Goal: Communication & Community: Participate in discussion

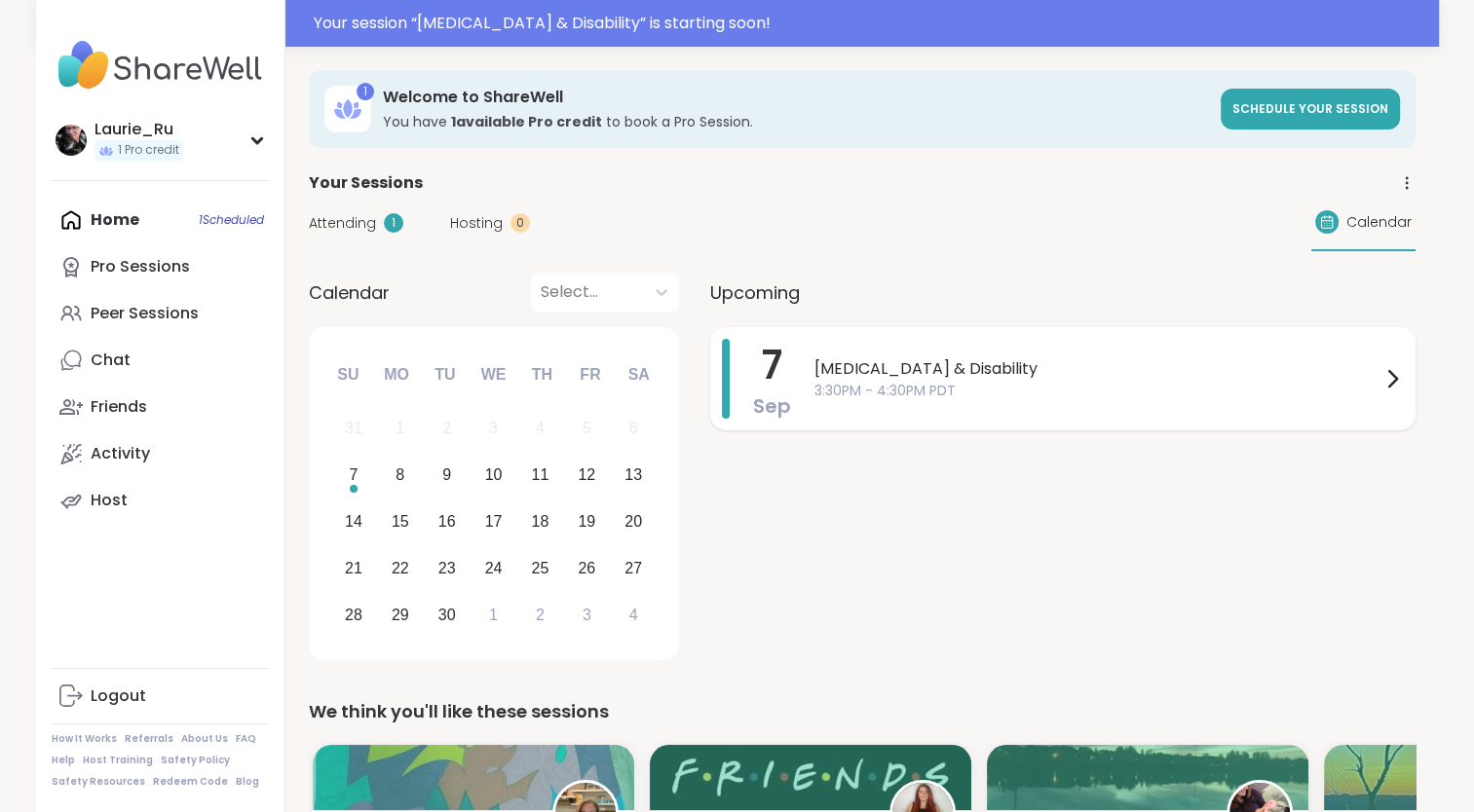
click at [1125, 402] on div "[MEDICAL_DATA] & Disability 3:30PM - 4:30PM PDT" at bounding box center [1108, 379] width 589 height 80
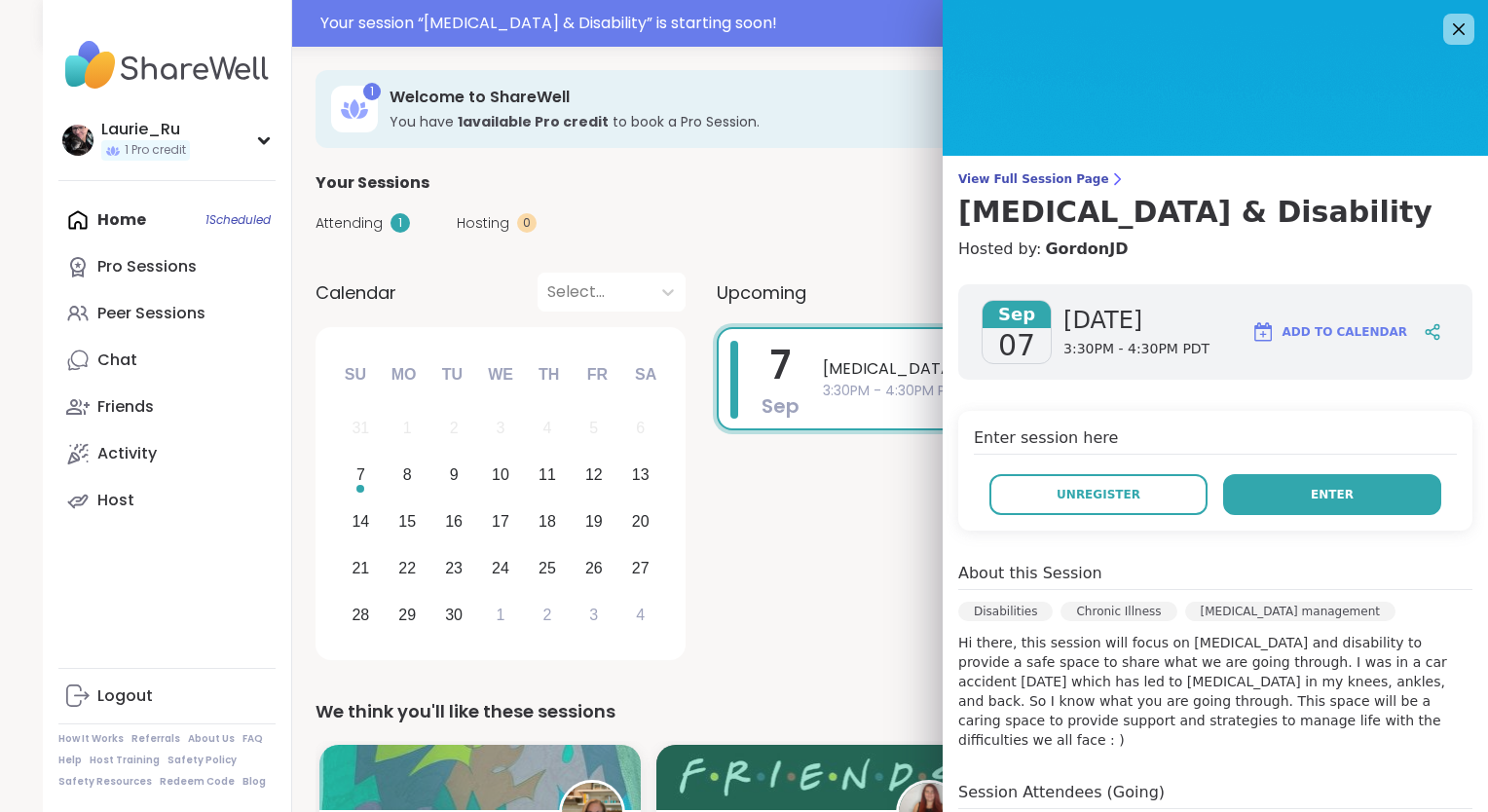
click at [1322, 497] on span "Enter" at bounding box center [1332, 495] width 43 height 18
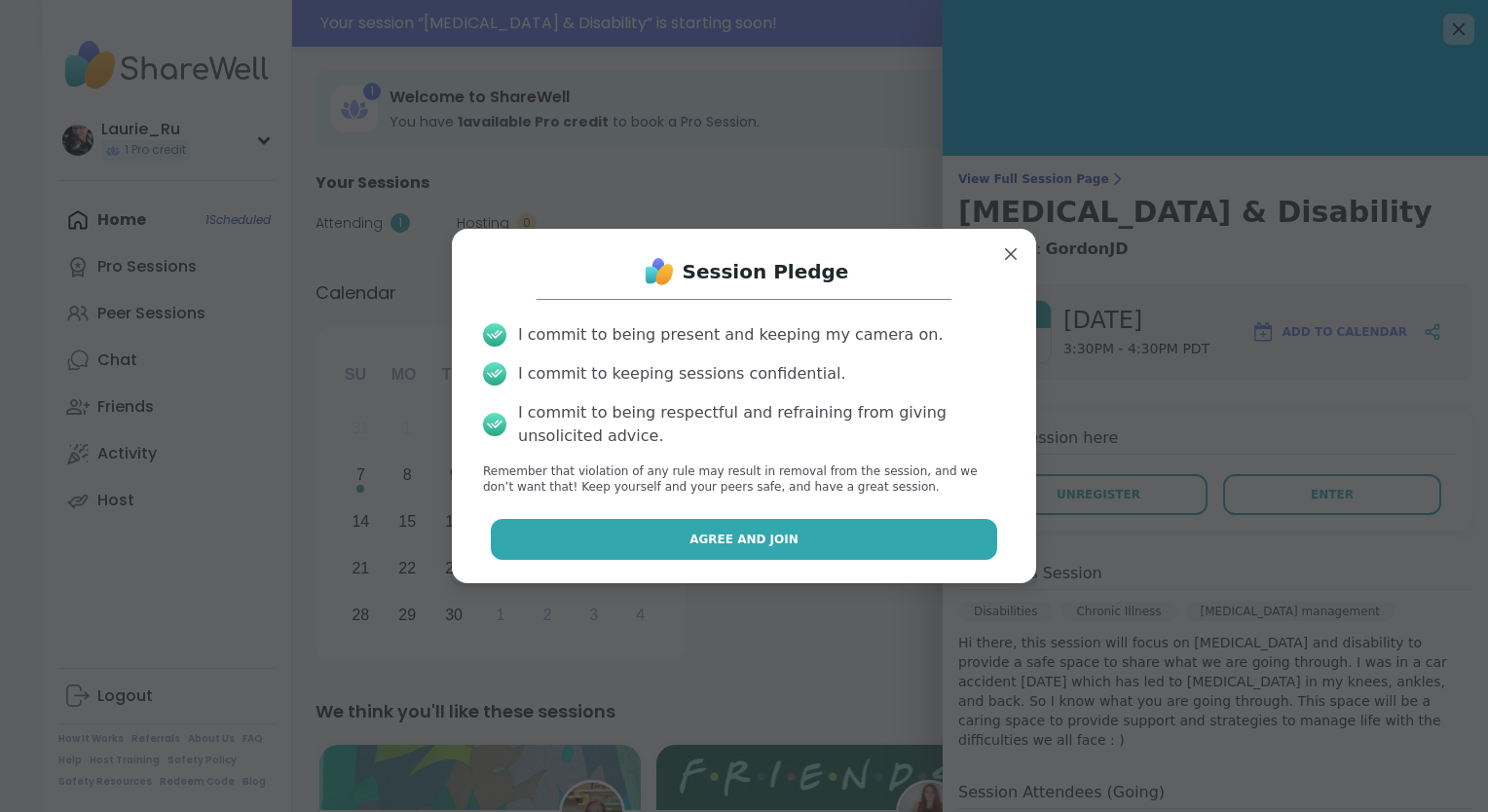
click at [918, 534] on button "Agree and Join" at bounding box center [744, 539] width 507 height 41
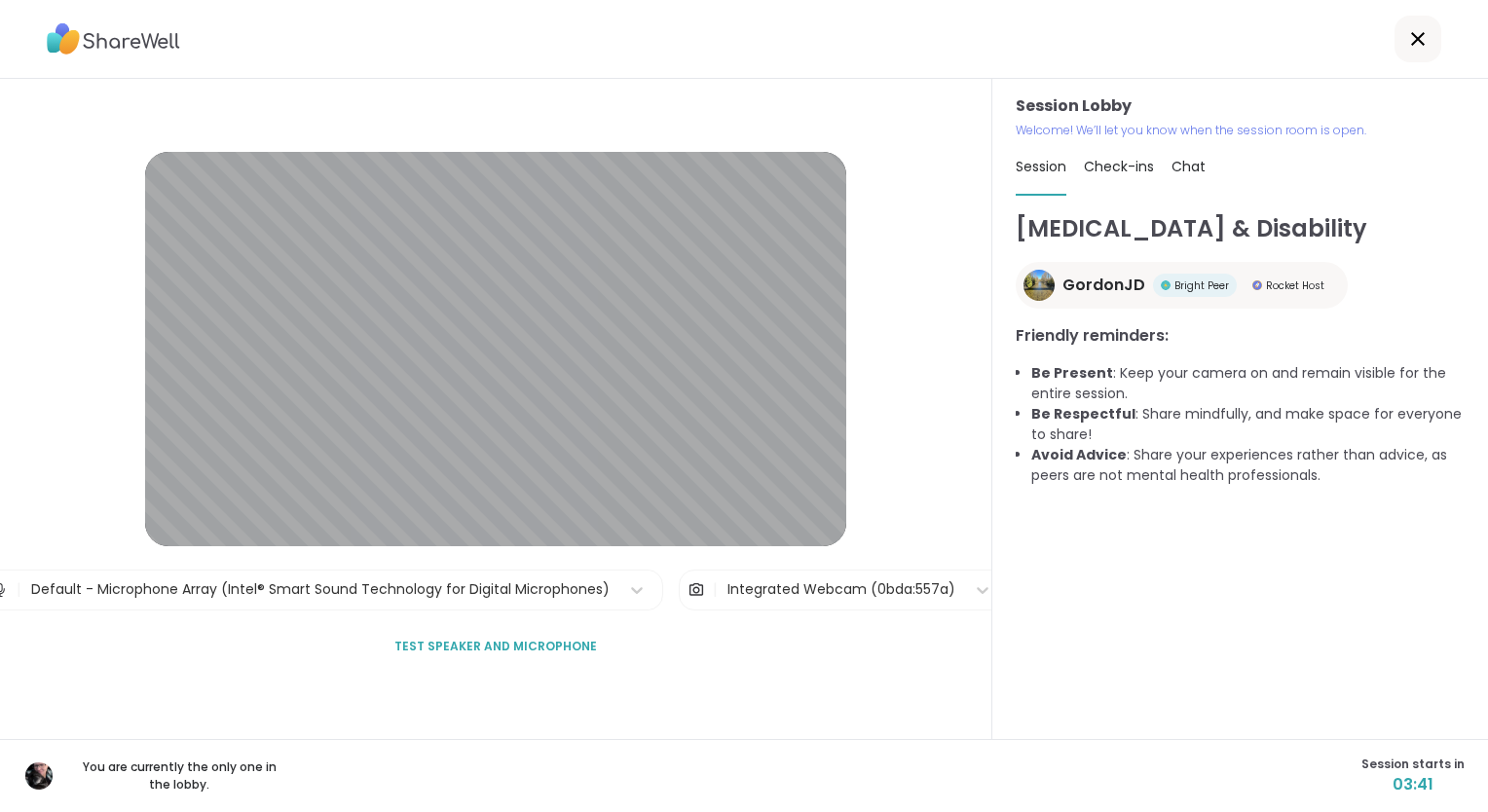
click at [554, 642] on span "Test speaker and microphone" at bounding box center [495, 647] width 203 height 18
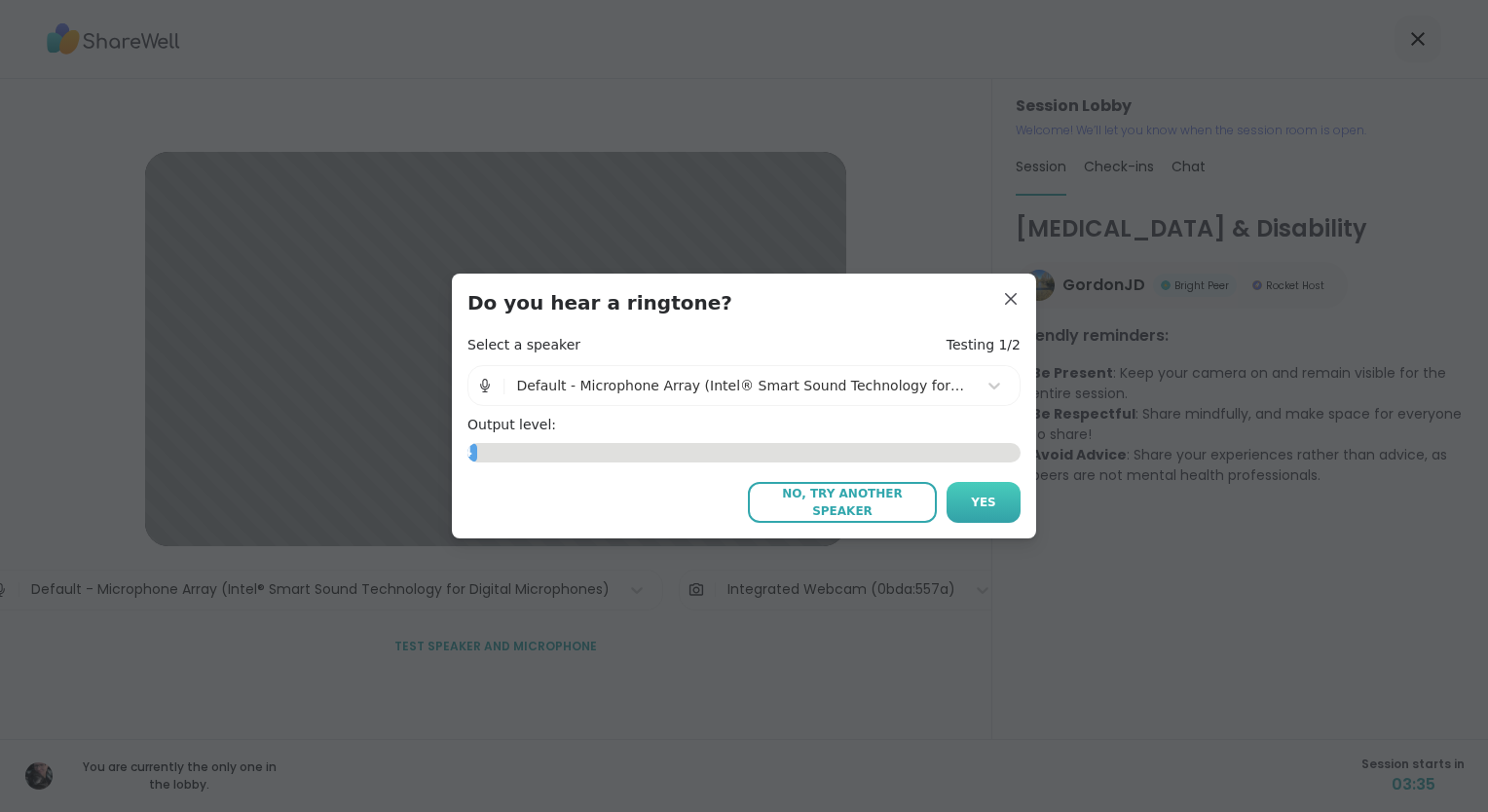
click at [976, 501] on span "Yes" at bounding box center [983, 503] width 25 height 18
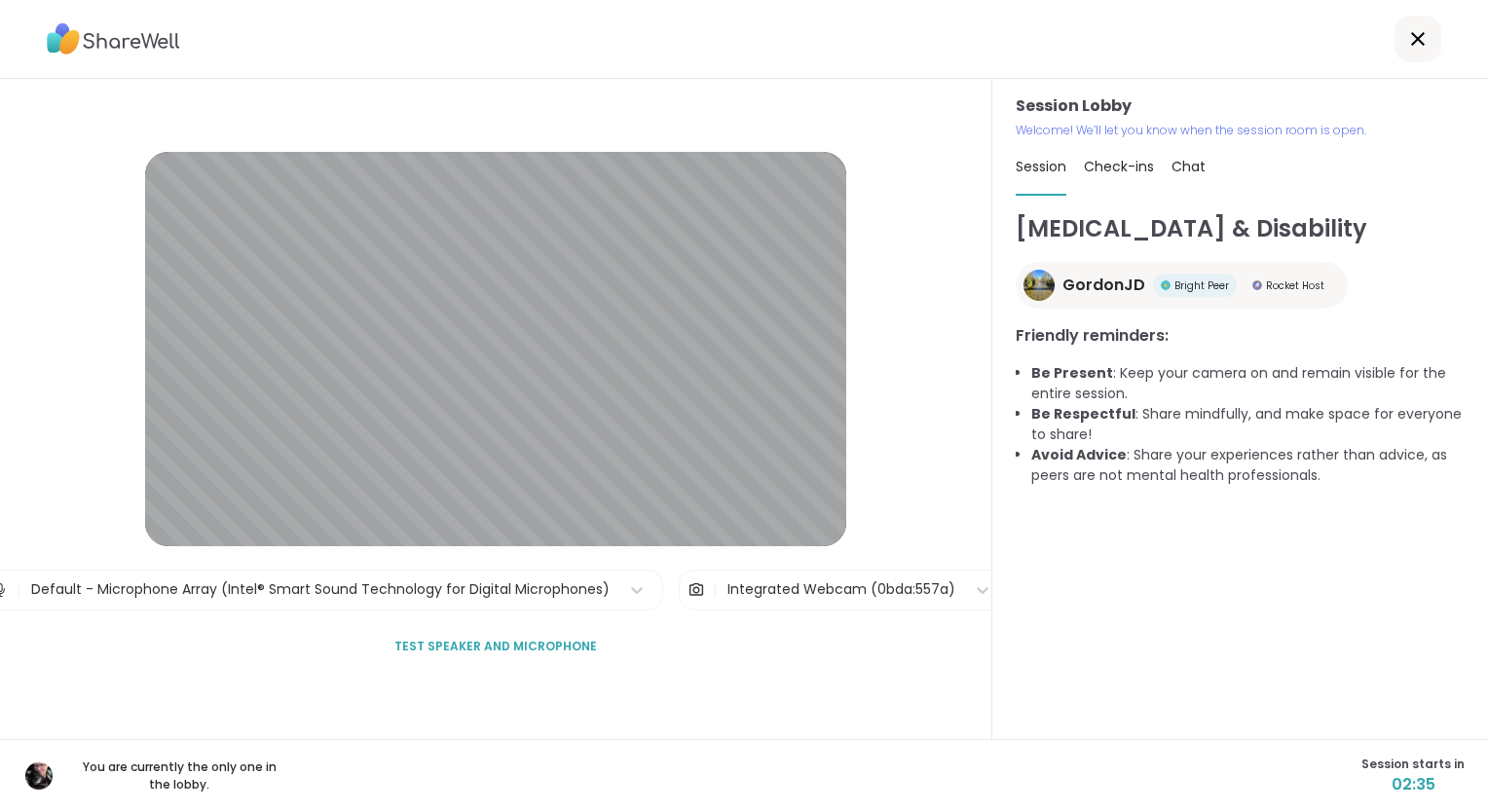
click at [475, 645] on span "Test speaker and microphone" at bounding box center [495, 647] width 203 height 18
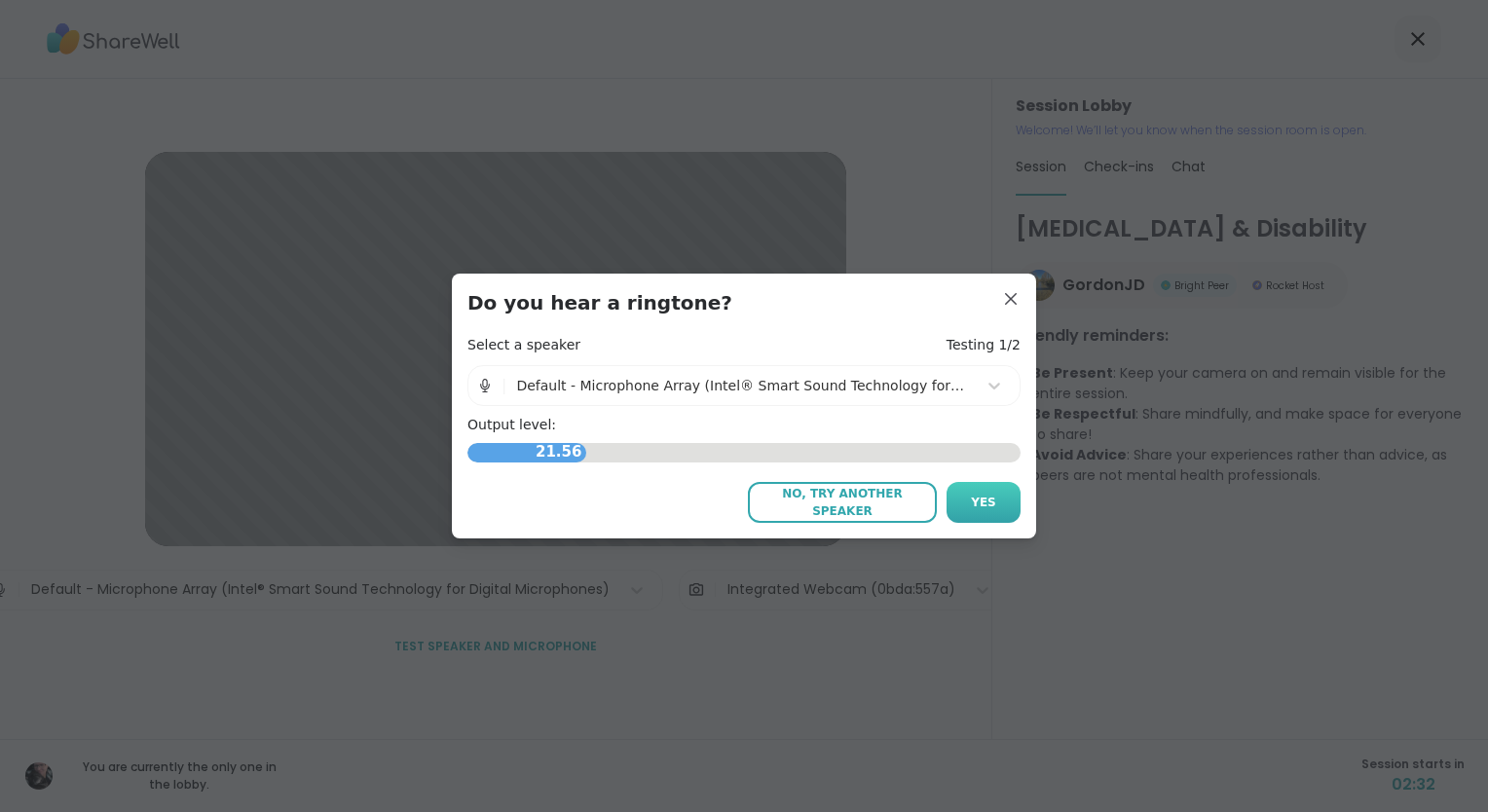
click at [976, 506] on span "Yes" at bounding box center [983, 503] width 25 height 18
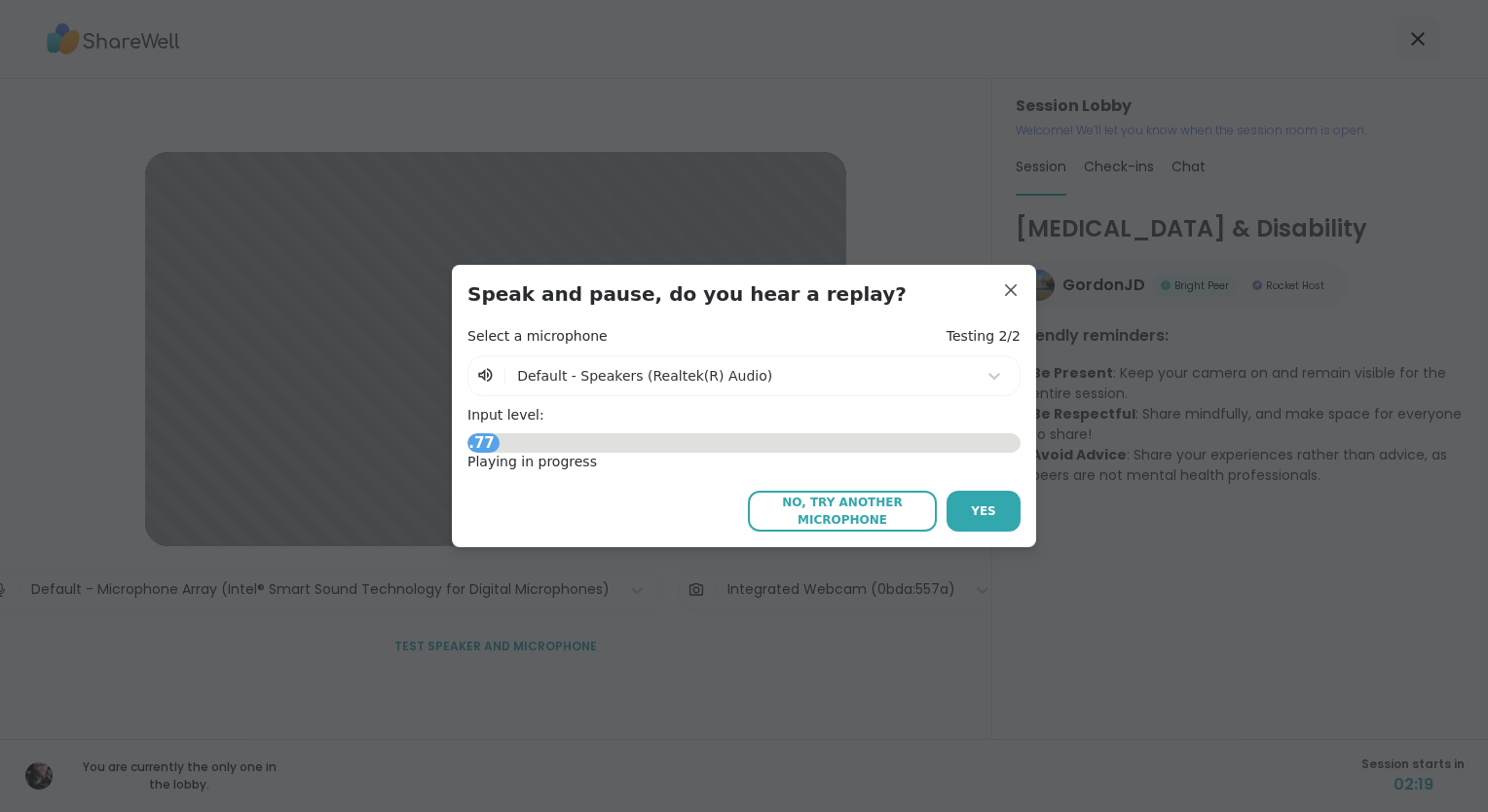
click at [976, 506] on span "Yes" at bounding box center [983, 512] width 25 height 18
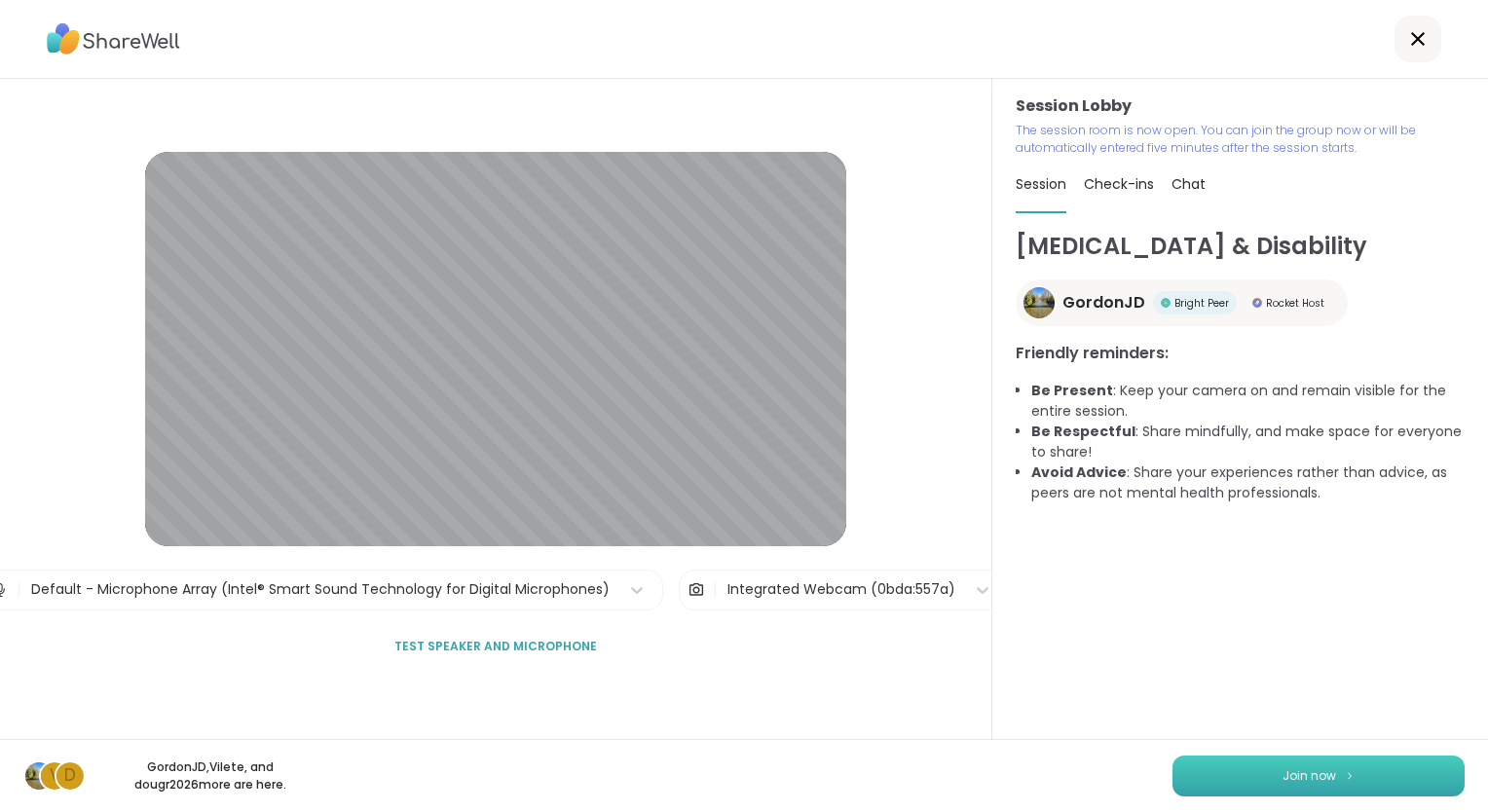
click at [1346, 762] on button "Join now" at bounding box center [1319, 776] width 292 height 41
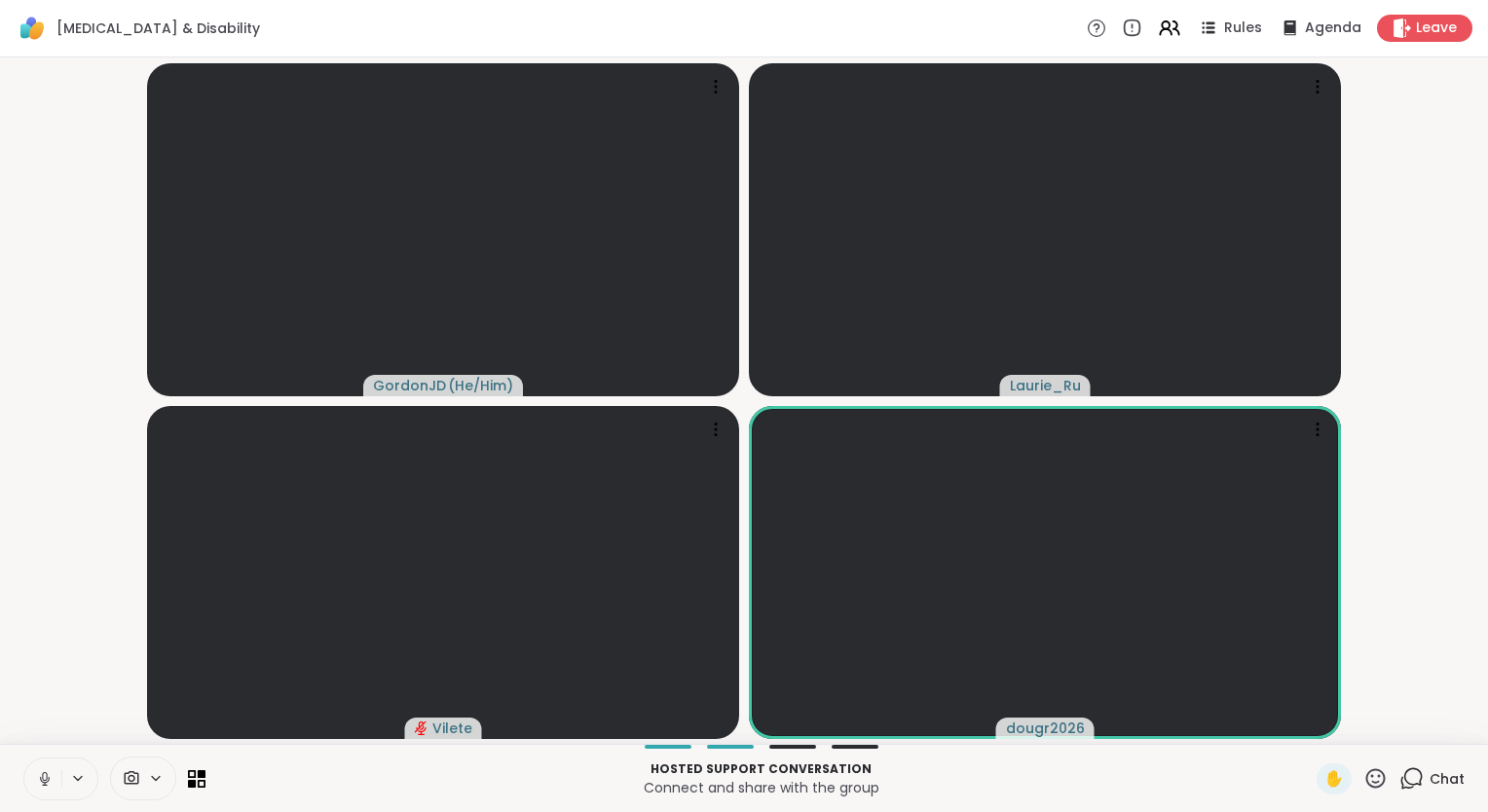
click at [42, 777] on icon at bounding box center [44, 776] width 5 height 9
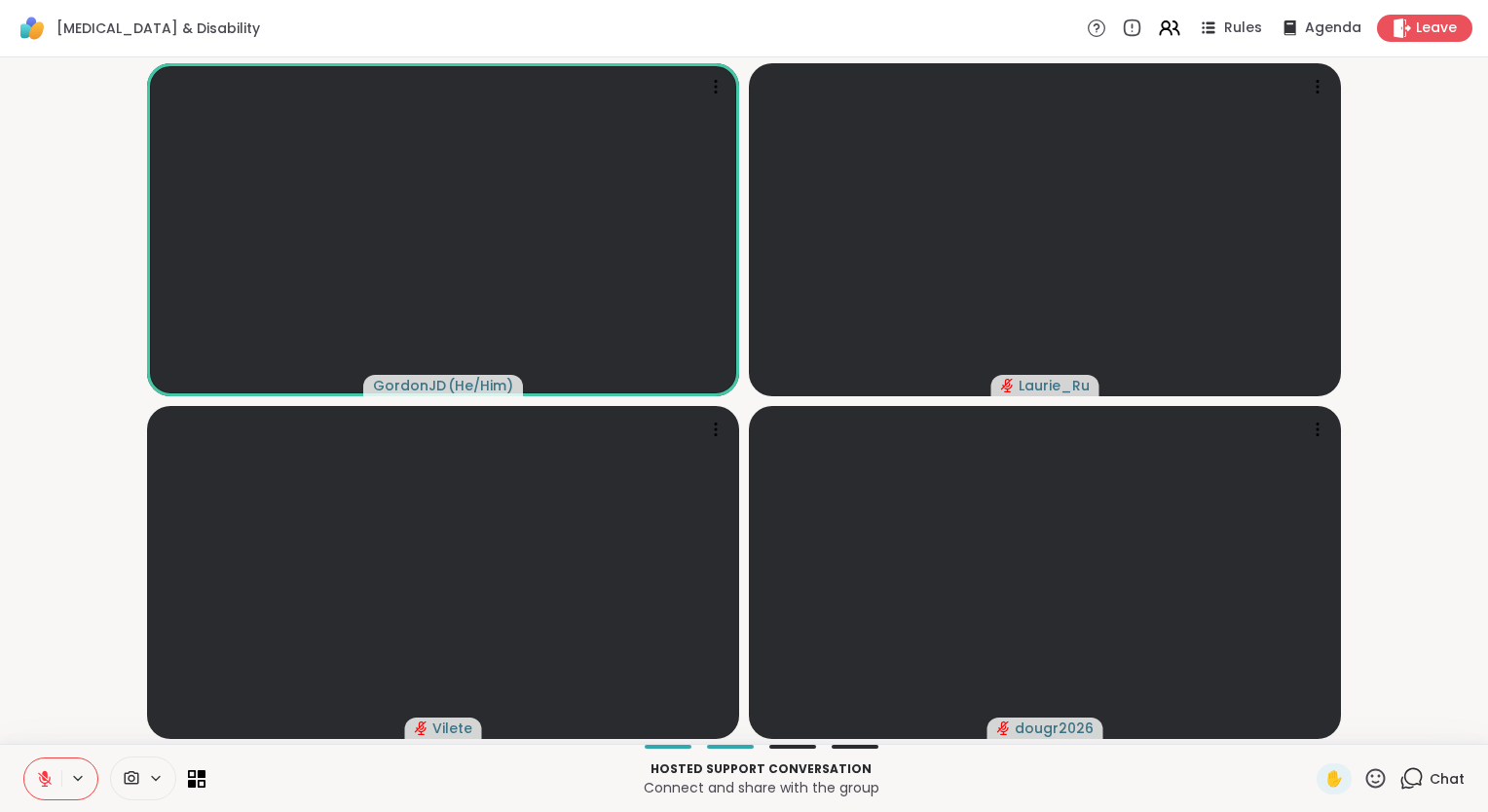
click at [1400, 781] on icon at bounding box center [1412, 779] width 24 height 24
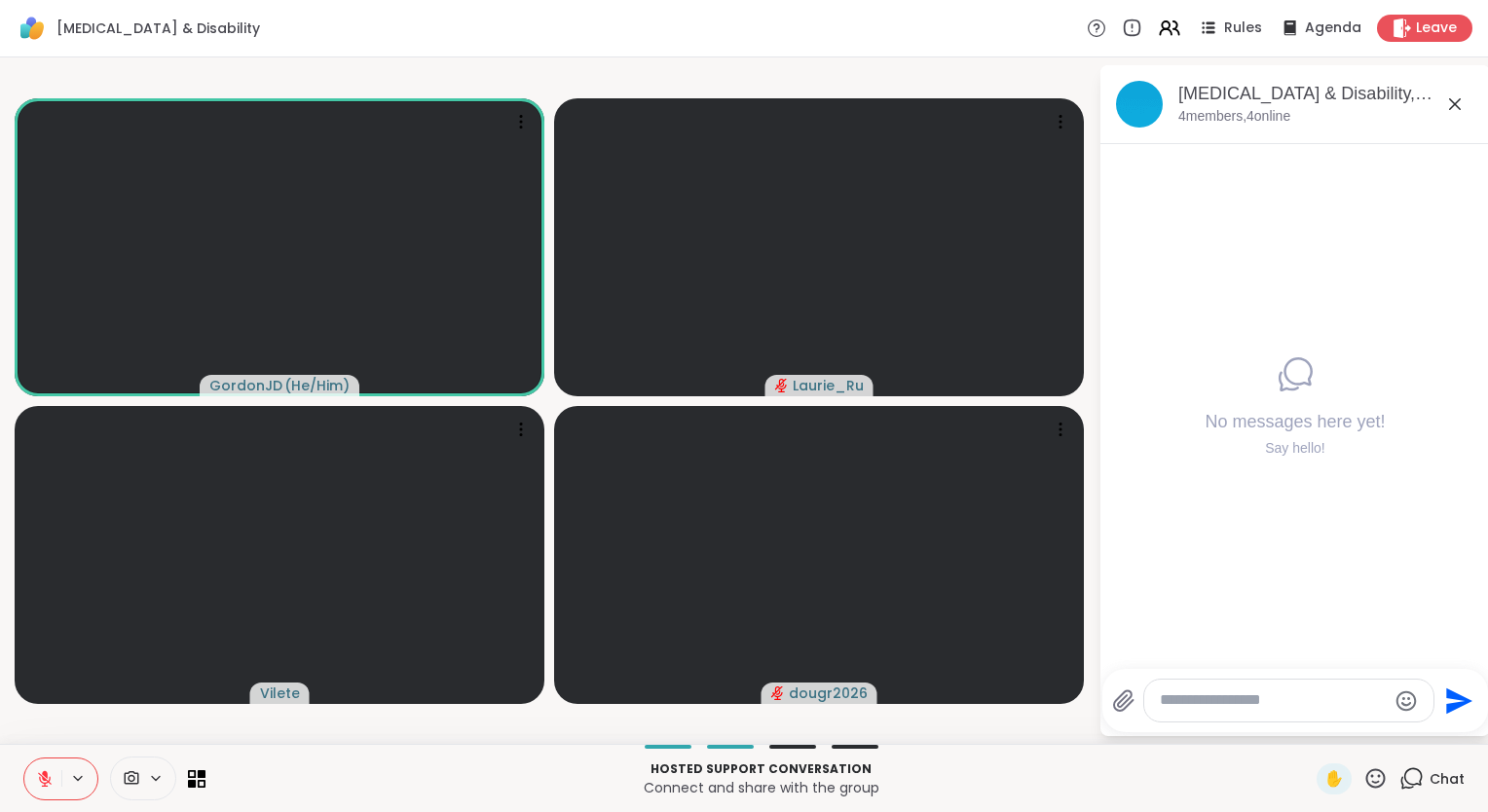
click at [1207, 704] on textarea "Type your message" at bounding box center [1273, 701] width 227 height 20
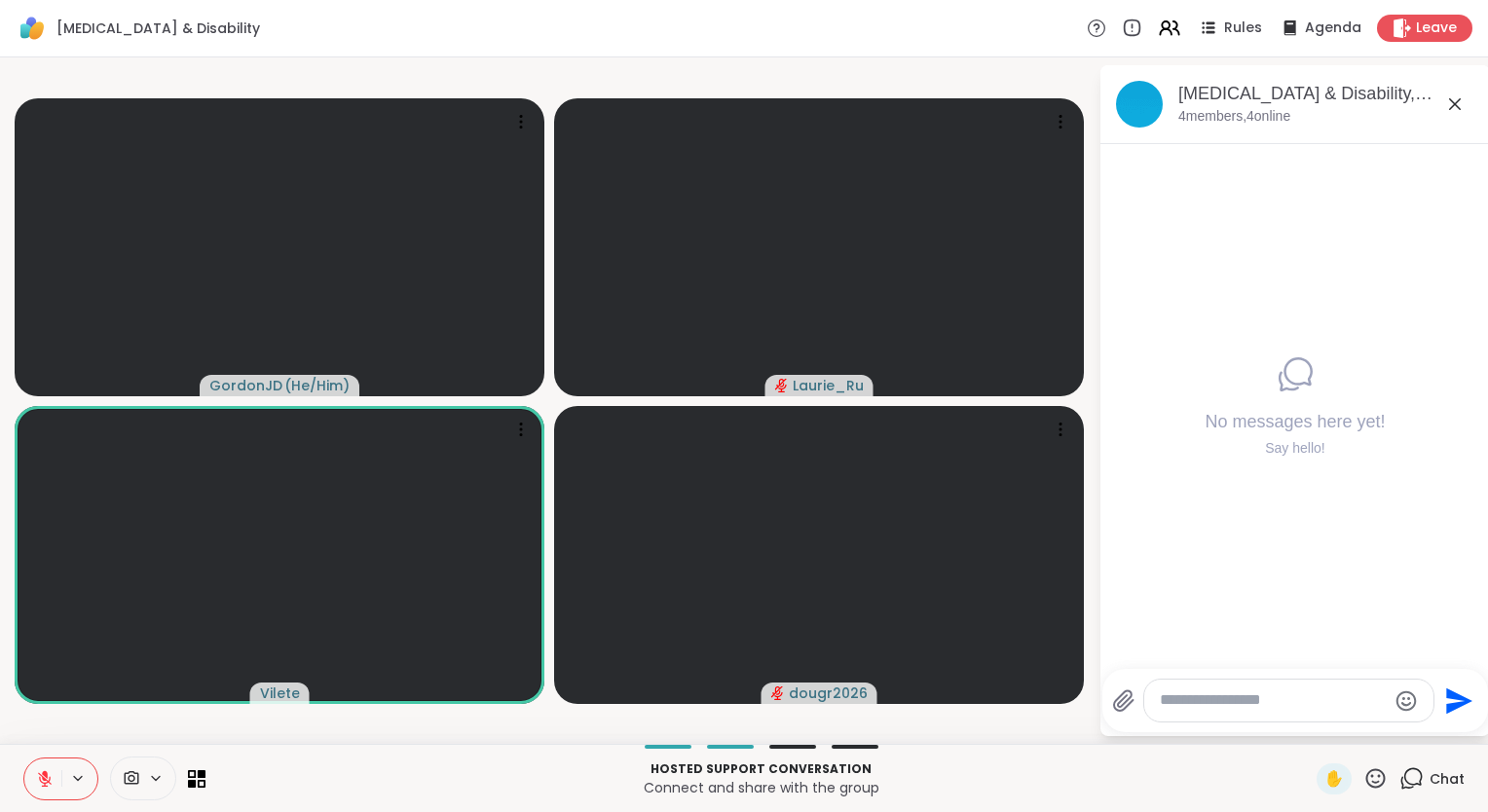
click at [1192, 702] on textarea "Type your message" at bounding box center [1273, 701] width 227 height 20
type textarea "**********"
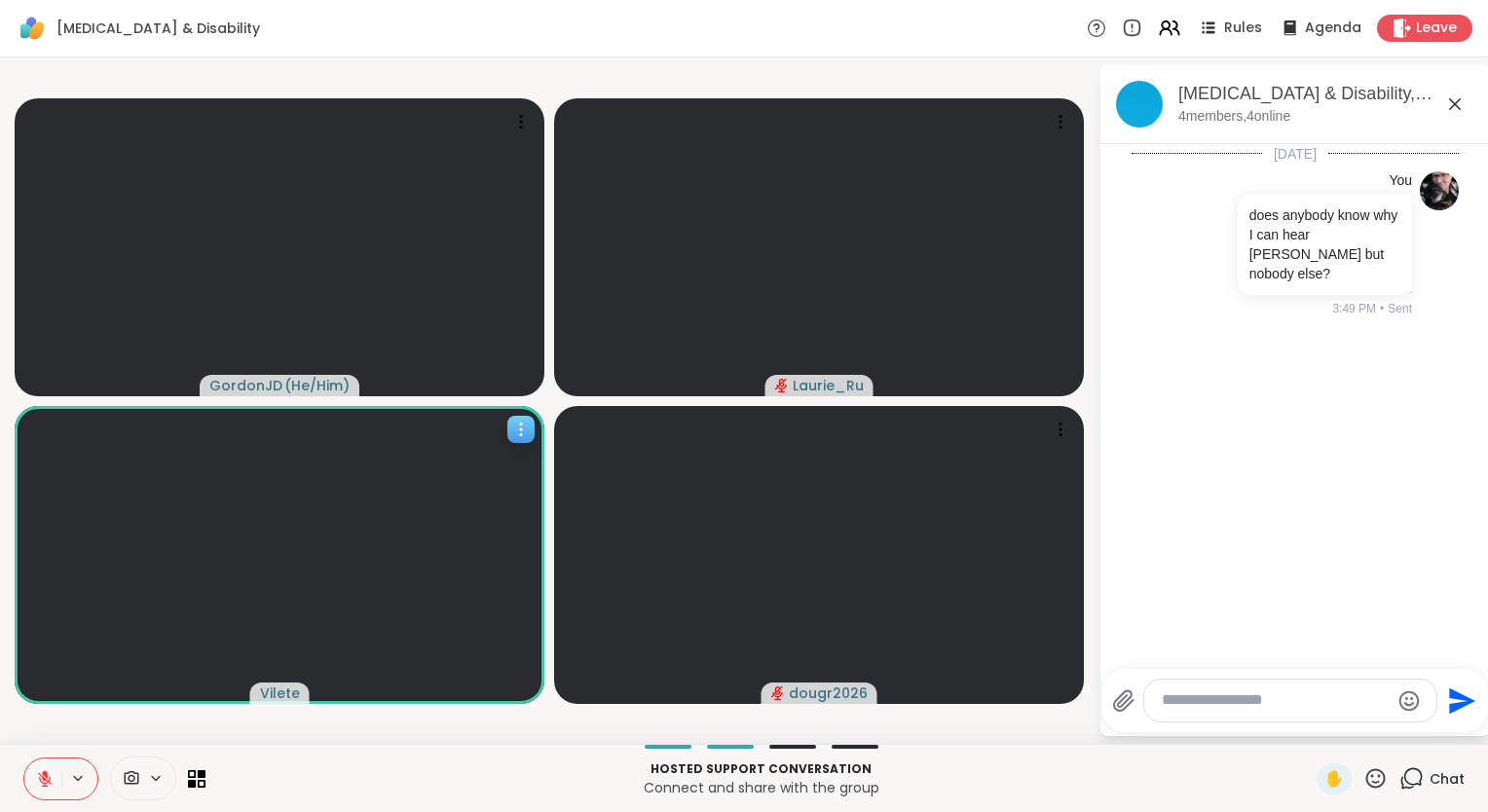
click at [482, 615] on video at bounding box center [280, 555] width 530 height 298
click at [522, 429] on icon at bounding box center [521, 430] width 2 height 2
click at [288, 559] on video at bounding box center [280, 555] width 530 height 298
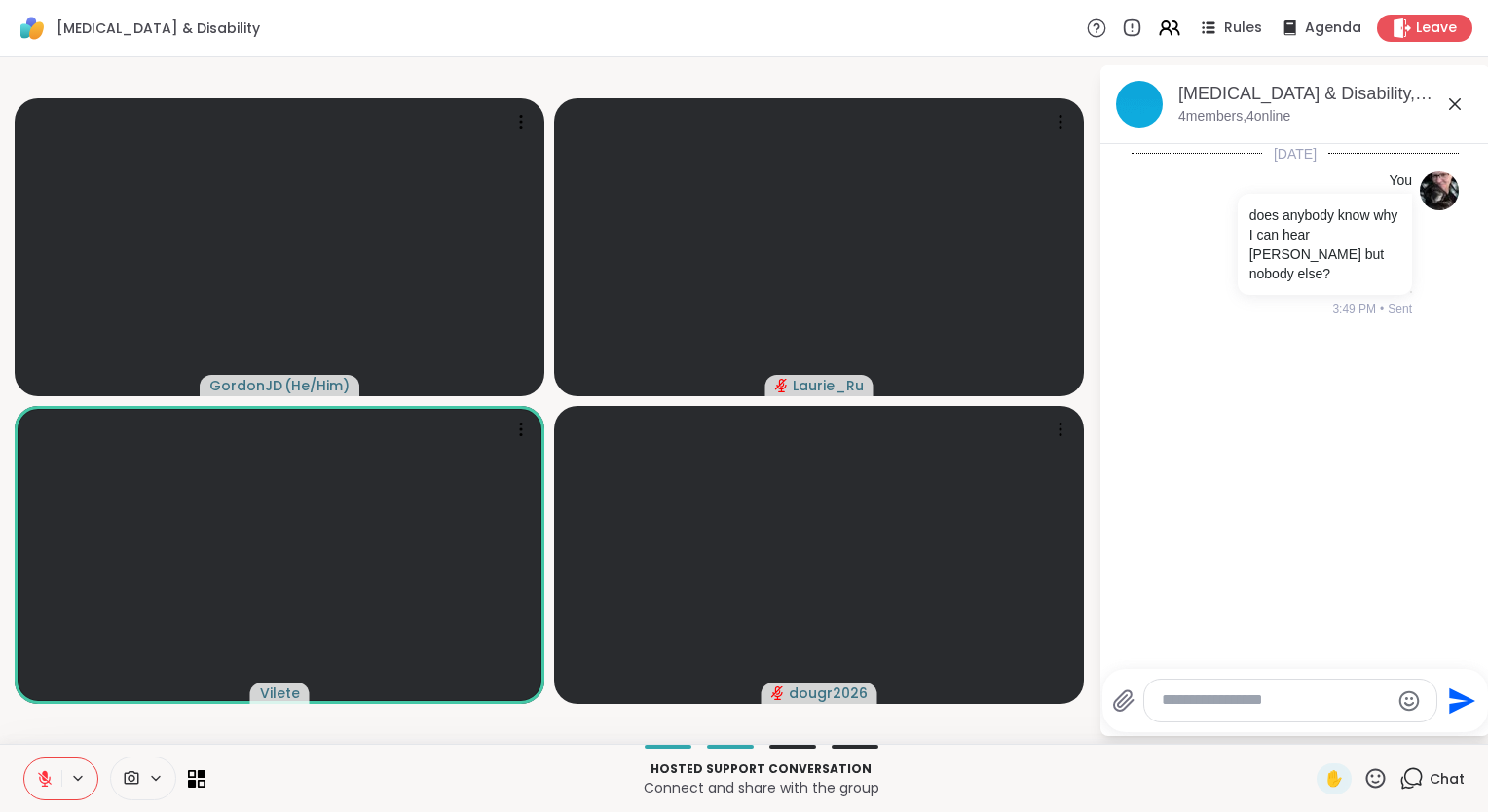
click at [1087, 28] on icon at bounding box center [1097, 28] width 20 height 20
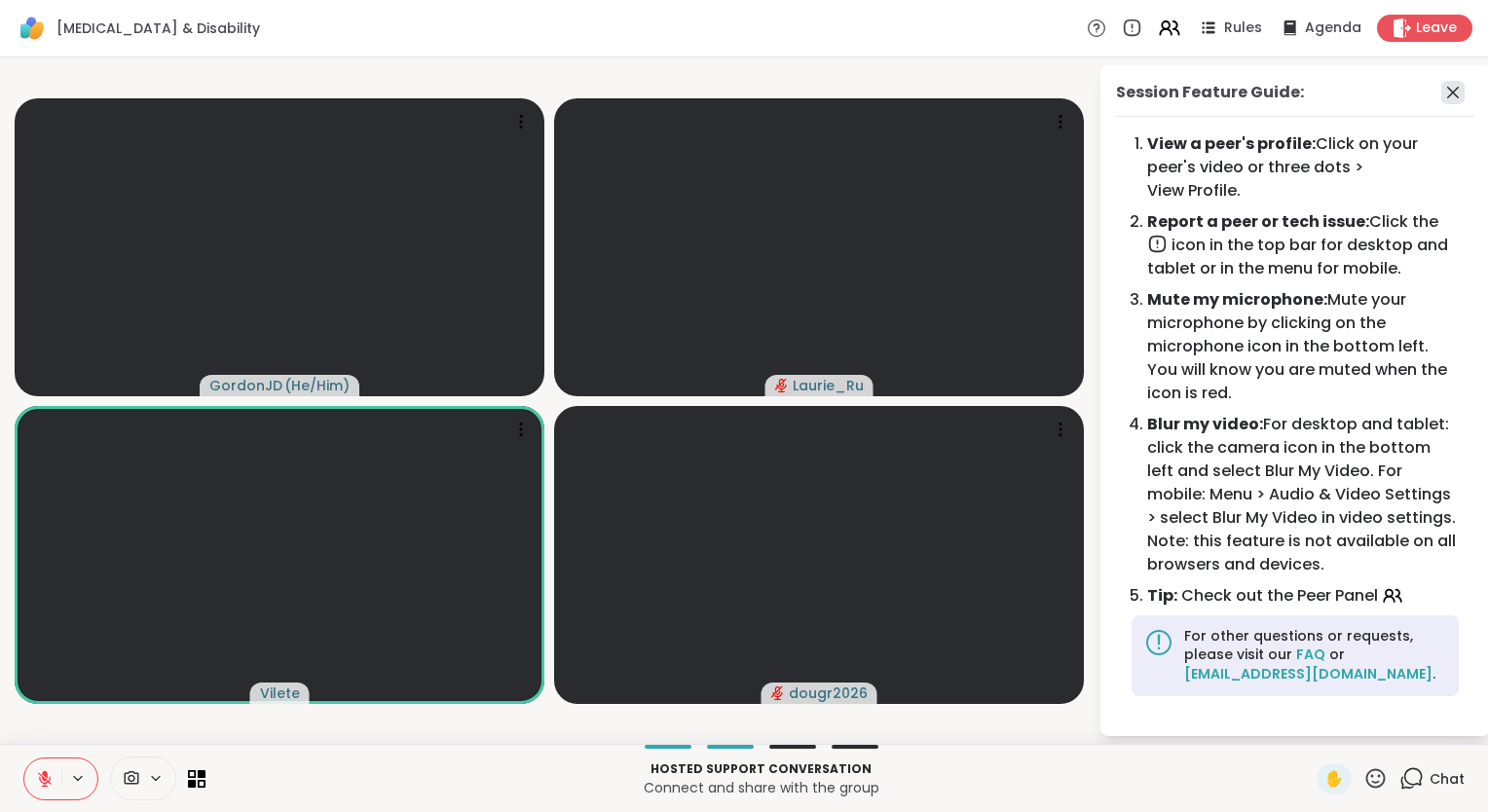
click at [1453, 94] on icon at bounding box center [1453, 92] width 23 height 23
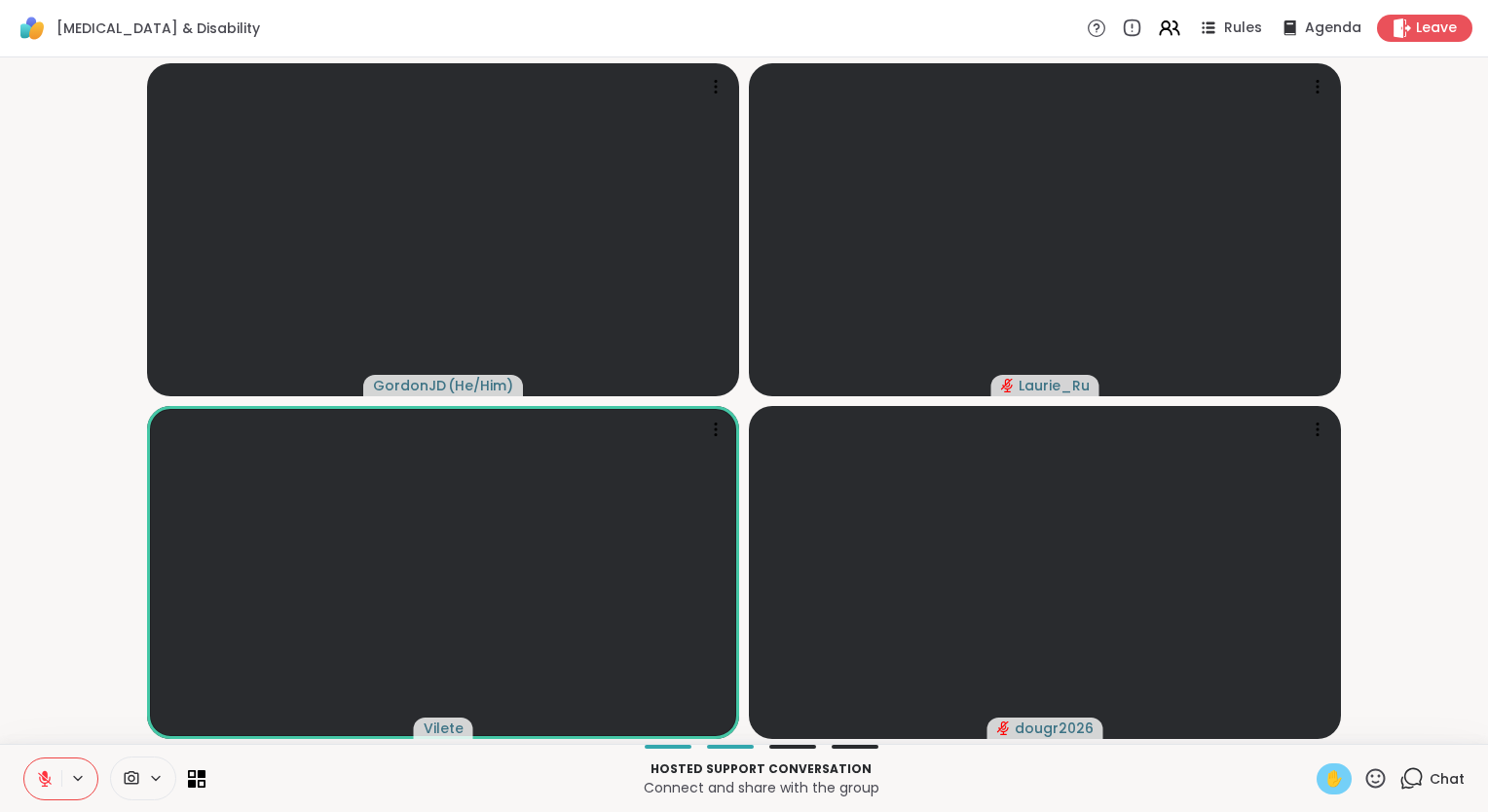
click at [1325, 781] on span "✋" at bounding box center [1334, 779] width 19 height 23
click at [1413, 287] on video-player-container "GordonJD ( He/Him ) [PERSON_NAME] Vilete dougr2026" at bounding box center [744, 400] width 1465 height 671
click at [195, 777] on icon at bounding box center [197, 778] width 19 height 19
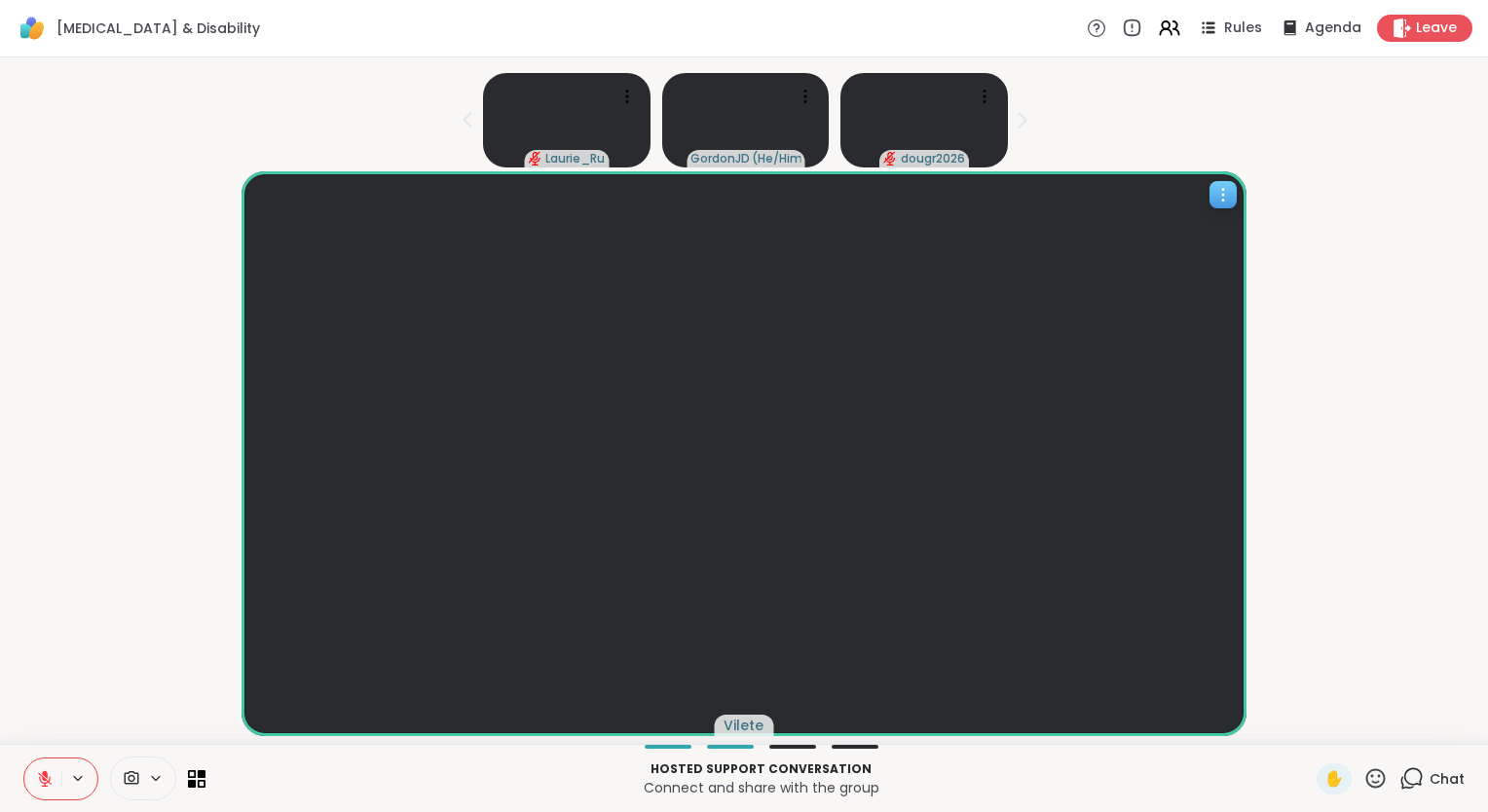
click at [729, 736] on div "Vilete" at bounding box center [743, 725] width 59 height 21
click at [155, 778] on icon at bounding box center [156, 778] width 16 height 17
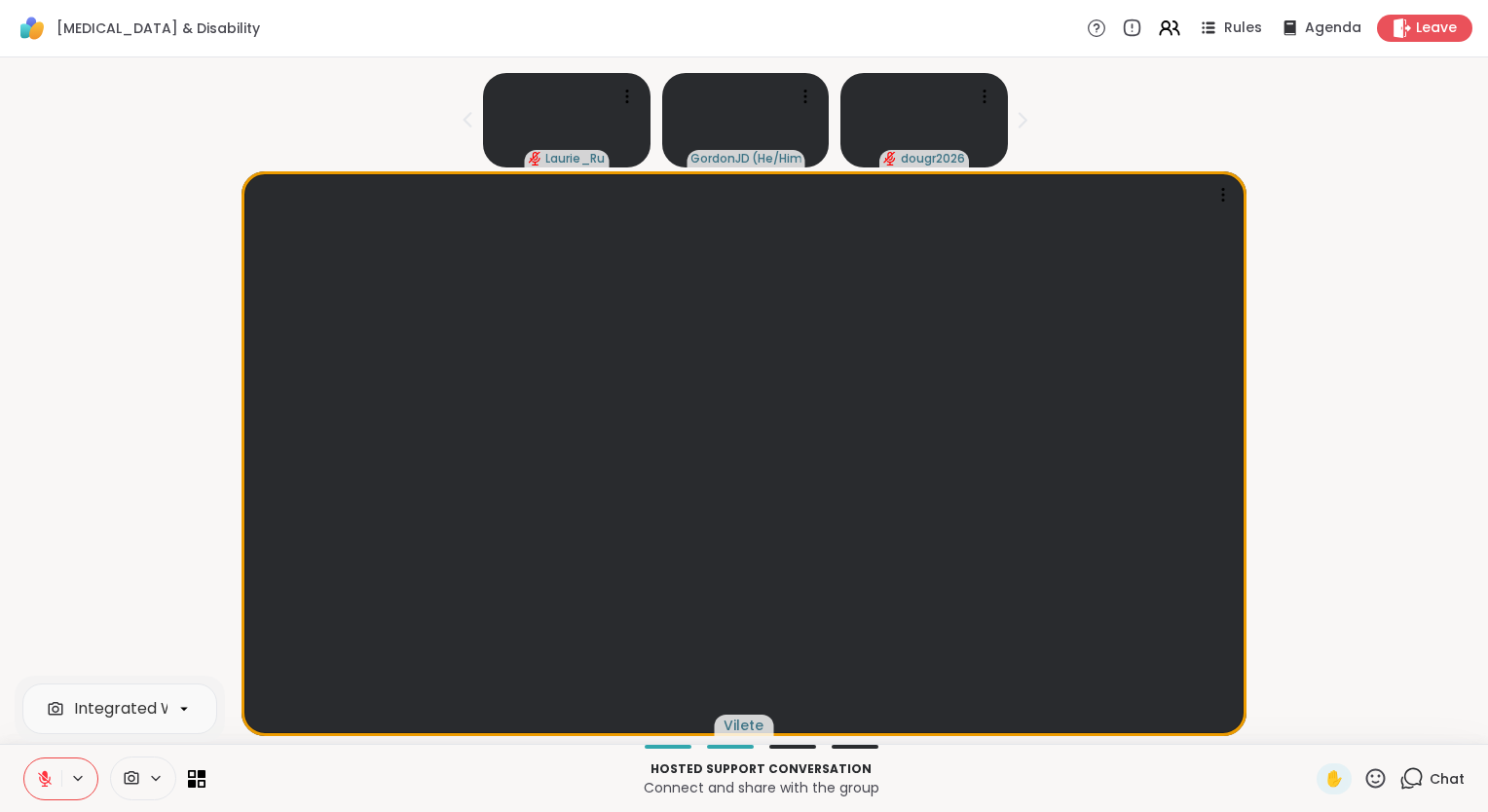
click at [116, 606] on div "Vilete" at bounding box center [744, 453] width 1465 height 565
click at [1160, 29] on icon at bounding box center [1166, 32] width 12 height 6
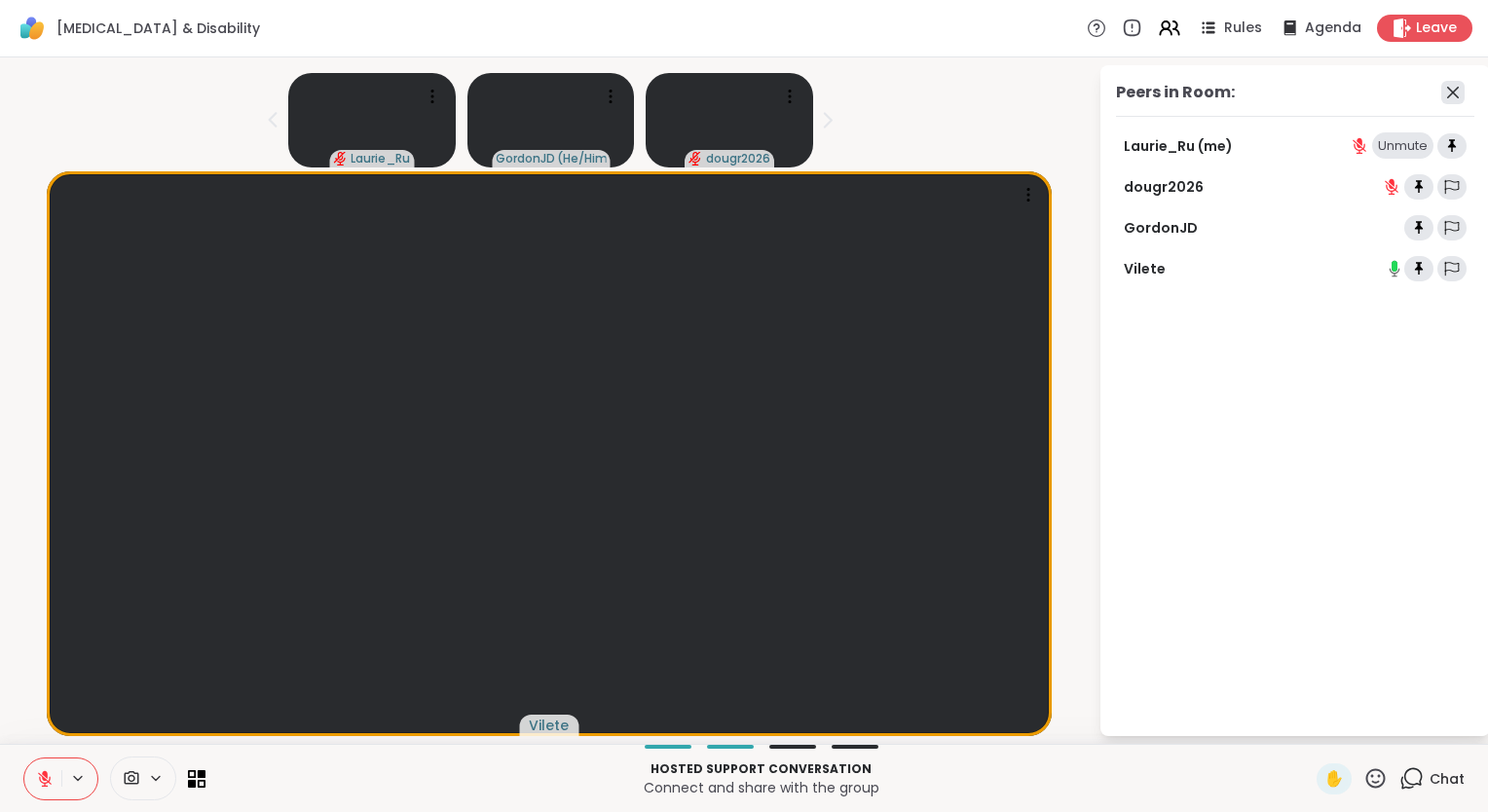
click at [1464, 95] on icon at bounding box center [1453, 92] width 23 height 23
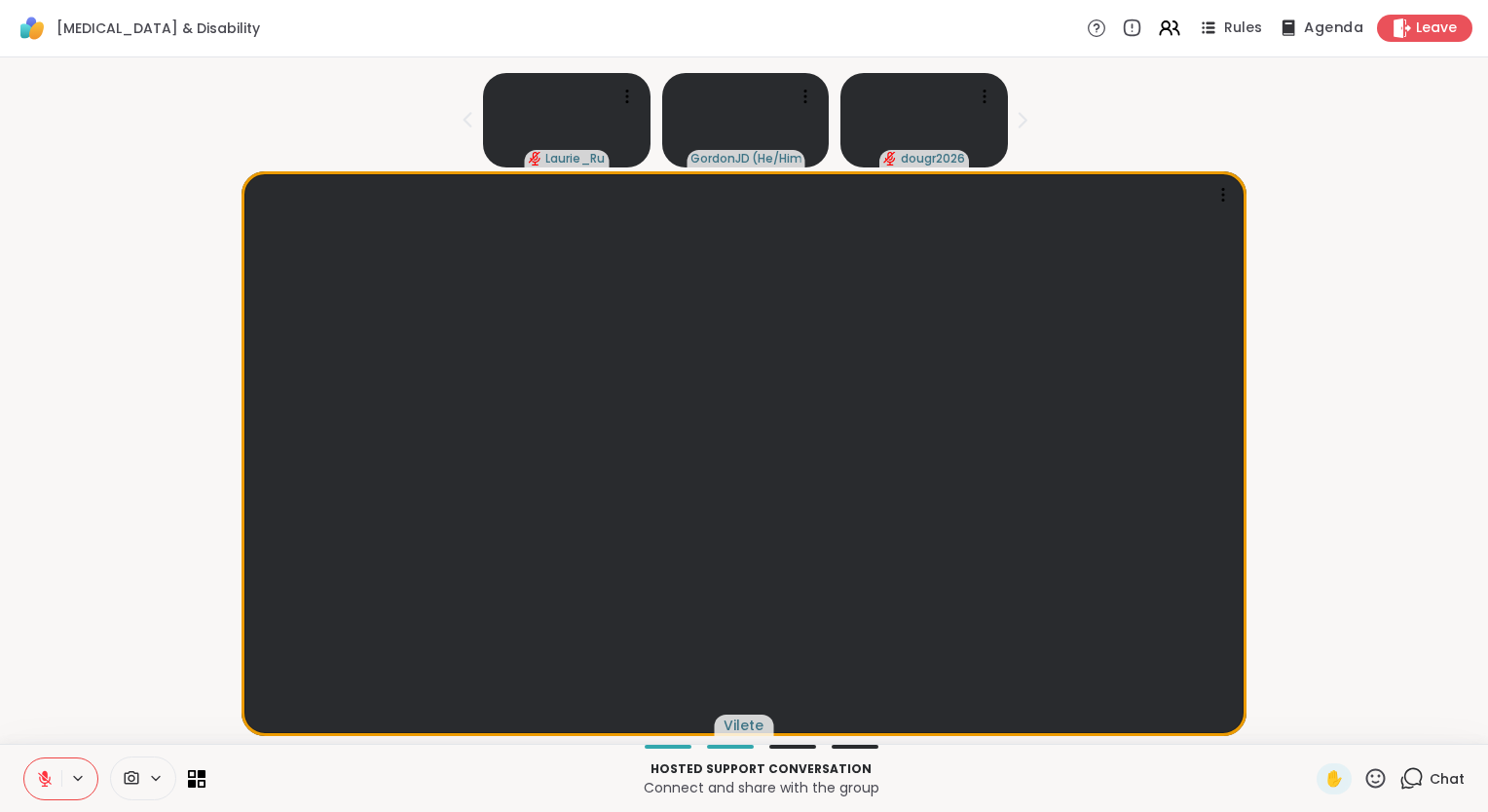
click at [1284, 29] on icon at bounding box center [1288, 28] width 24 height 24
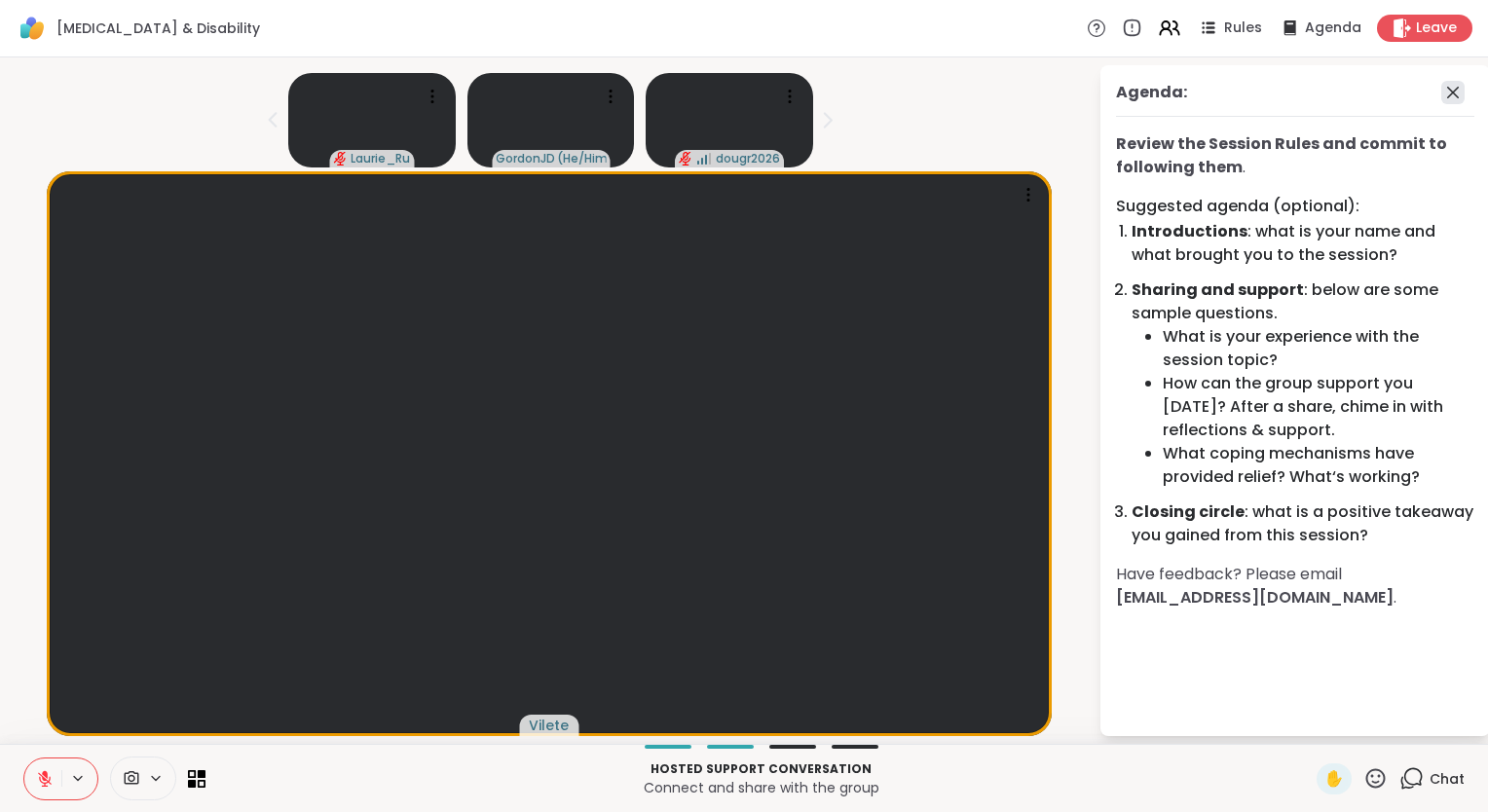
click at [1452, 91] on icon at bounding box center [1453, 93] width 12 height 12
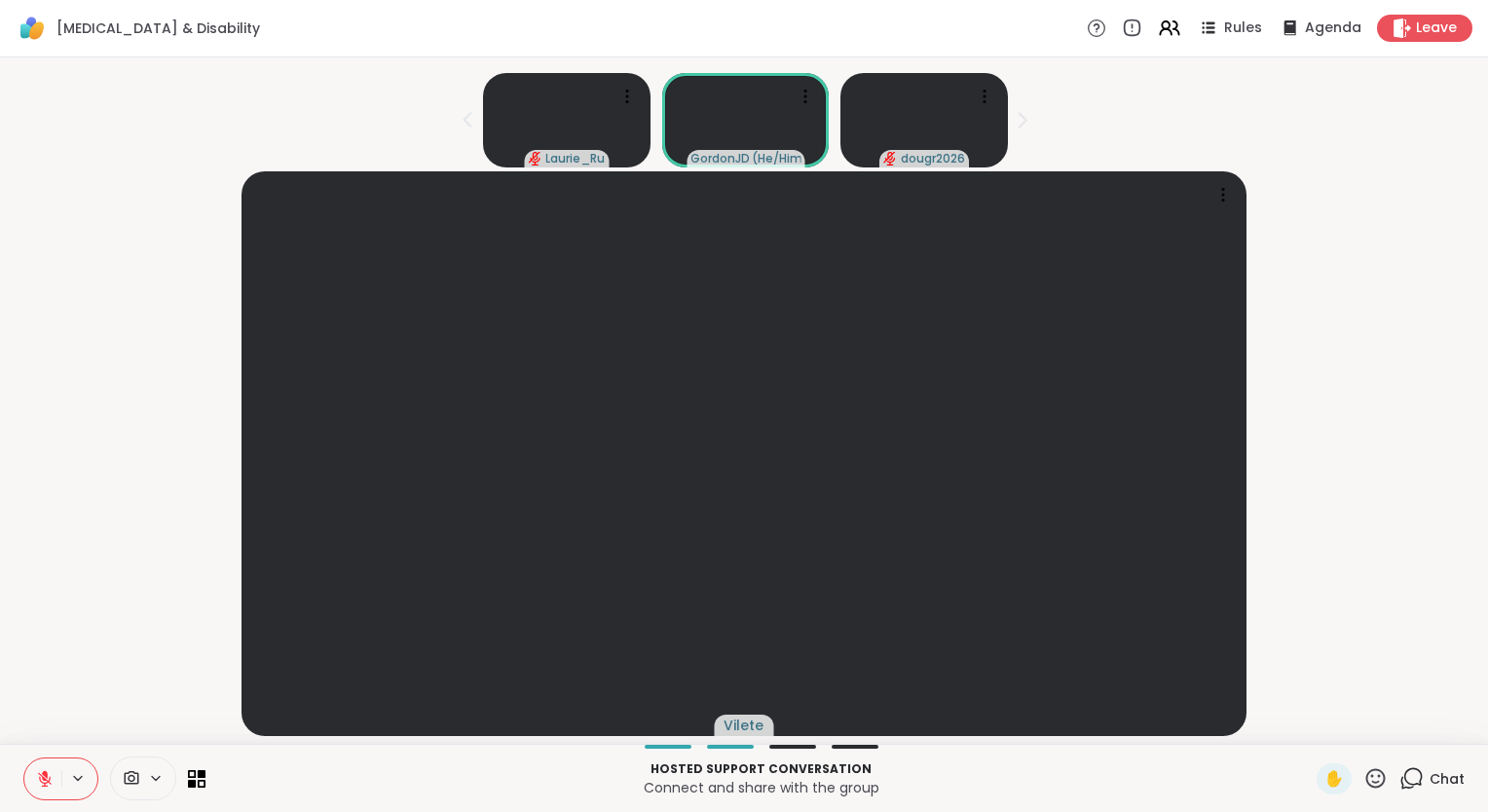
click at [1412, 788] on div "Chat" at bounding box center [1432, 779] width 65 height 31
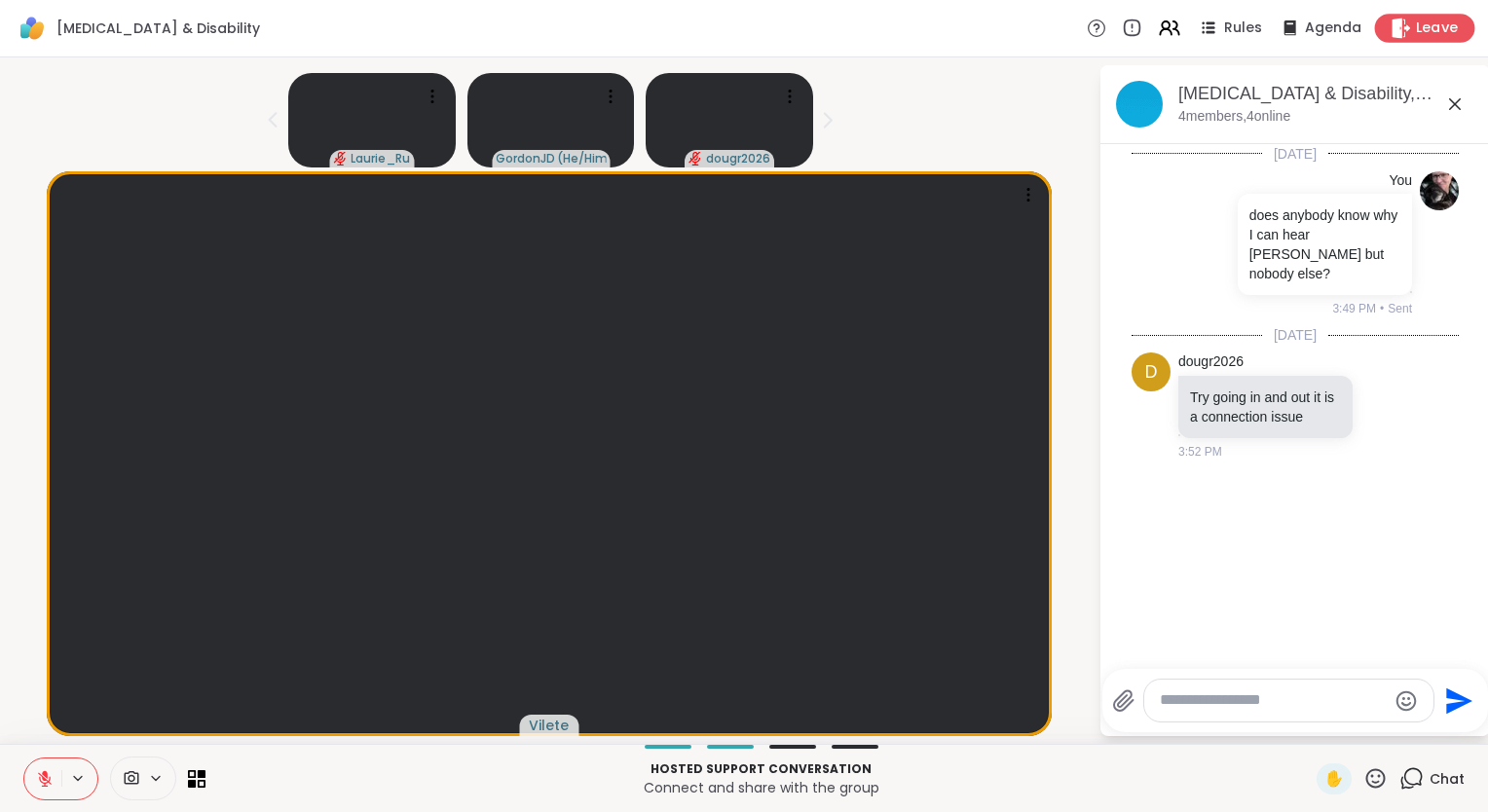
click at [1416, 28] on span "Leave" at bounding box center [1437, 29] width 43 height 20
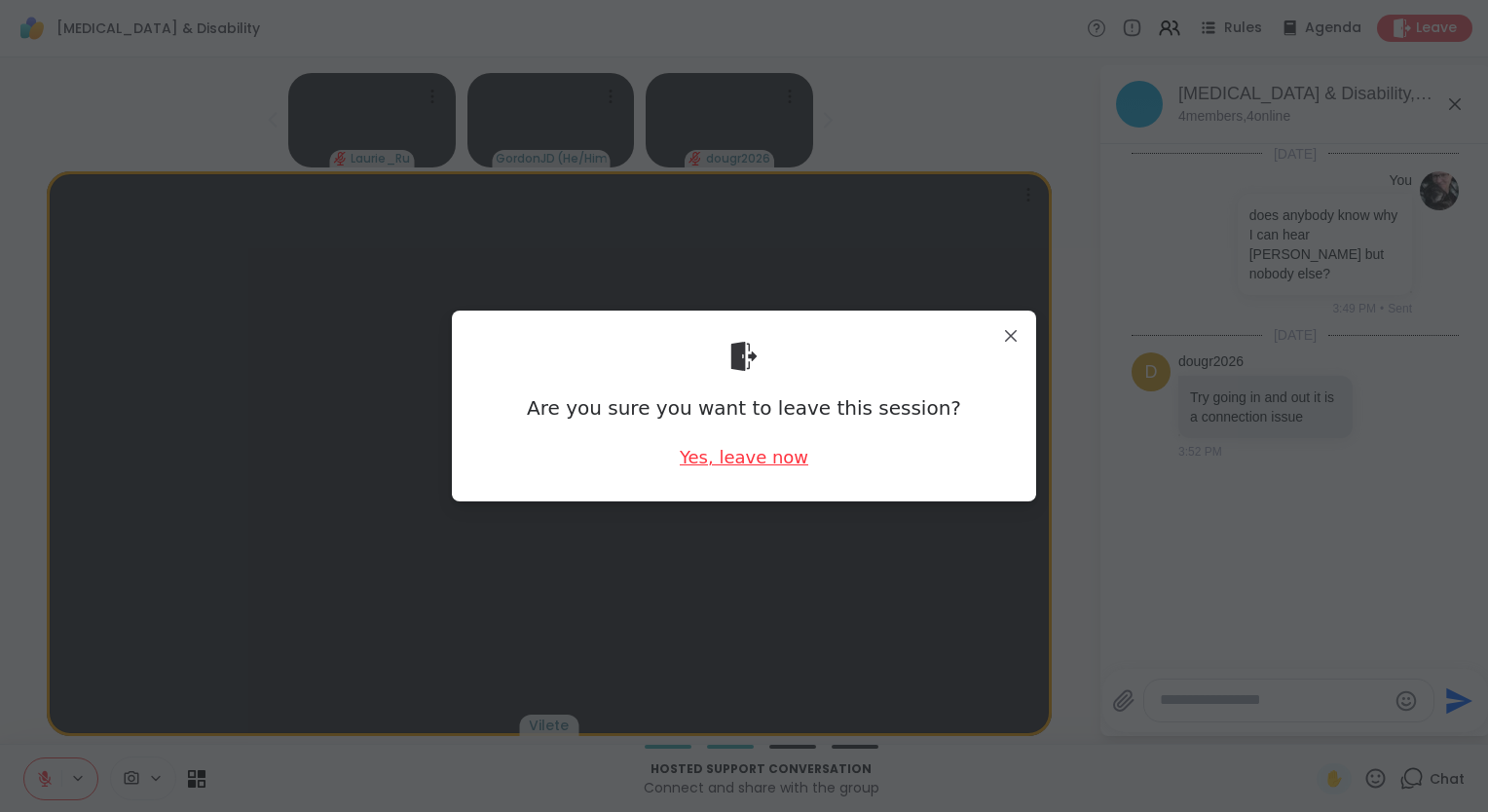
click at [752, 456] on div "Yes, leave now" at bounding box center [744, 457] width 129 height 24
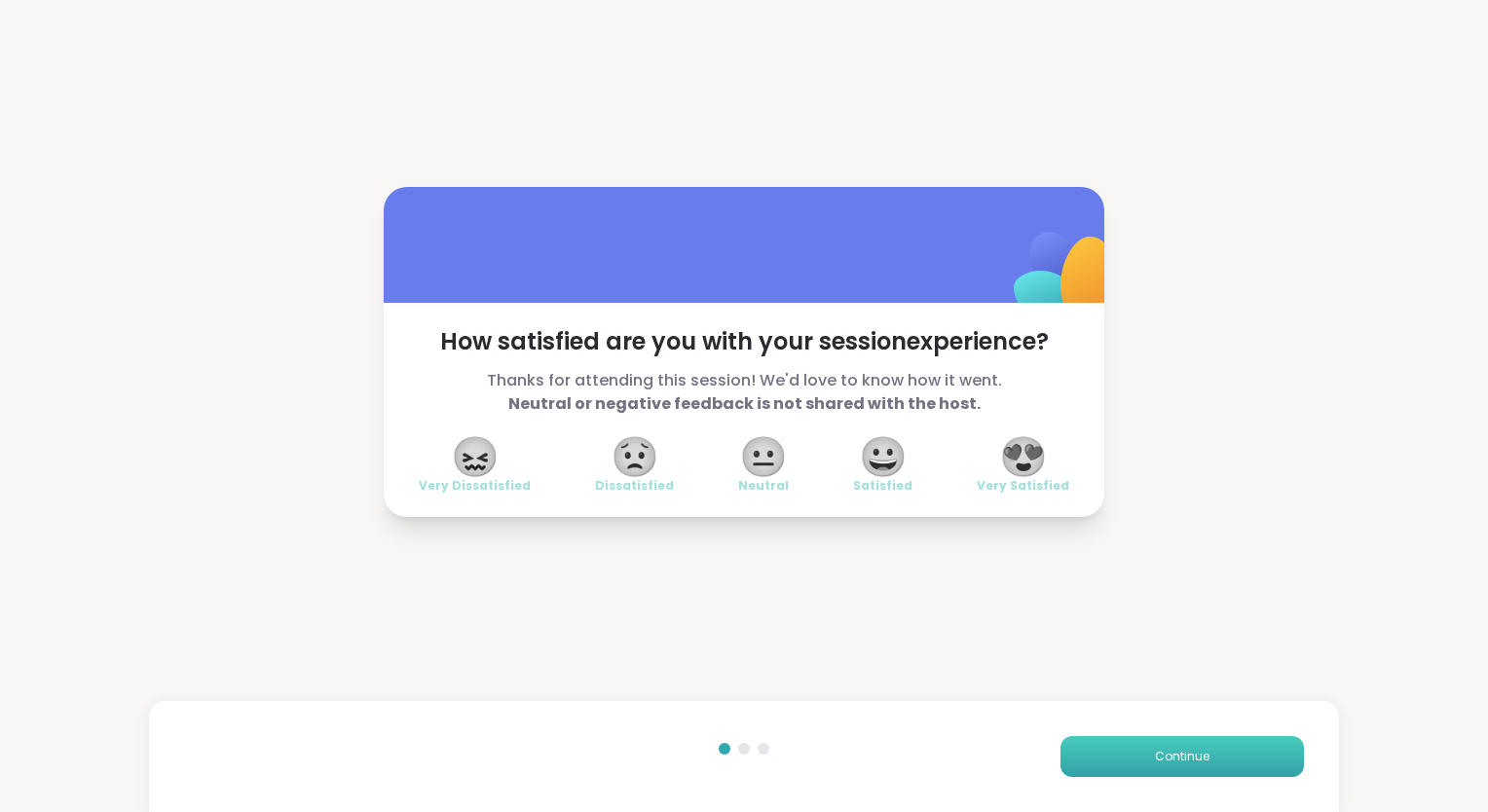
click at [1161, 751] on span "Continue" at bounding box center [1182, 757] width 55 height 18
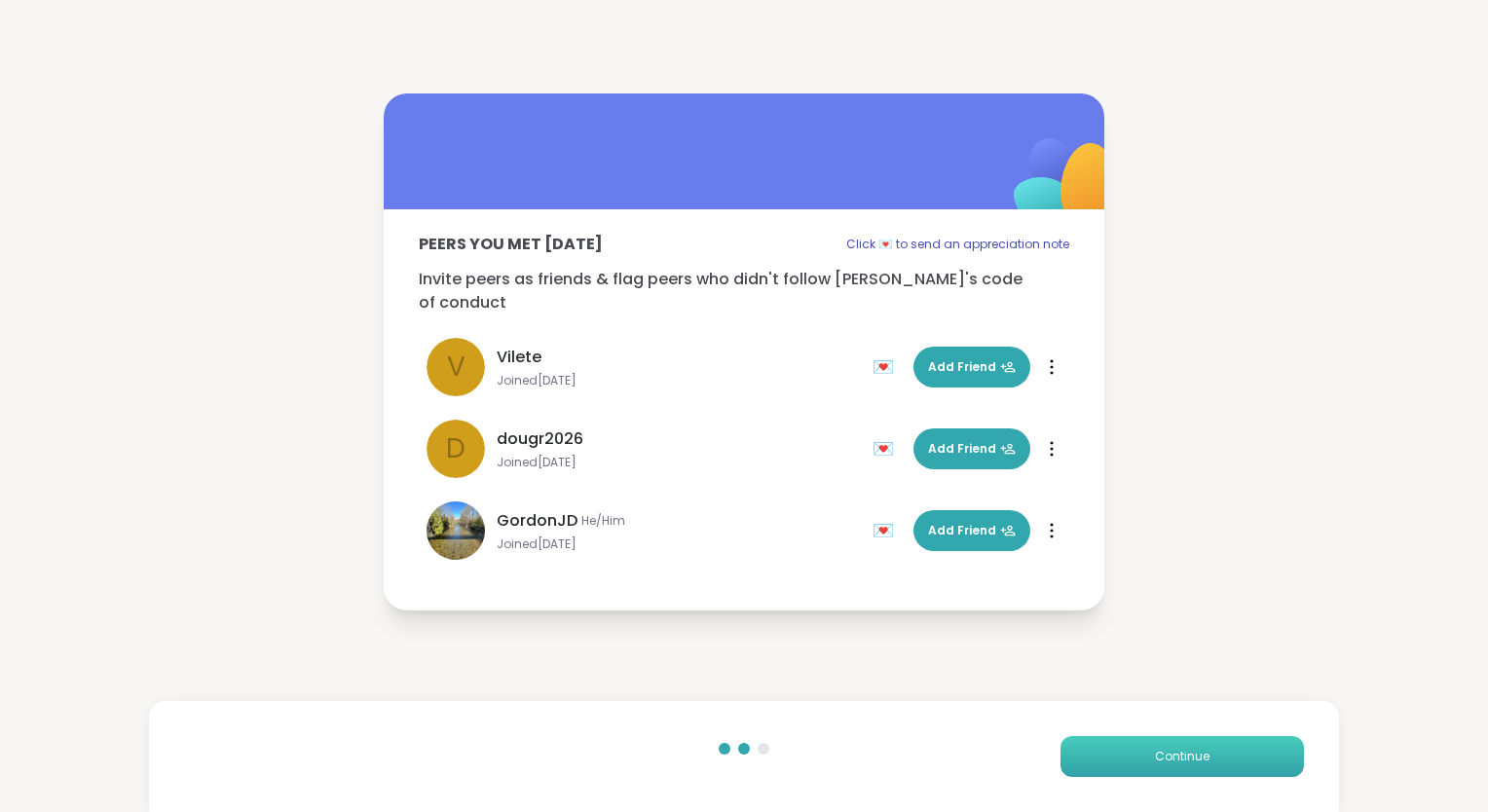
click at [1161, 751] on span "Continue" at bounding box center [1182, 757] width 55 height 18
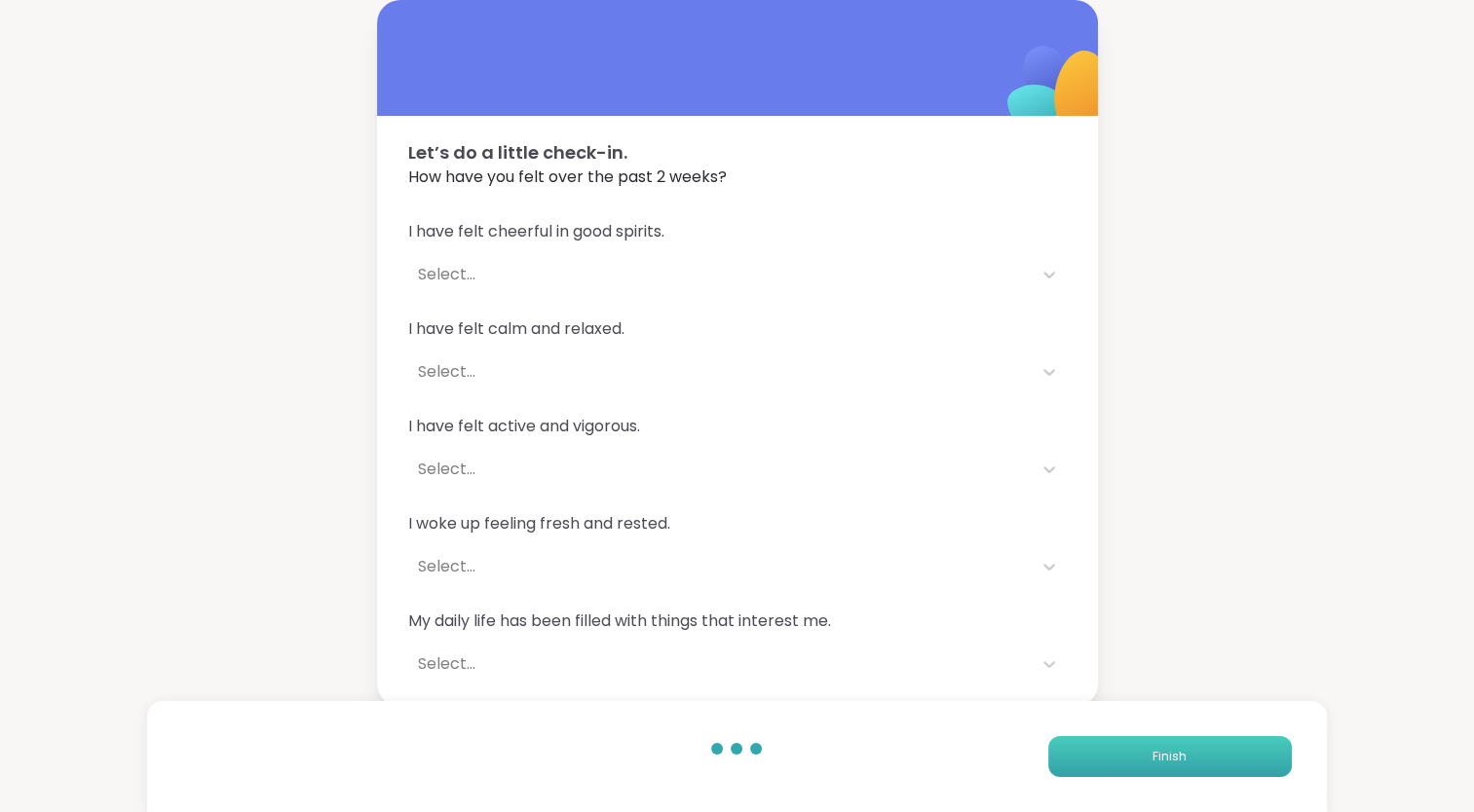
click at [1161, 751] on span "Finish" at bounding box center [1169, 757] width 34 height 18
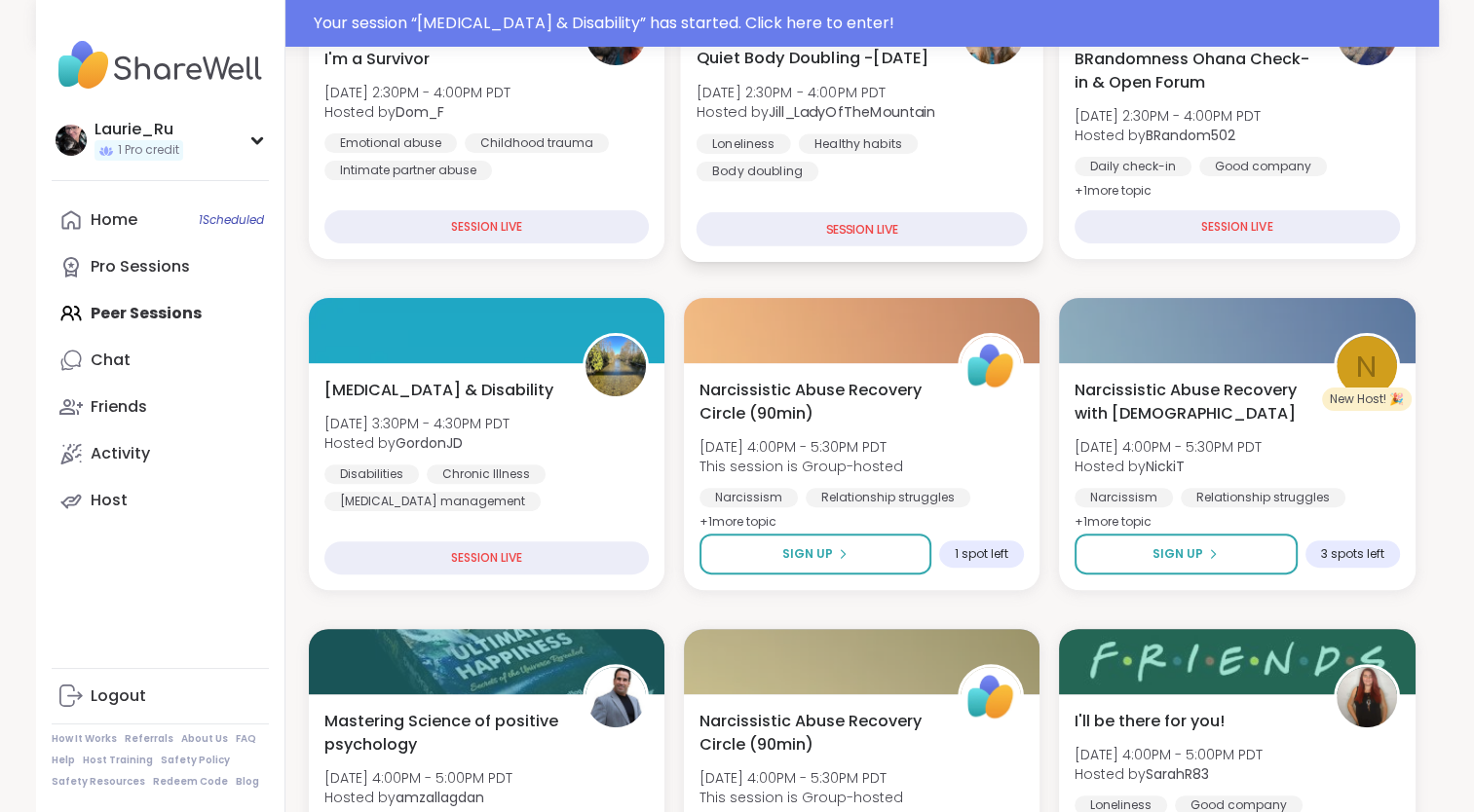
scroll to position [462, 0]
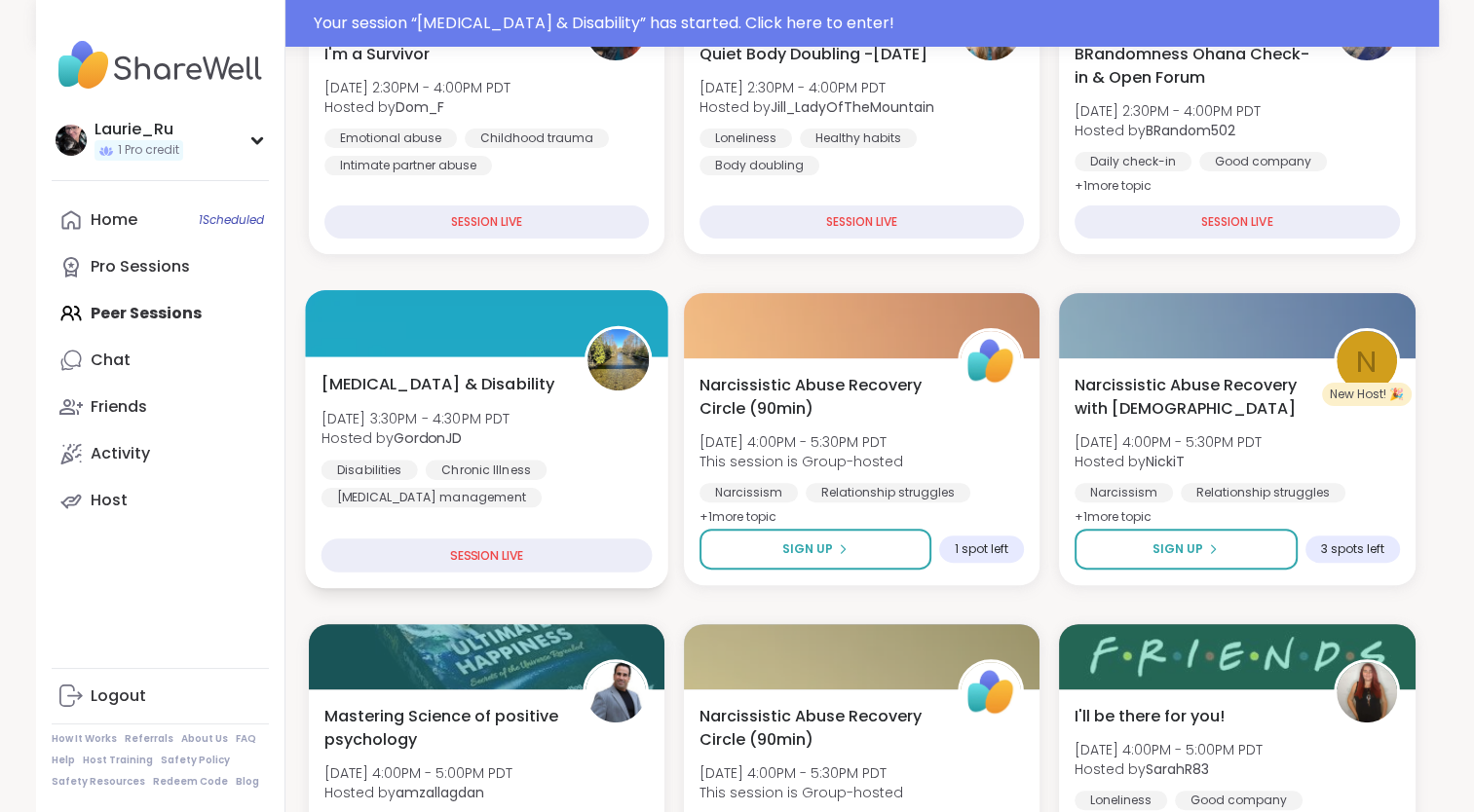
click at [433, 425] on span "[DATE] 3:30PM - 4:30PM PDT" at bounding box center [414, 417] width 189 height 19
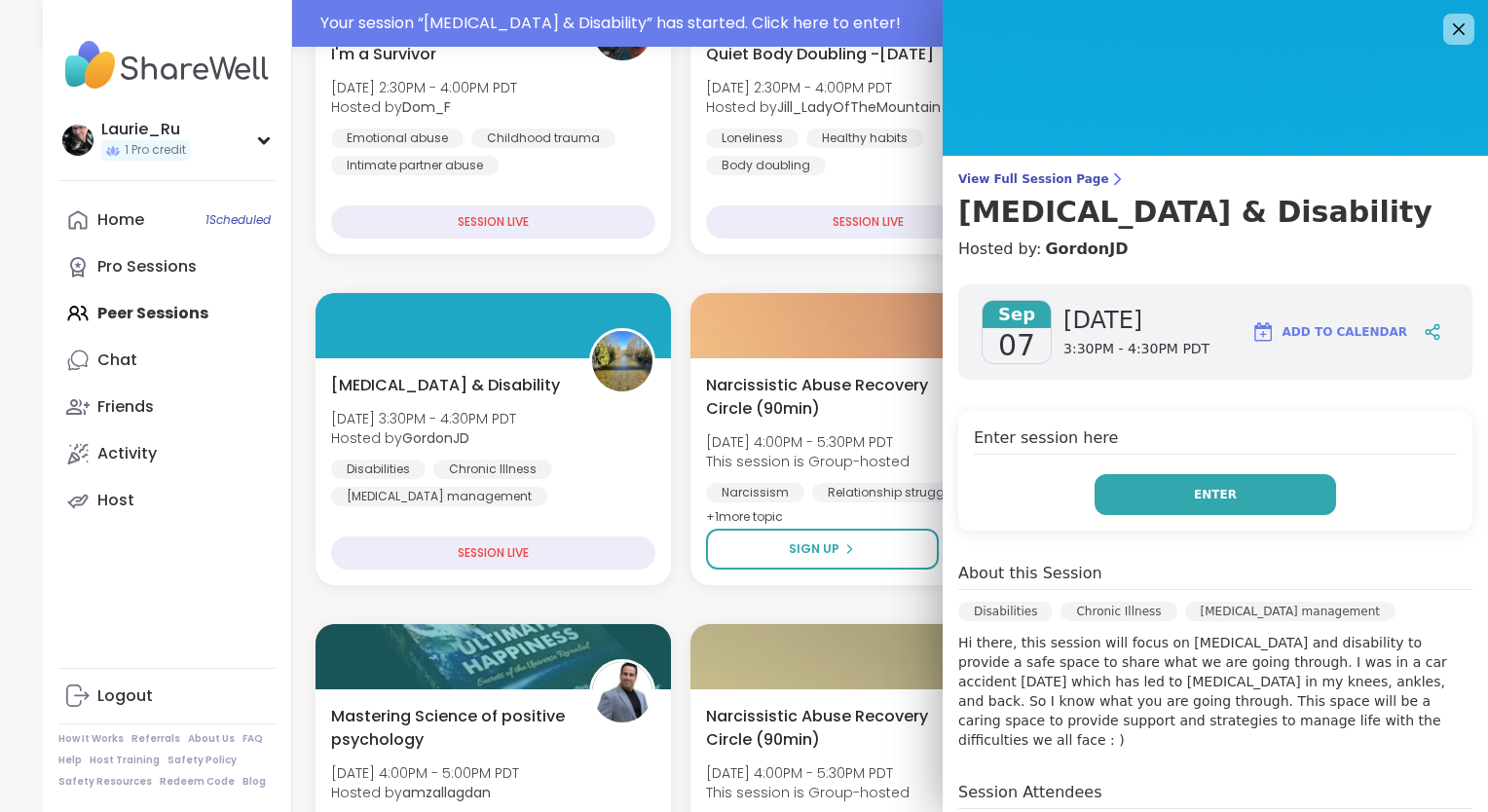
click at [1203, 512] on button "Enter" at bounding box center [1216, 494] width 242 height 41
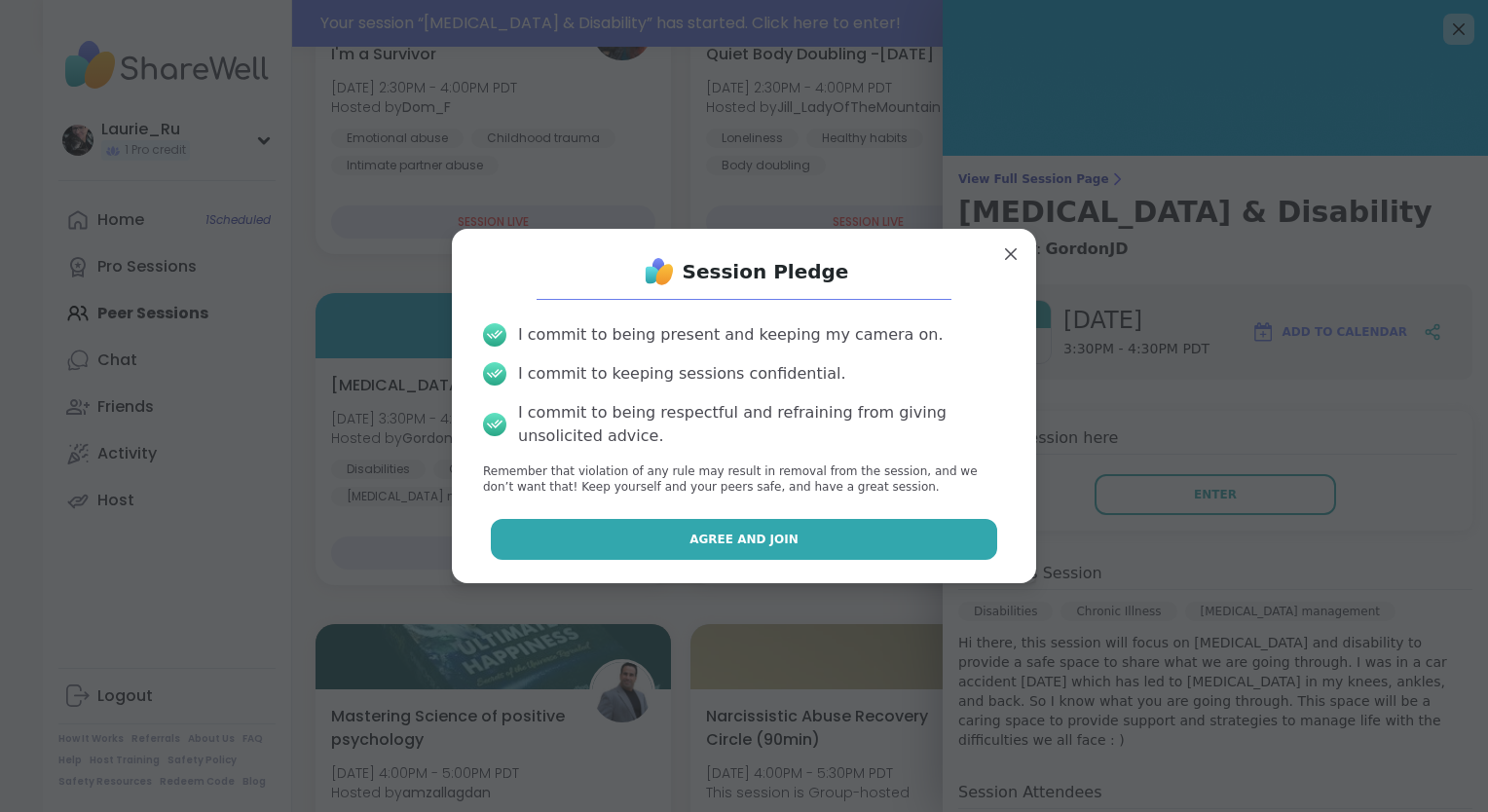
click at [814, 542] on button "Agree and Join" at bounding box center [744, 539] width 507 height 41
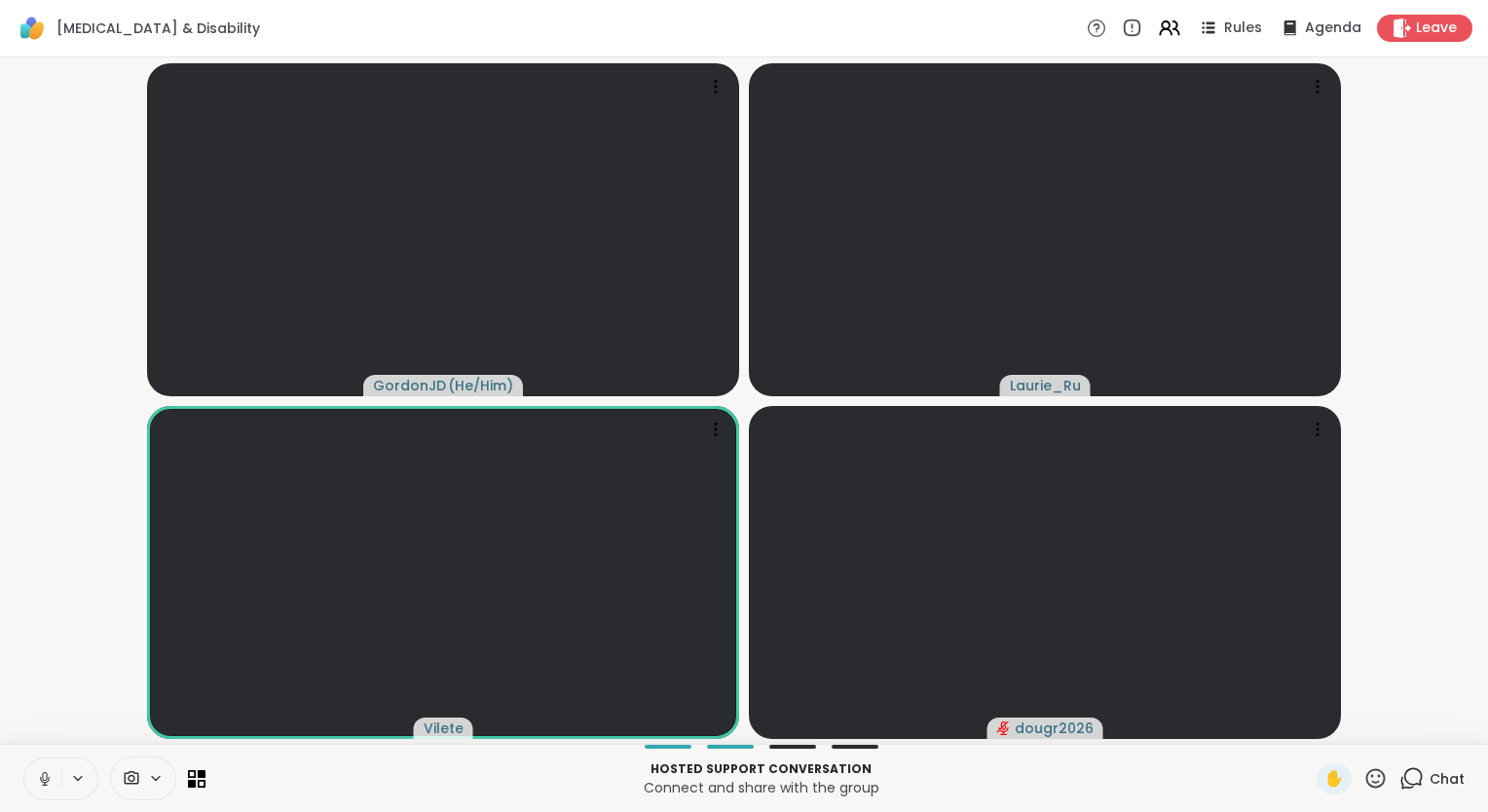
click at [1403, 782] on icon at bounding box center [1412, 779] width 24 height 24
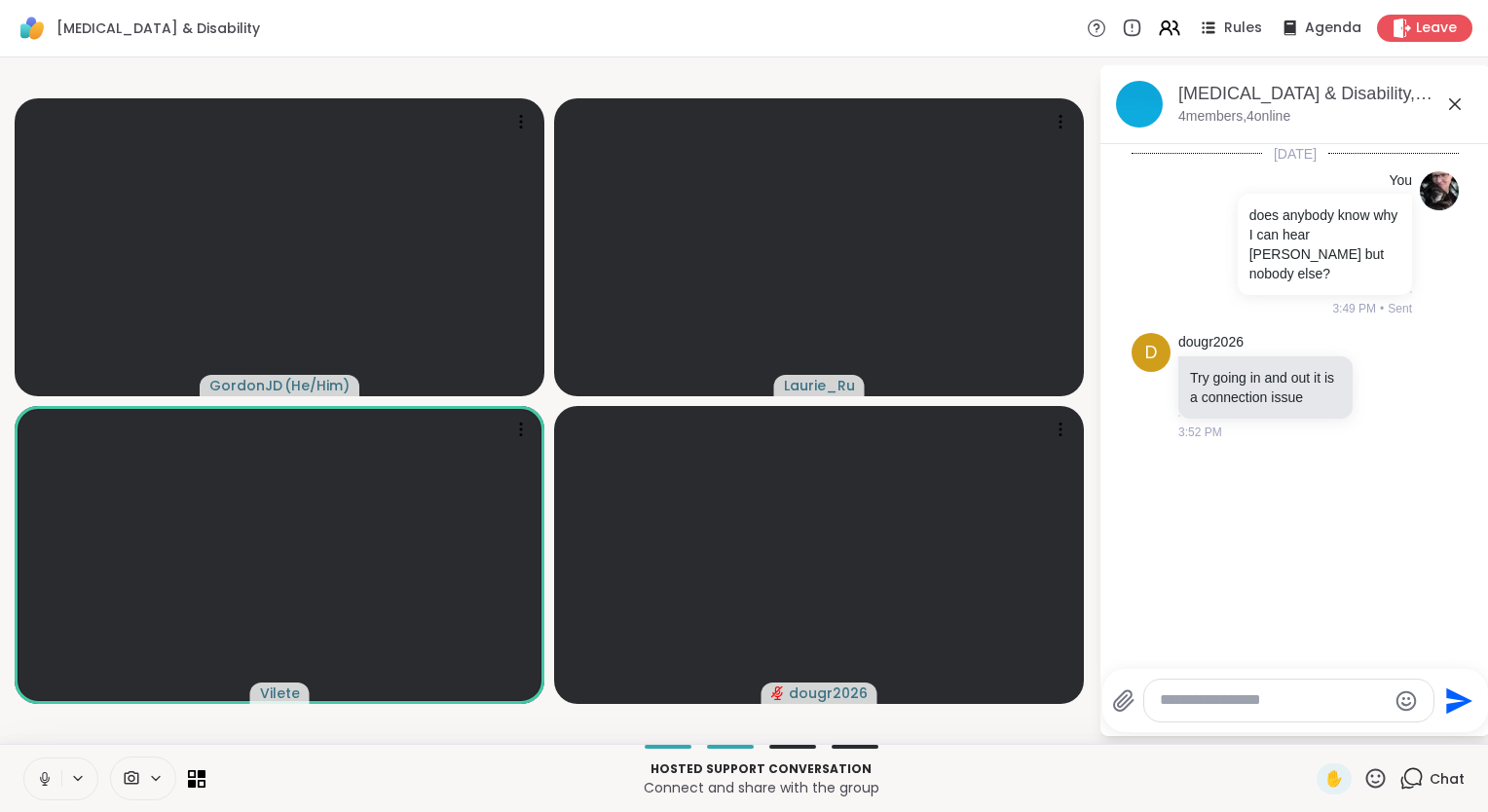
click at [1273, 695] on textarea "Type your message" at bounding box center [1273, 701] width 227 height 20
type textarea "**********"
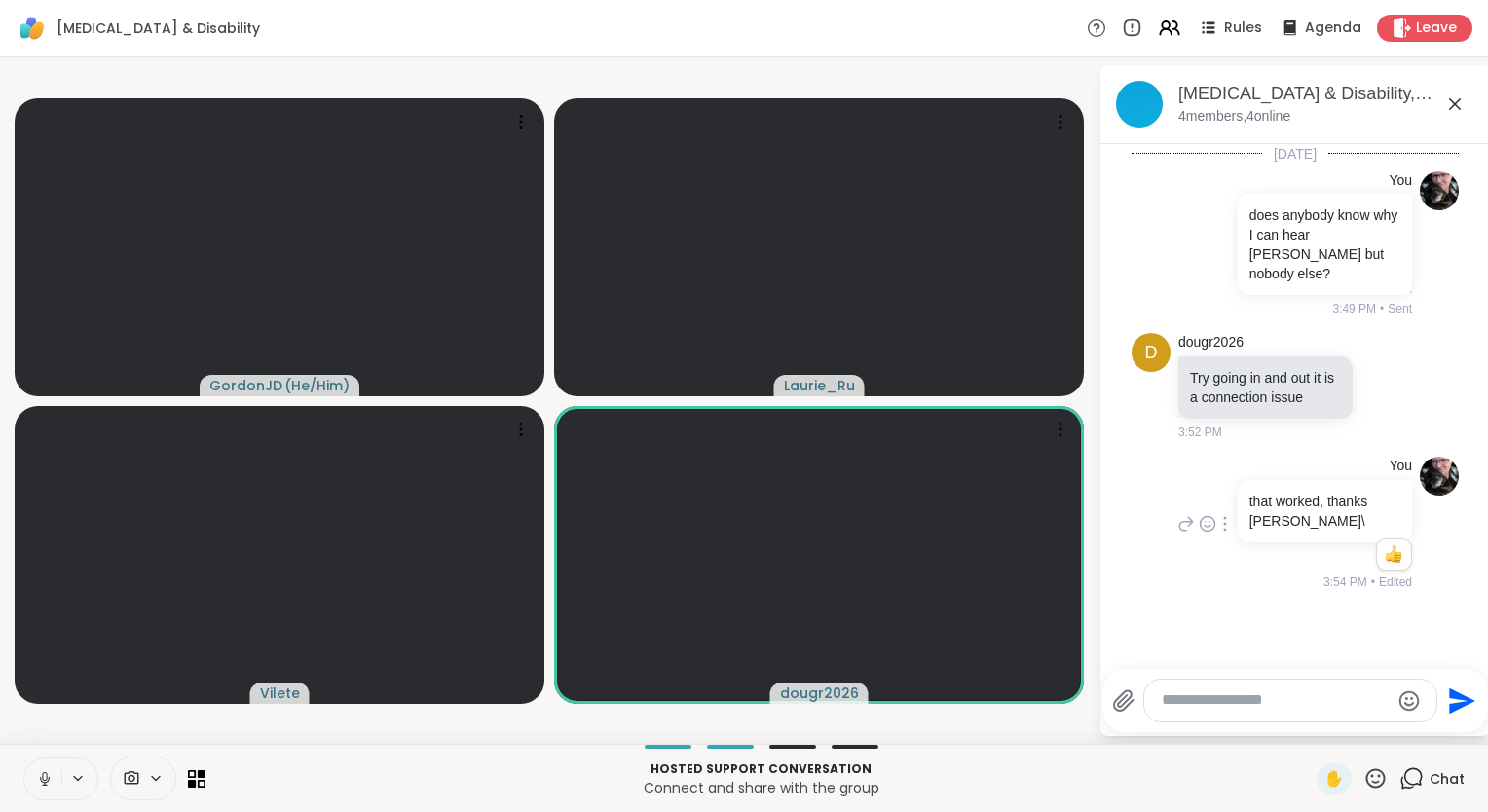
click at [1145, 449] on div "You that worked, thanks [PERSON_NAME]\ 1 1 3:54 PM • Edited" at bounding box center [1295, 524] width 327 height 151
click at [44, 776] on icon at bounding box center [45, 779] width 18 height 18
click at [348, 797] on p "Connect and share with the group" at bounding box center [761, 787] width 1088 height 19
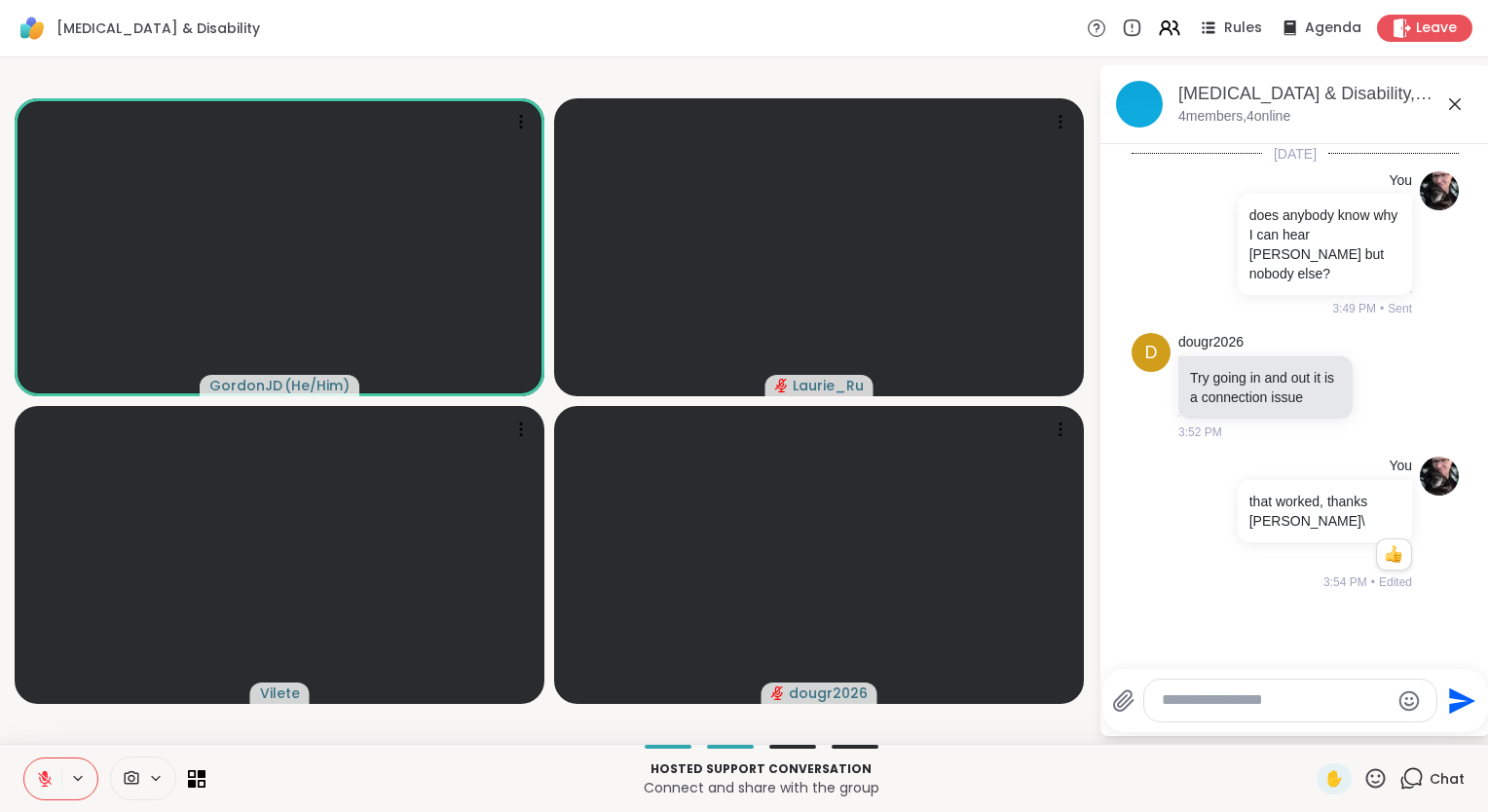
click at [42, 781] on icon at bounding box center [45, 779] width 18 height 18
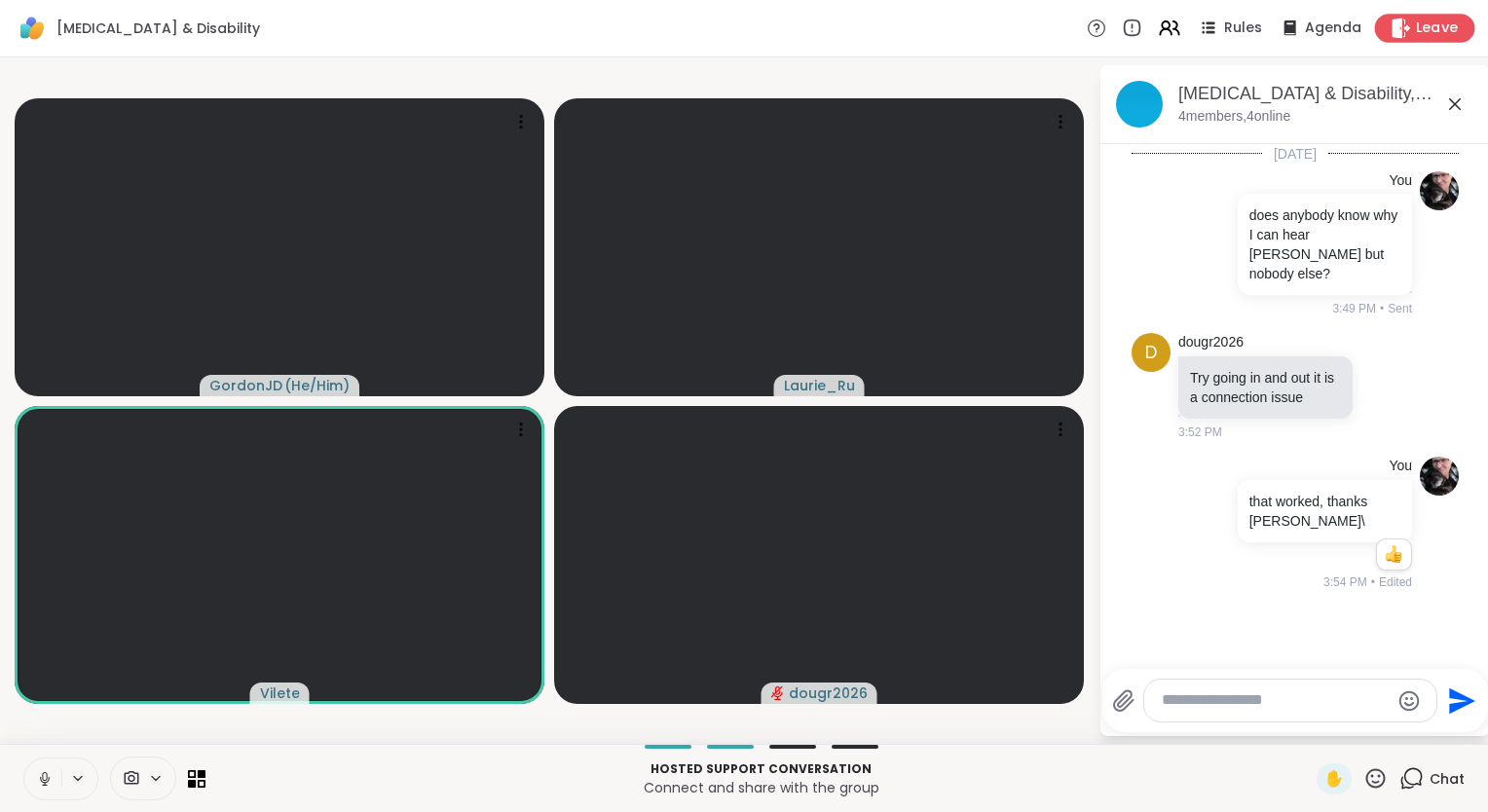
click at [1432, 24] on span "Leave" at bounding box center [1437, 29] width 43 height 20
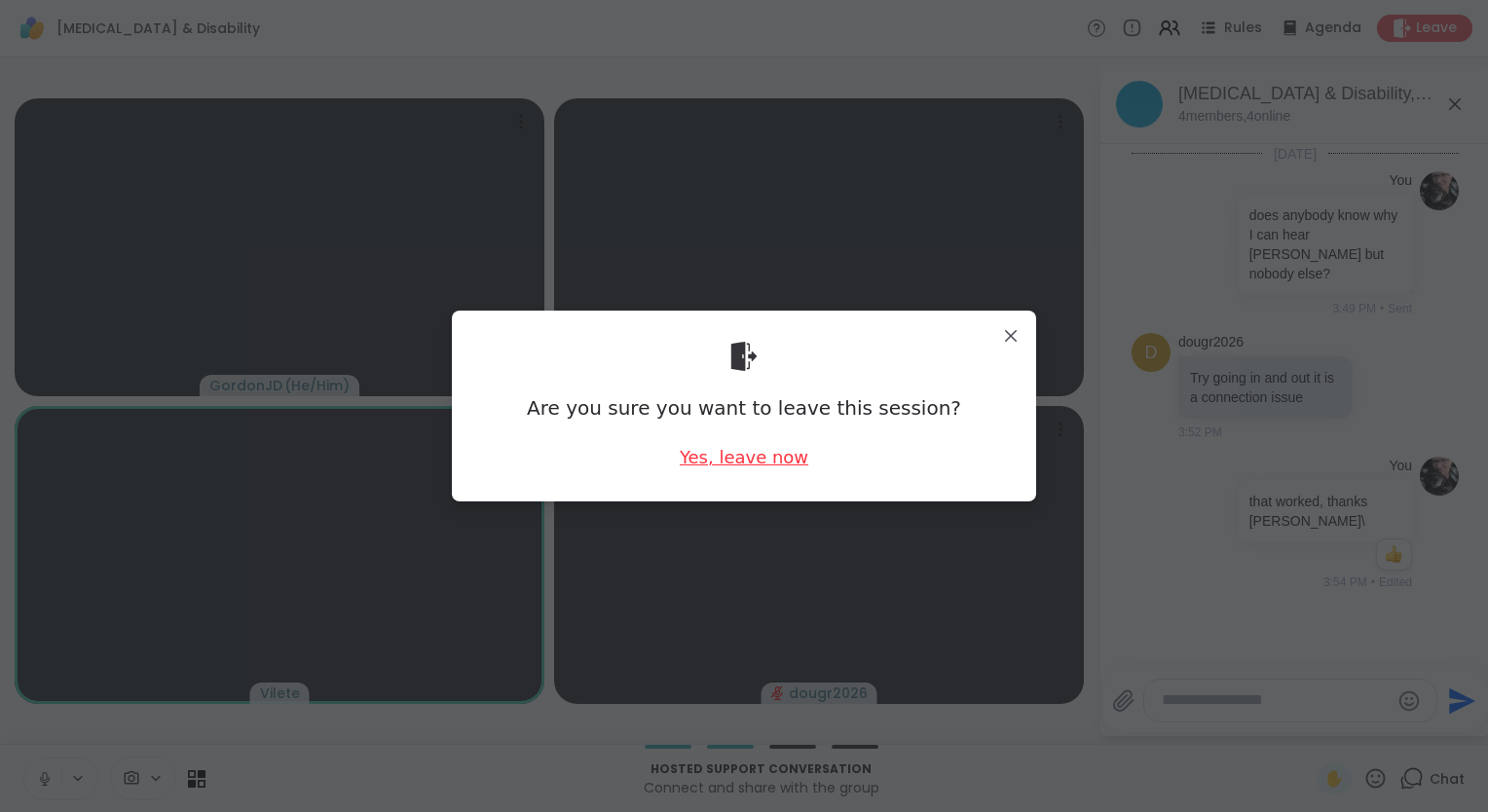
click at [740, 454] on div "Yes, leave now" at bounding box center [744, 457] width 129 height 24
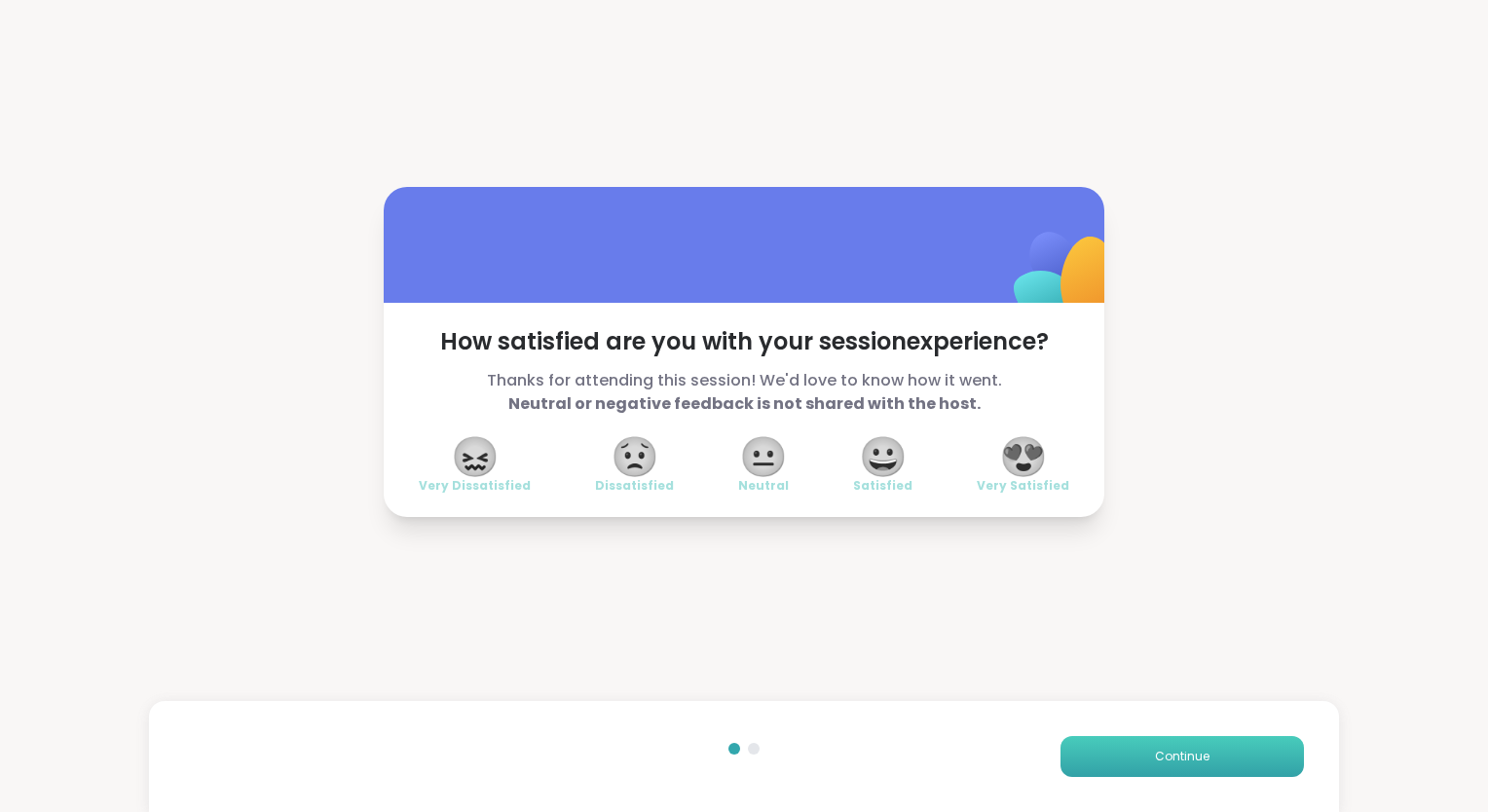
click at [1171, 754] on span "Continue" at bounding box center [1182, 757] width 55 height 18
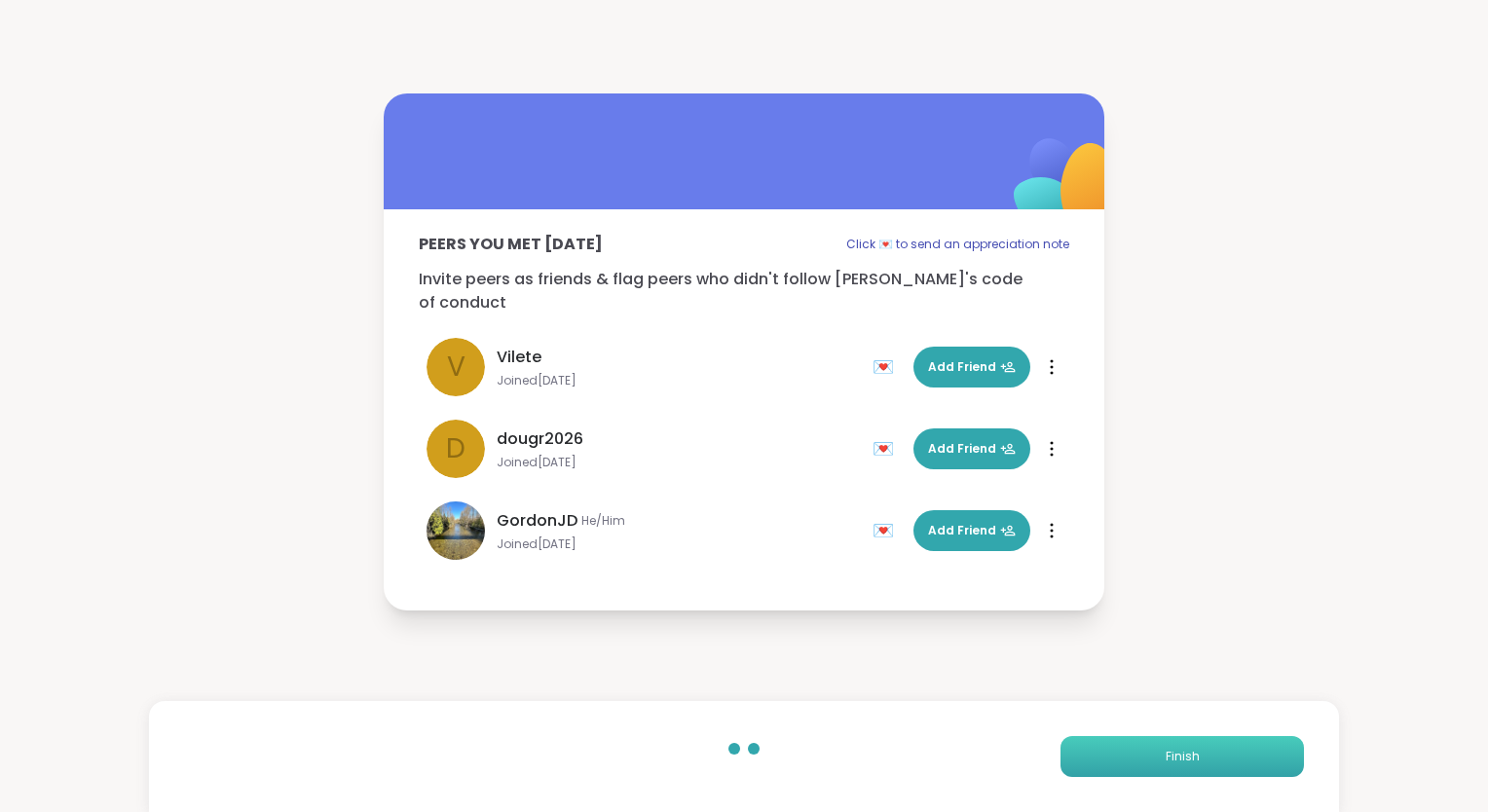
click at [1171, 754] on span "Finish" at bounding box center [1183, 757] width 34 height 18
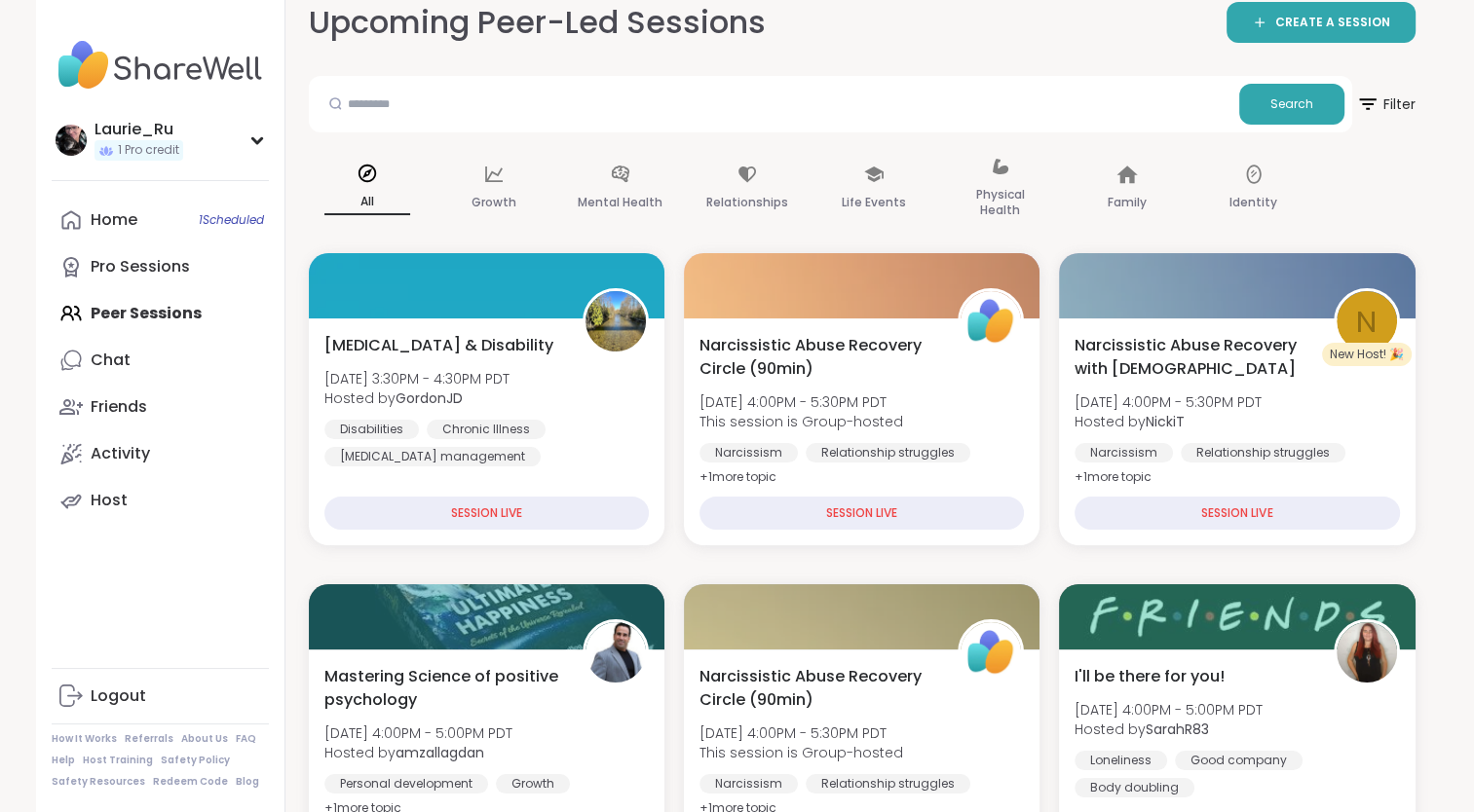
scroll to position [121, 0]
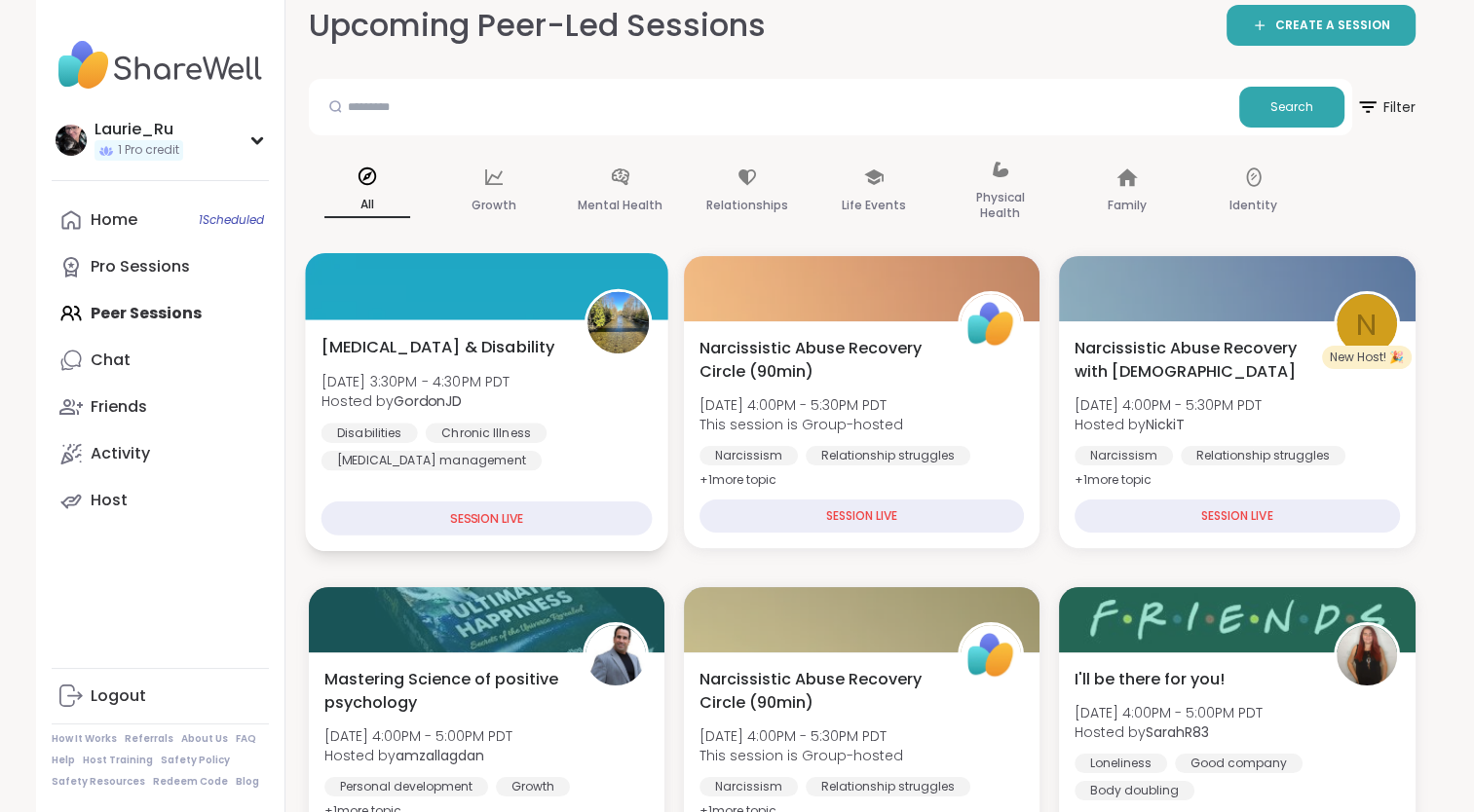
click at [538, 525] on div "SESSION LIVE" at bounding box center [485, 519] width 331 height 34
click at [509, 395] on span "Hosted by [PERSON_NAME]" at bounding box center [414, 401] width 189 height 19
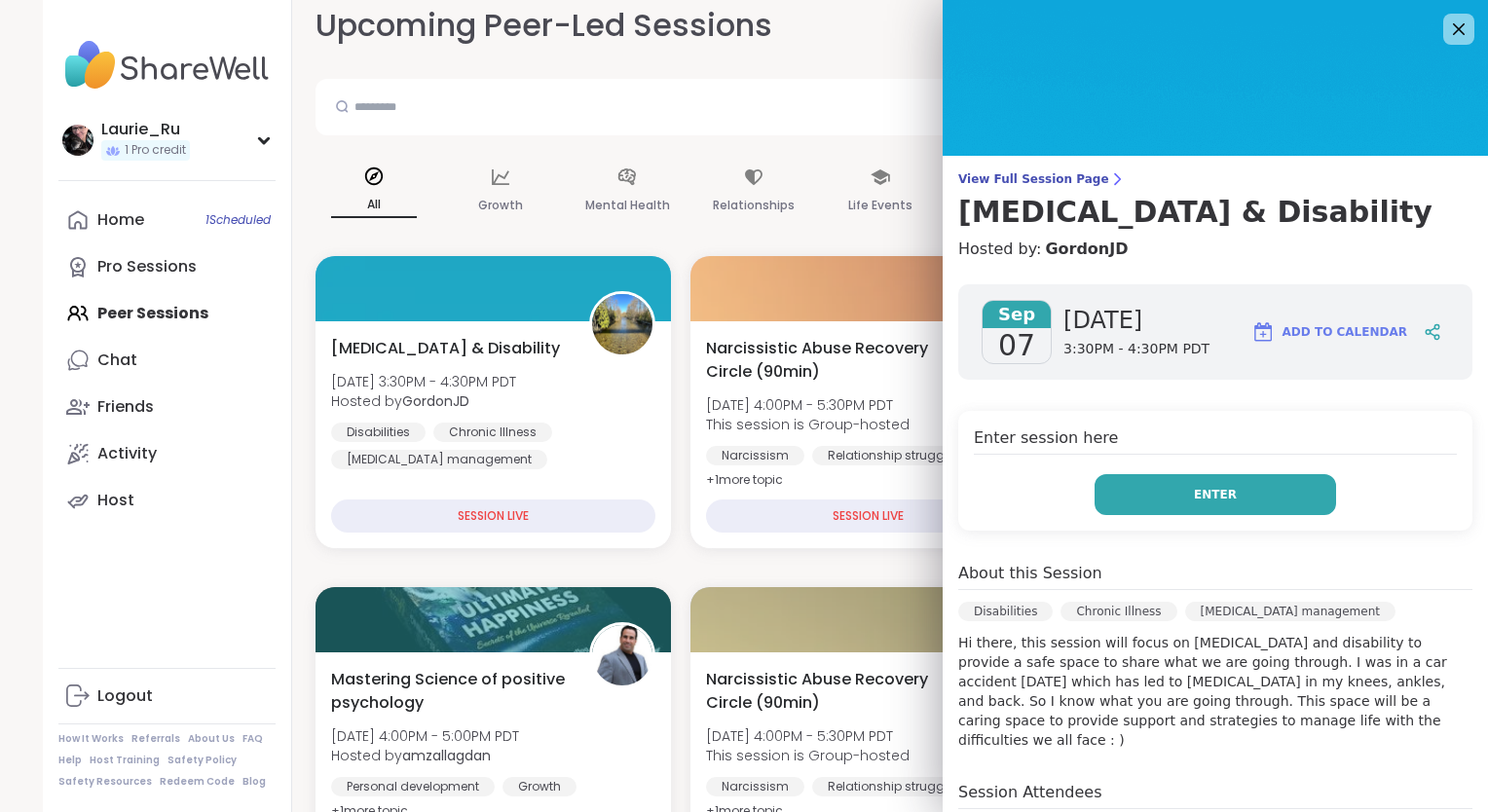
click at [1269, 480] on button "Enter" at bounding box center [1216, 494] width 242 height 41
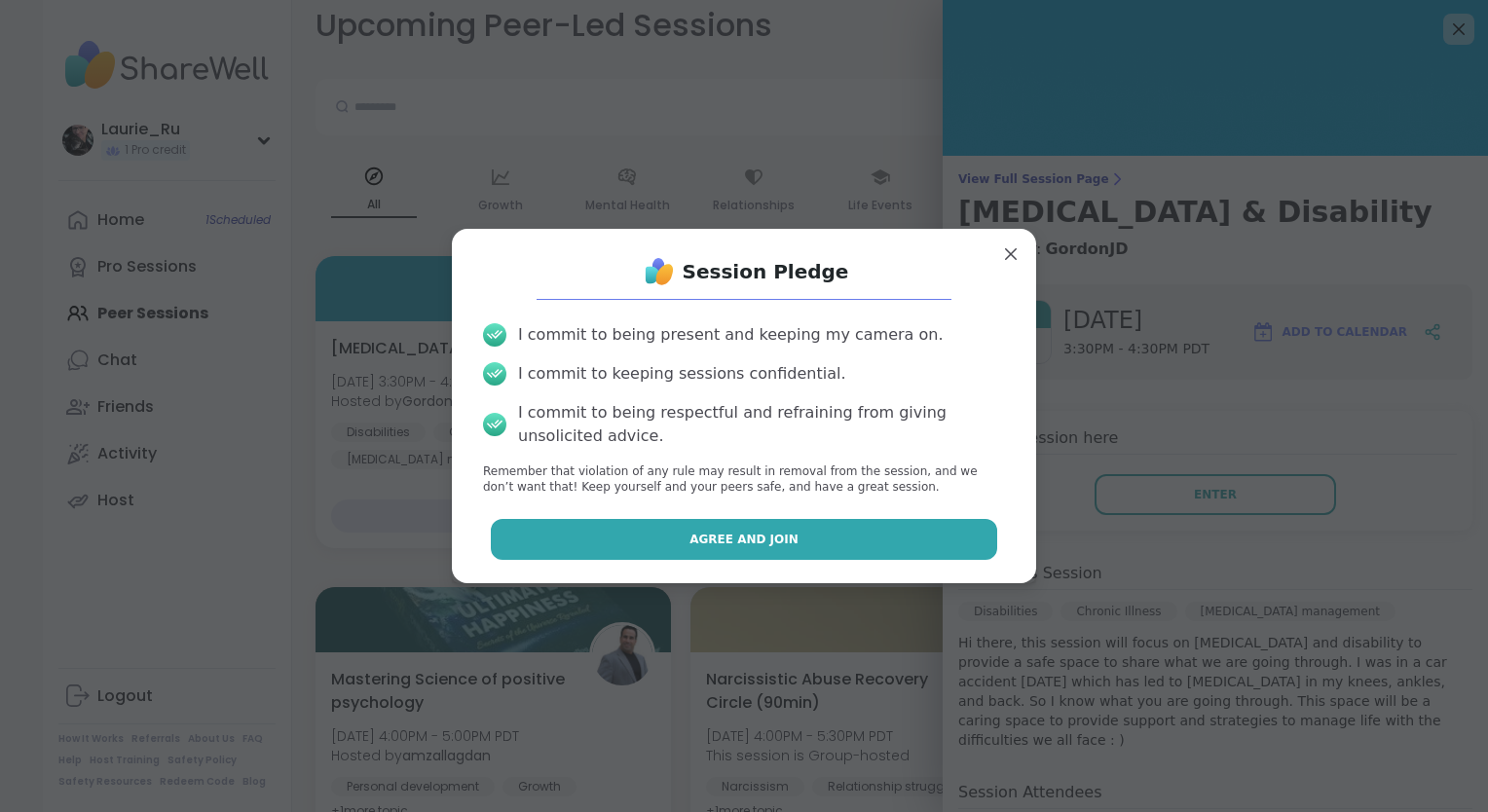
click at [877, 540] on button "Agree and Join" at bounding box center [744, 539] width 507 height 41
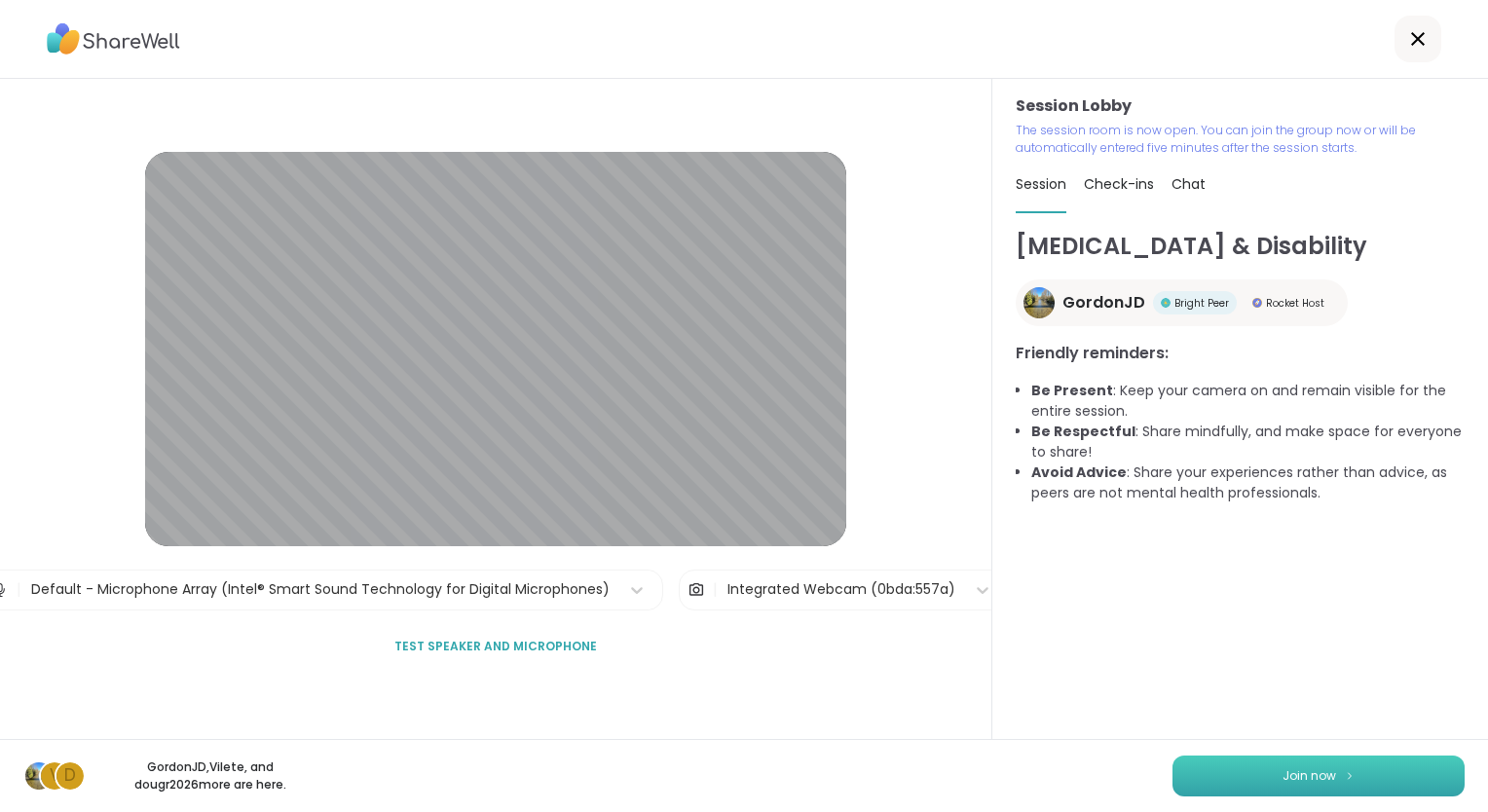
click at [1296, 780] on span "Join now" at bounding box center [1310, 777] width 54 height 18
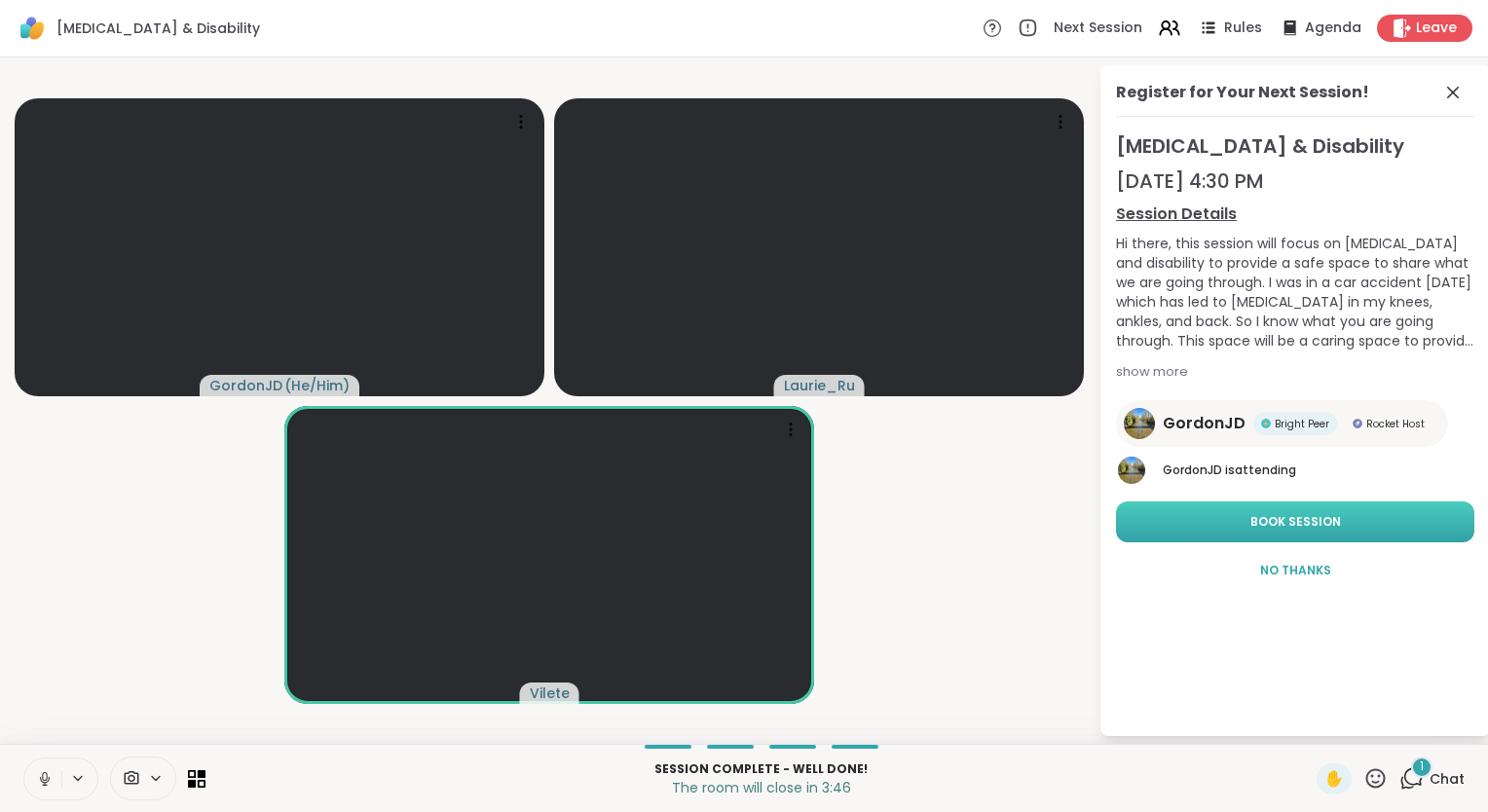
click at [1290, 516] on span "Book Session" at bounding box center [1296, 522] width 91 height 18
click at [1458, 94] on icon at bounding box center [1453, 92] width 23 height 23
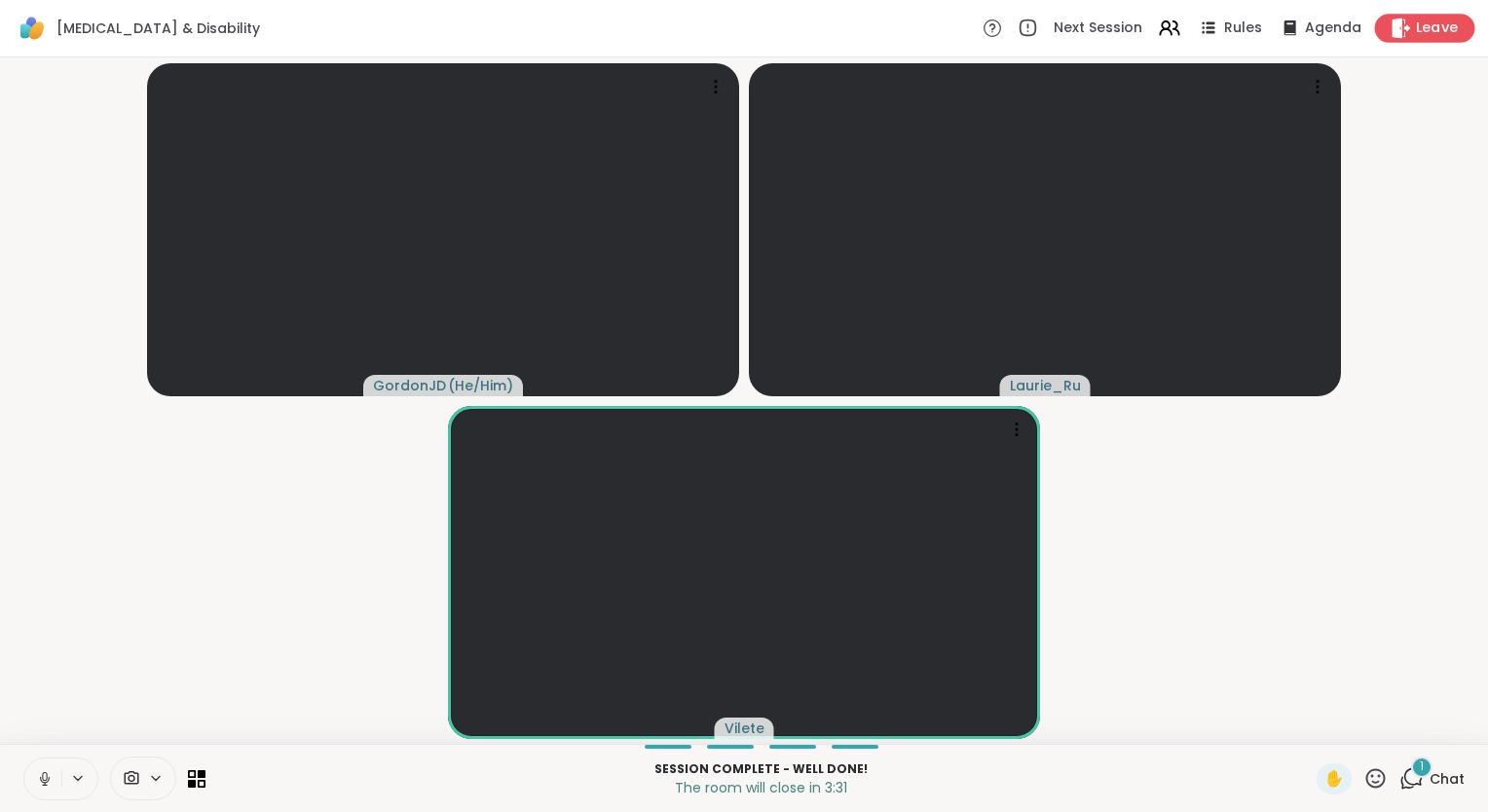
click at [1393, 29] on icon at bounding box center [1402, 28] width 19 height 20
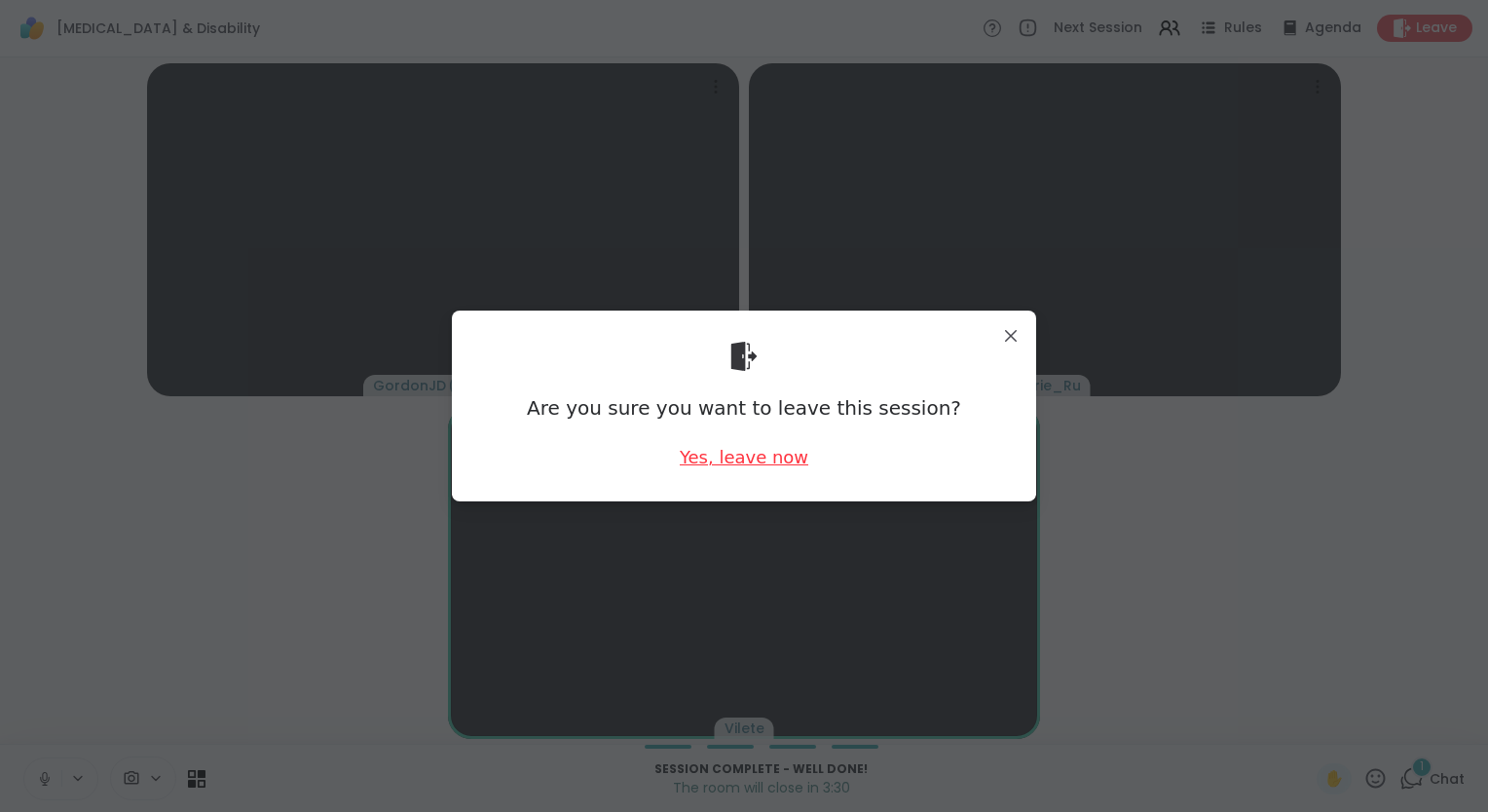
click at [749, 451] on div "Yes, leave now" at bounding box center [744, 457] width 129 height 24
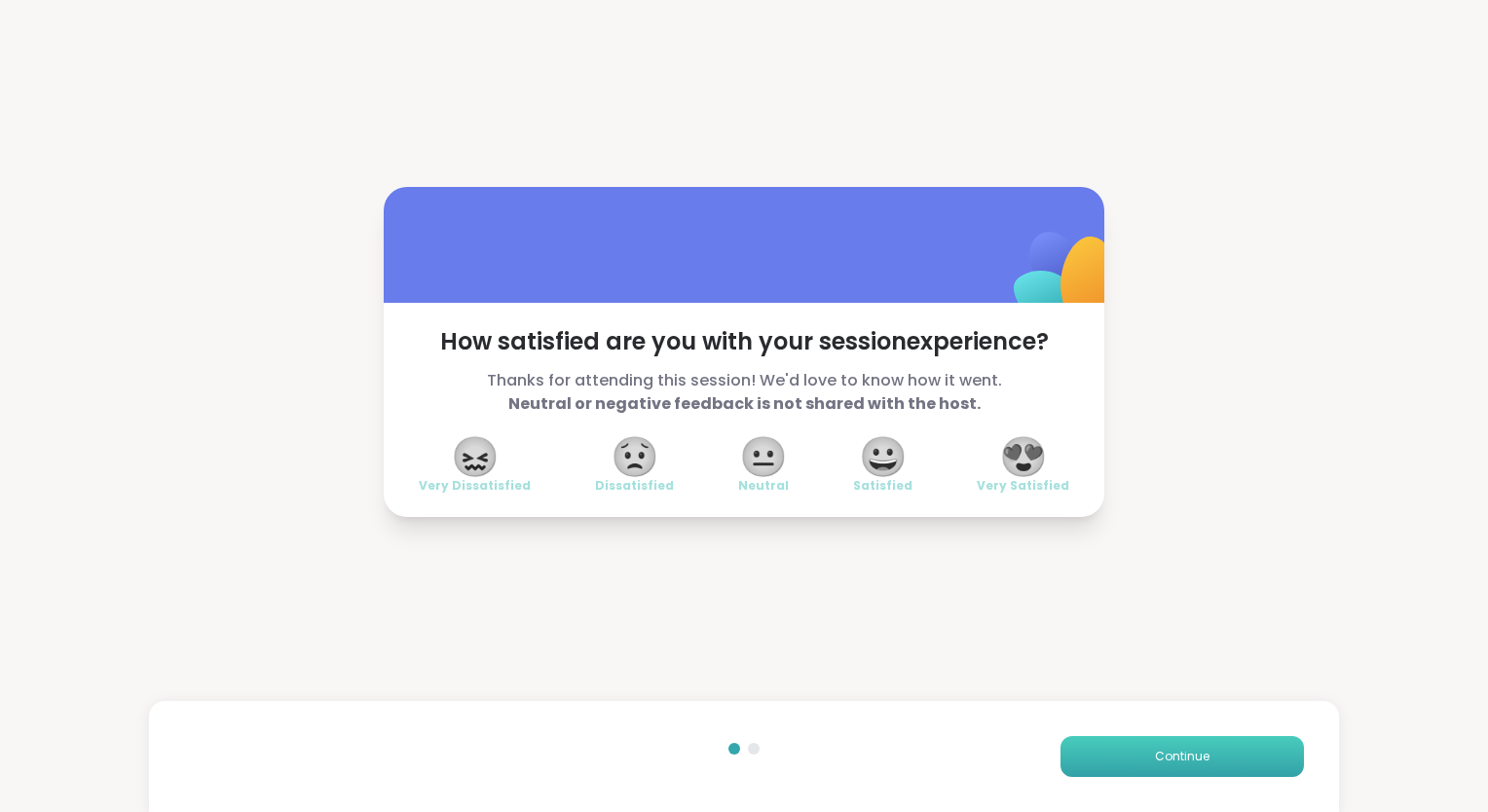
click at [1142, 772] on button "Continue" at bounding box center [1182, 756] width 243 height 41
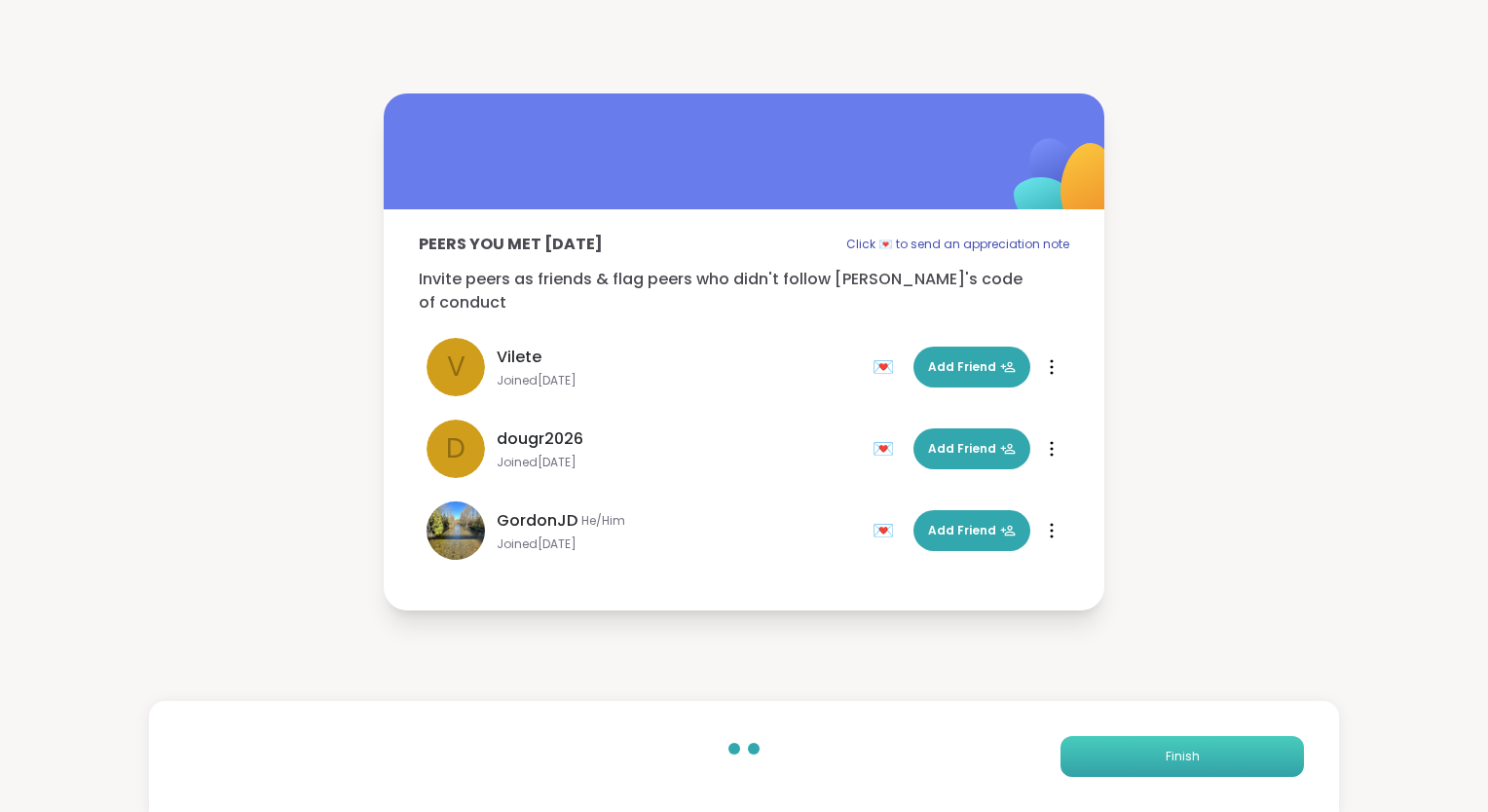
click at [1142, 772] on button "Finish" at bounding box center [1182, 756] width 243 height 41
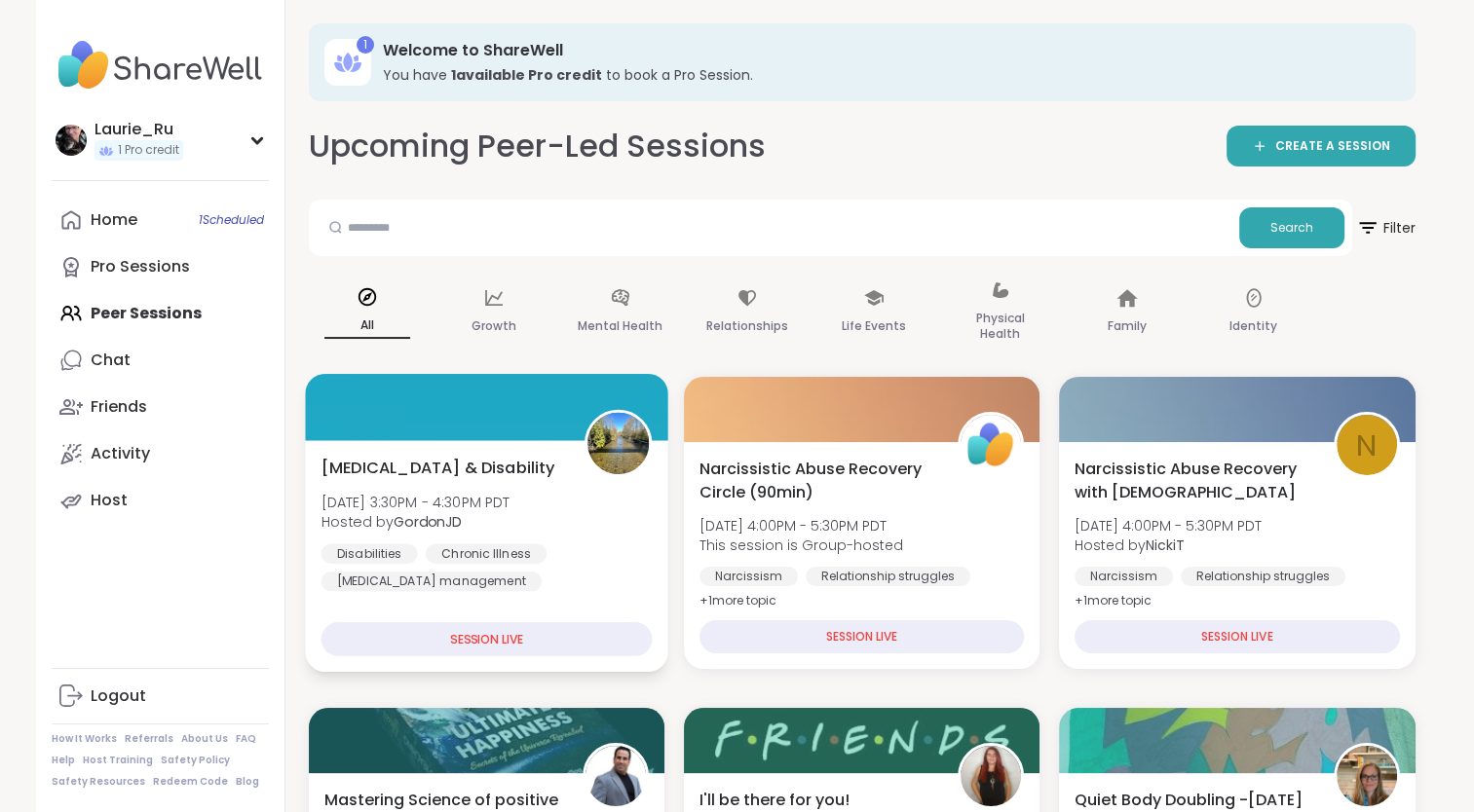
click at [413, 547] on div "Disabilities" at bounding box center [368, 552] width 96 height 19
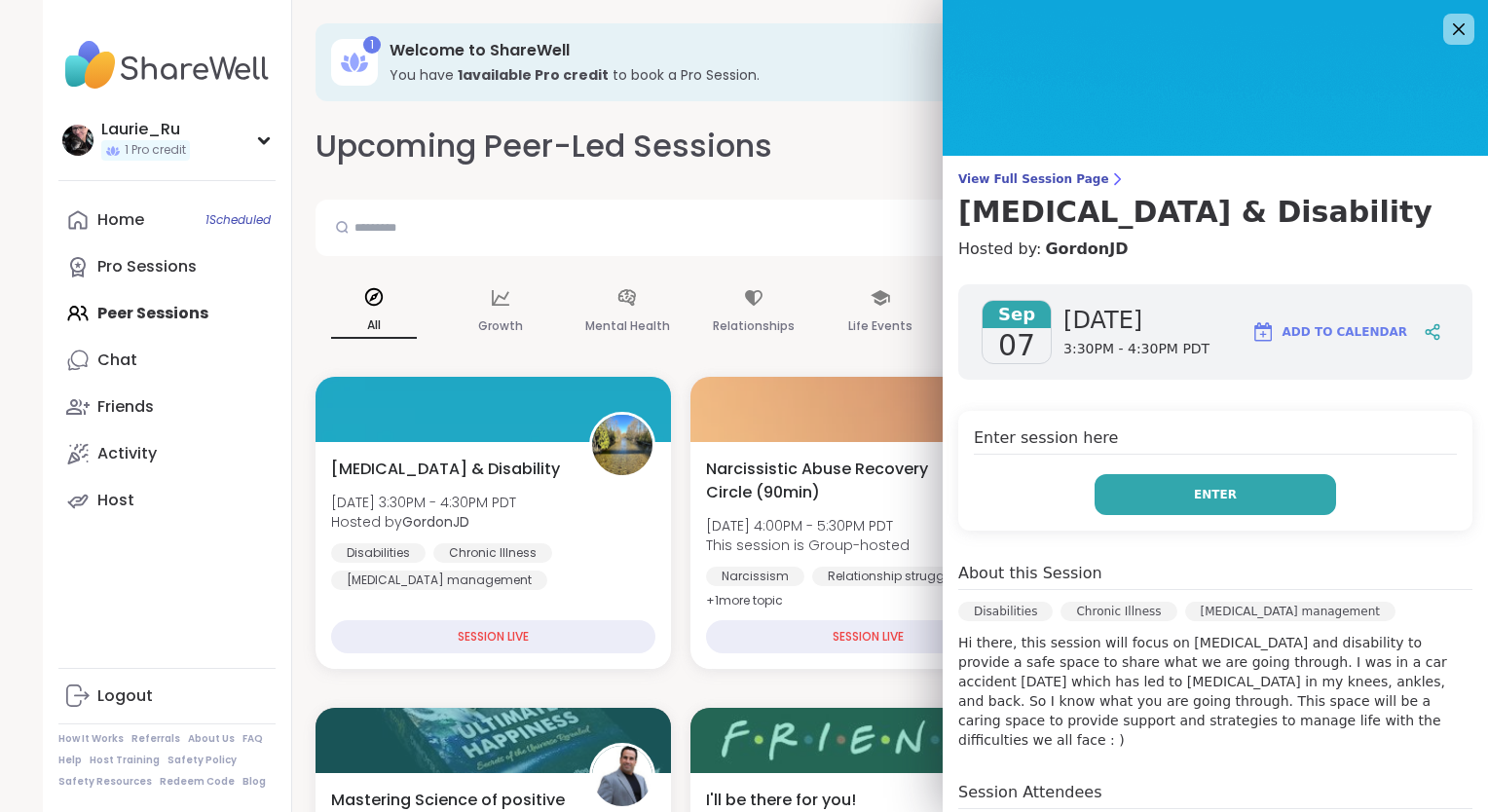
click at [1119, 497] on button "Enter" at bounding box center [1216, 494] width 242 height 41
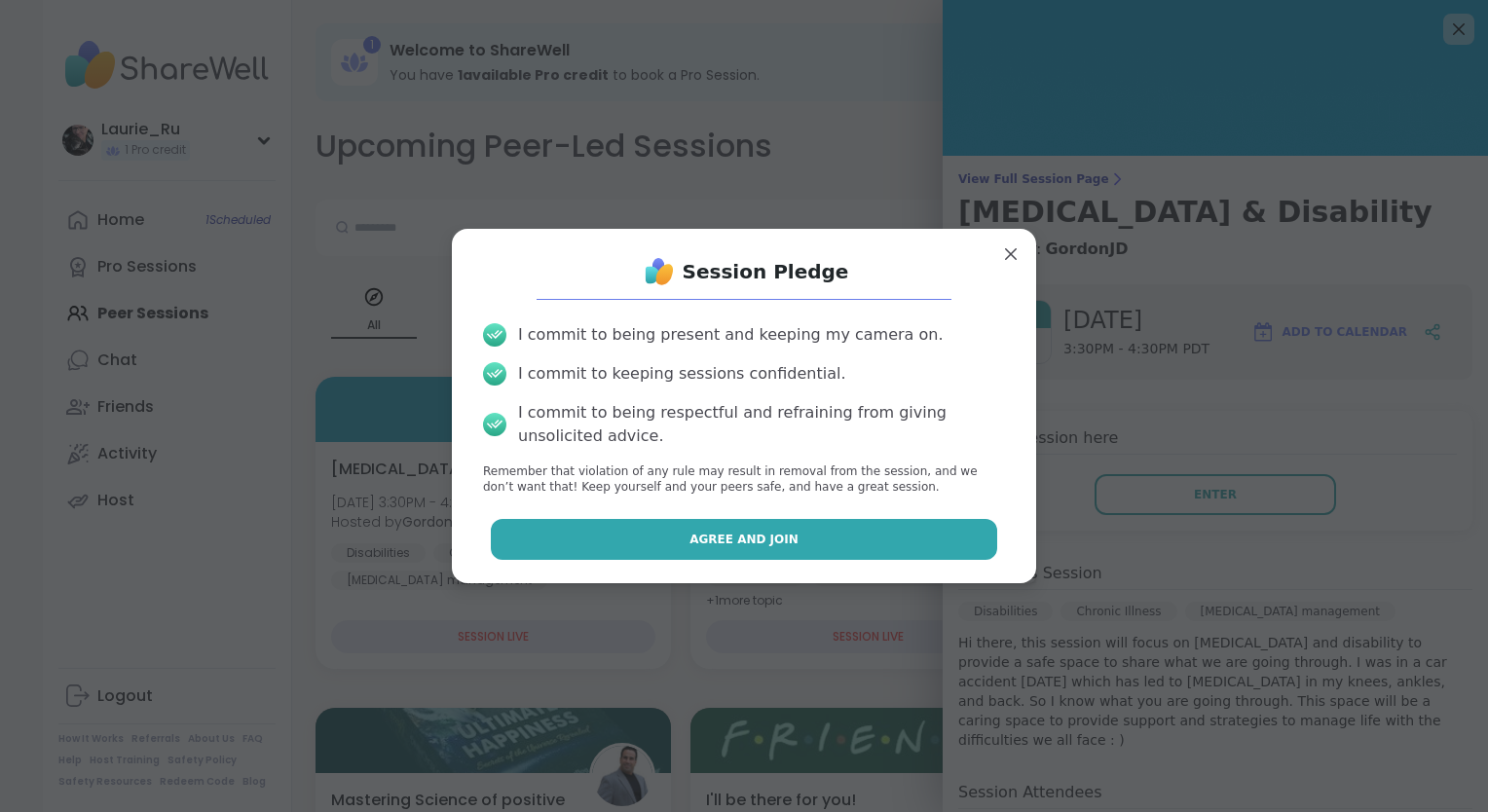
click at [849, 551] on button "Agree and Join" at bounding box center [744, 539] width 507 height 41
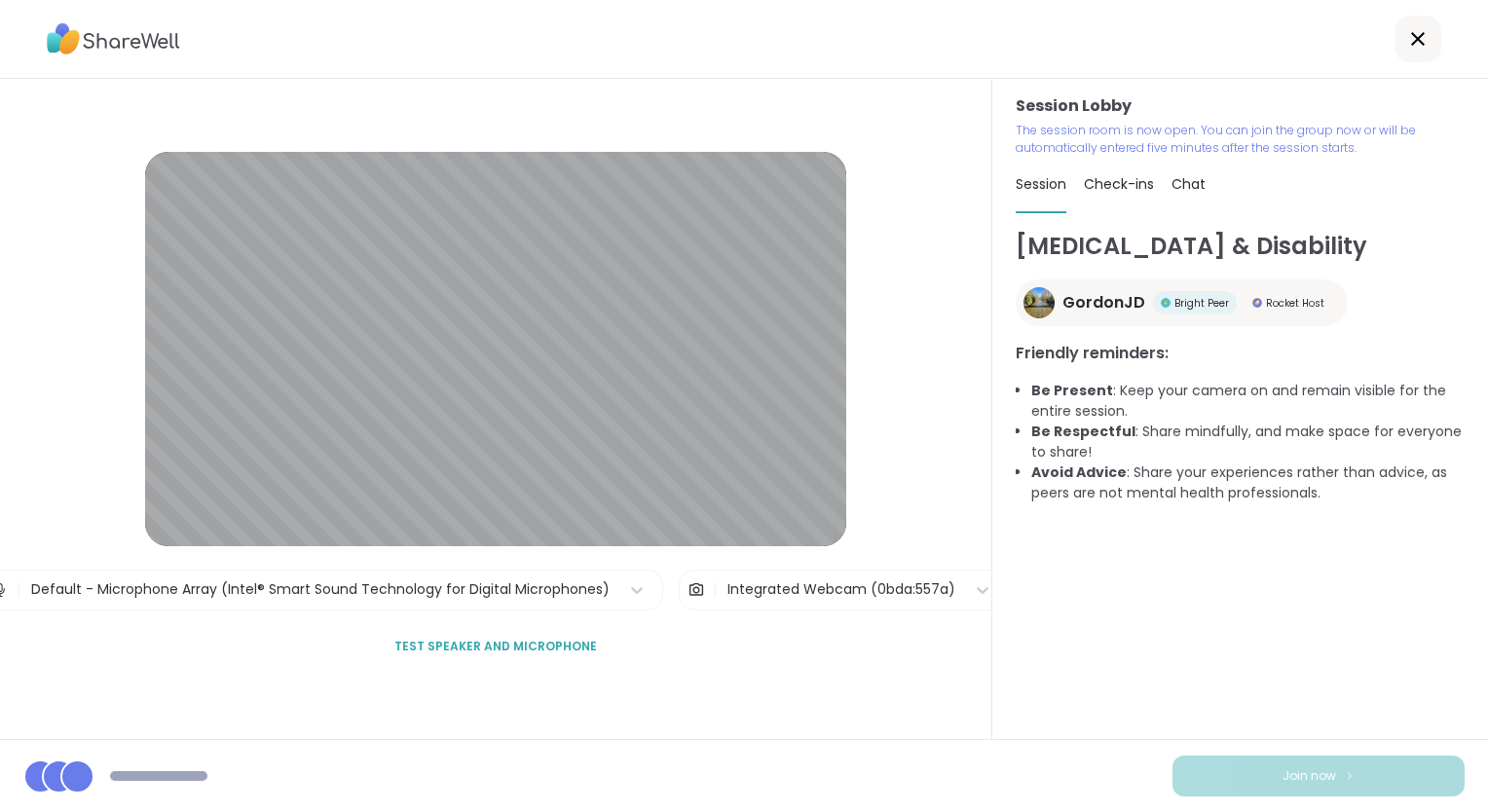
click at [1241, 777] on div "Join now" at bounding box center [744, 775] width 1488 height 73
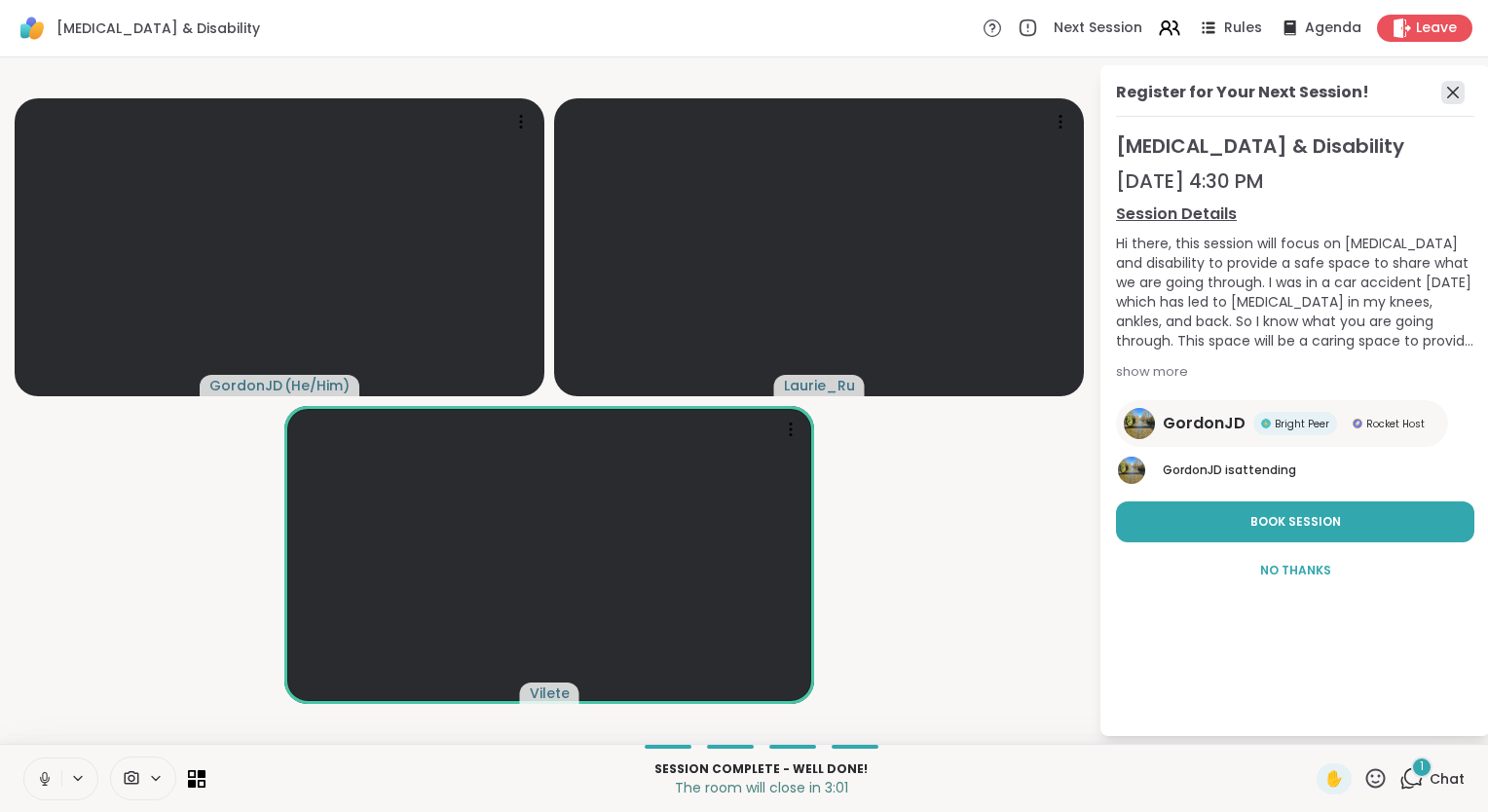
click at [1455, 94] on icon at bounding box center [1453, 93] width 12 height 12
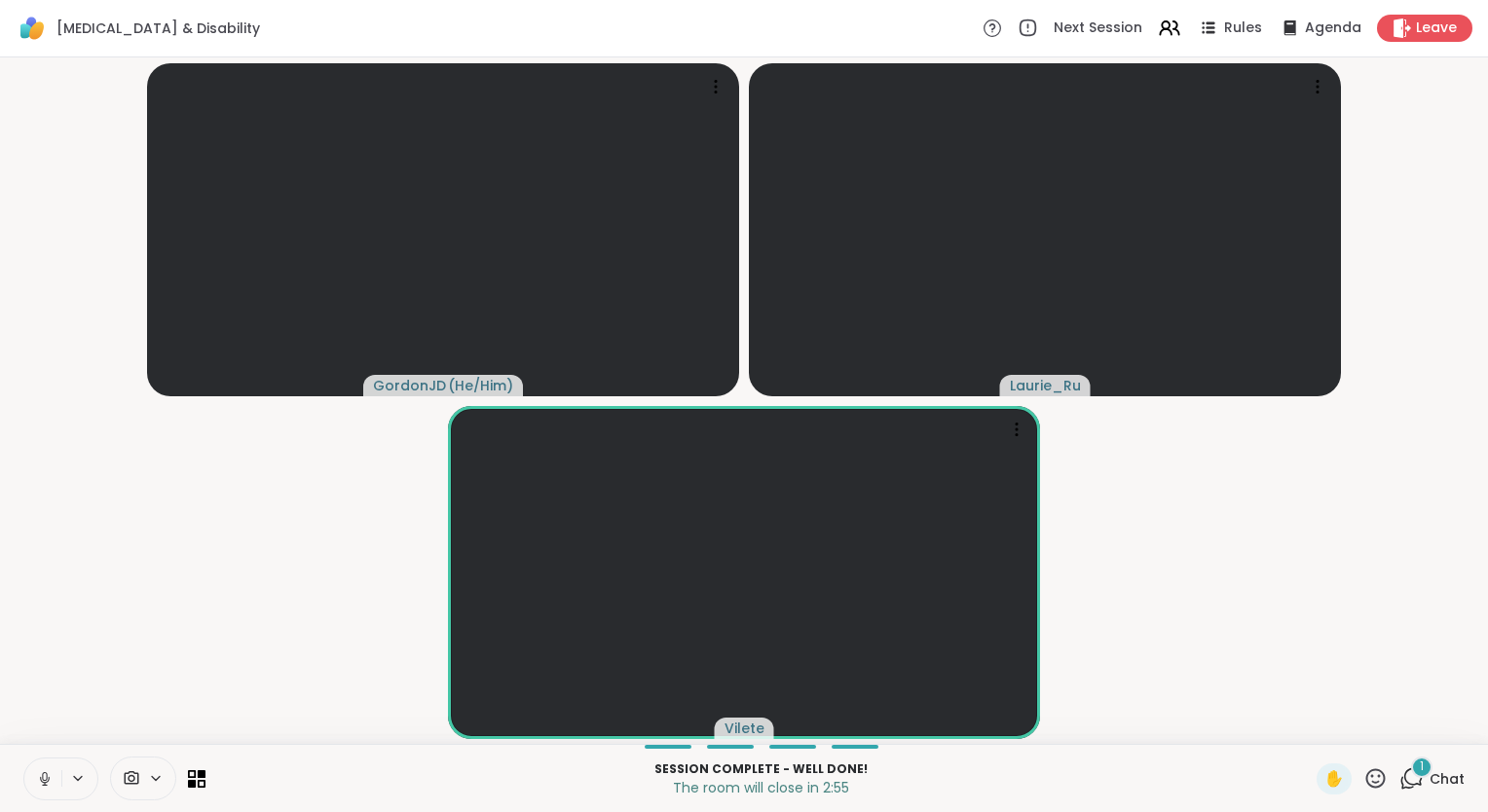
click at [1403, 778] on icon at bounding box center [1412, 779] width 24 height 24
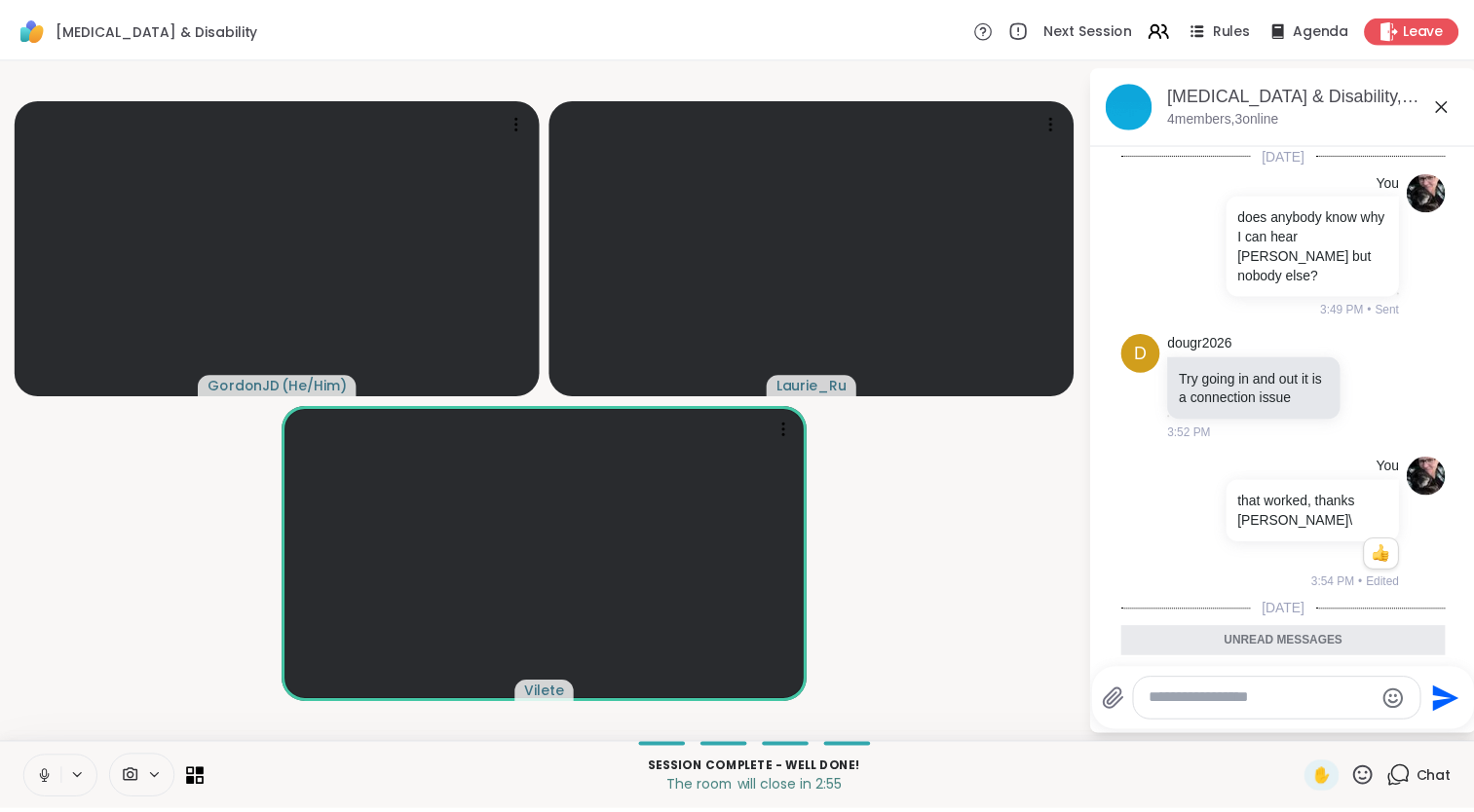
scroll to position [148, 0]
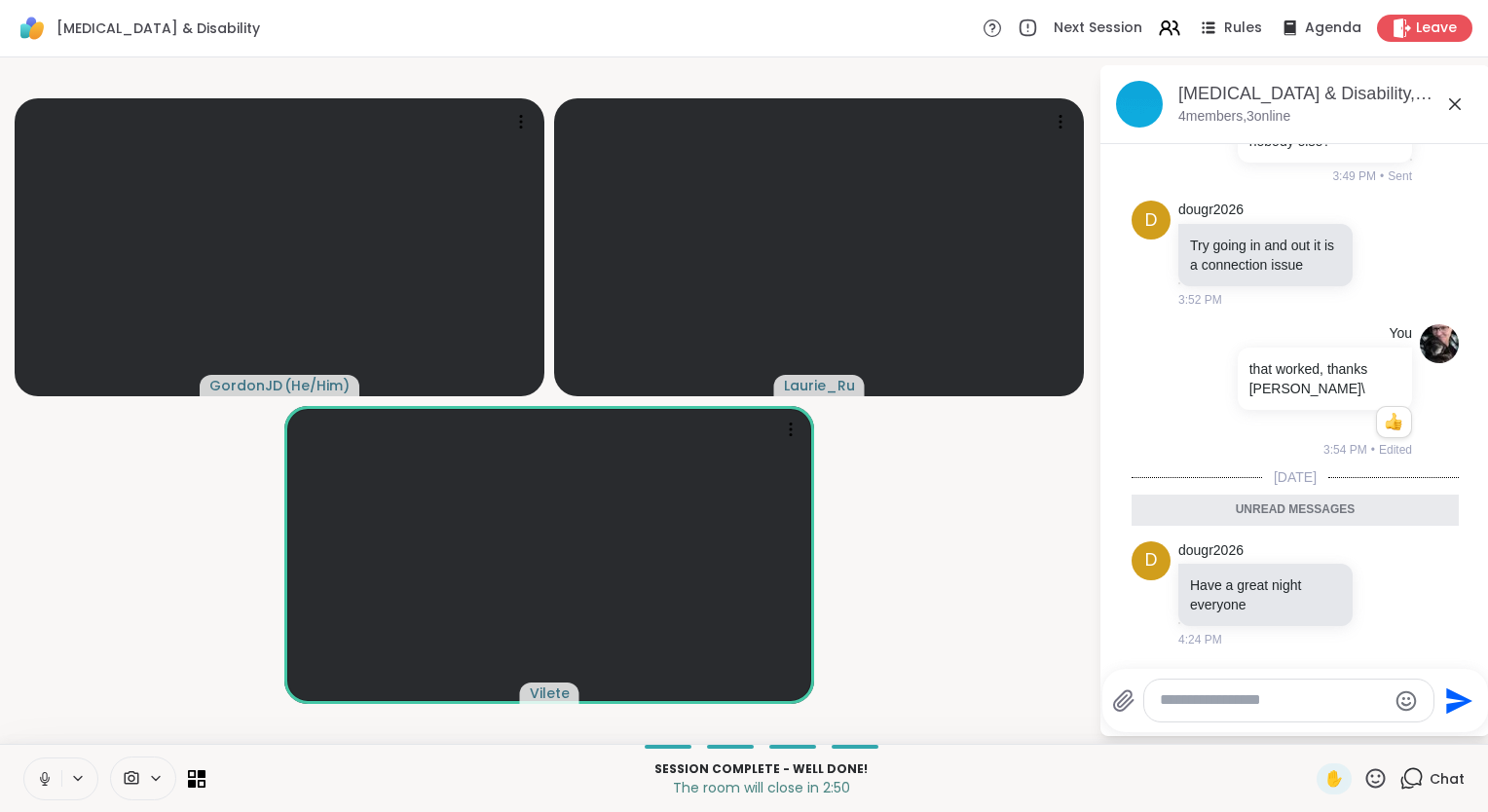
click at [1188, 703] on textarea "Type your message" at bounding box center [1273, 701] width 227 height 20
click at [990, 577] on video-player-container "GordonJD ( He/Him ) [PERSON_NAME]" at bounding box center [549, 400] width 1075 height 671
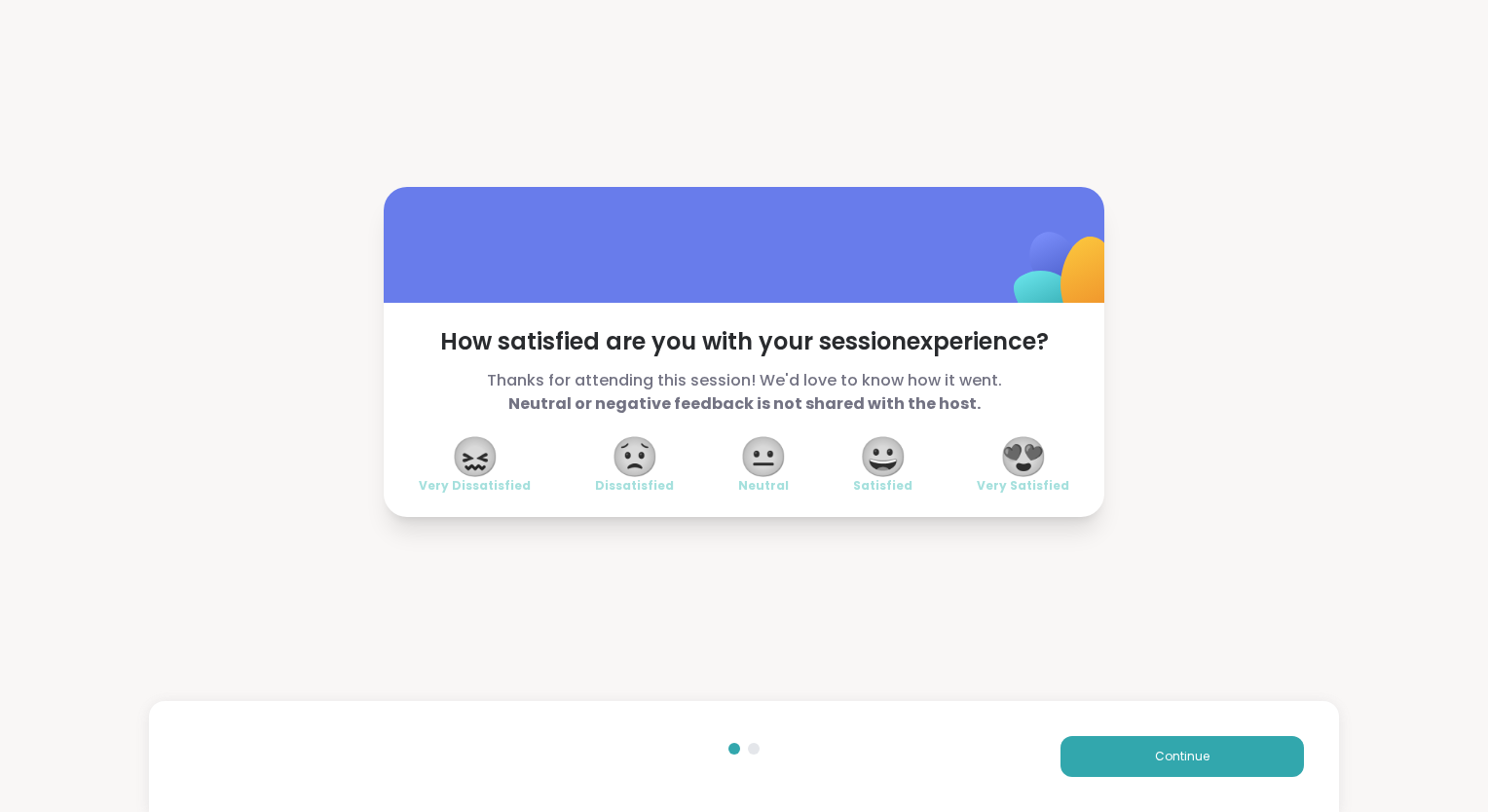
click at [1020, 458] on span "😍" at bounding box center [1023, 456] width 49 height 35
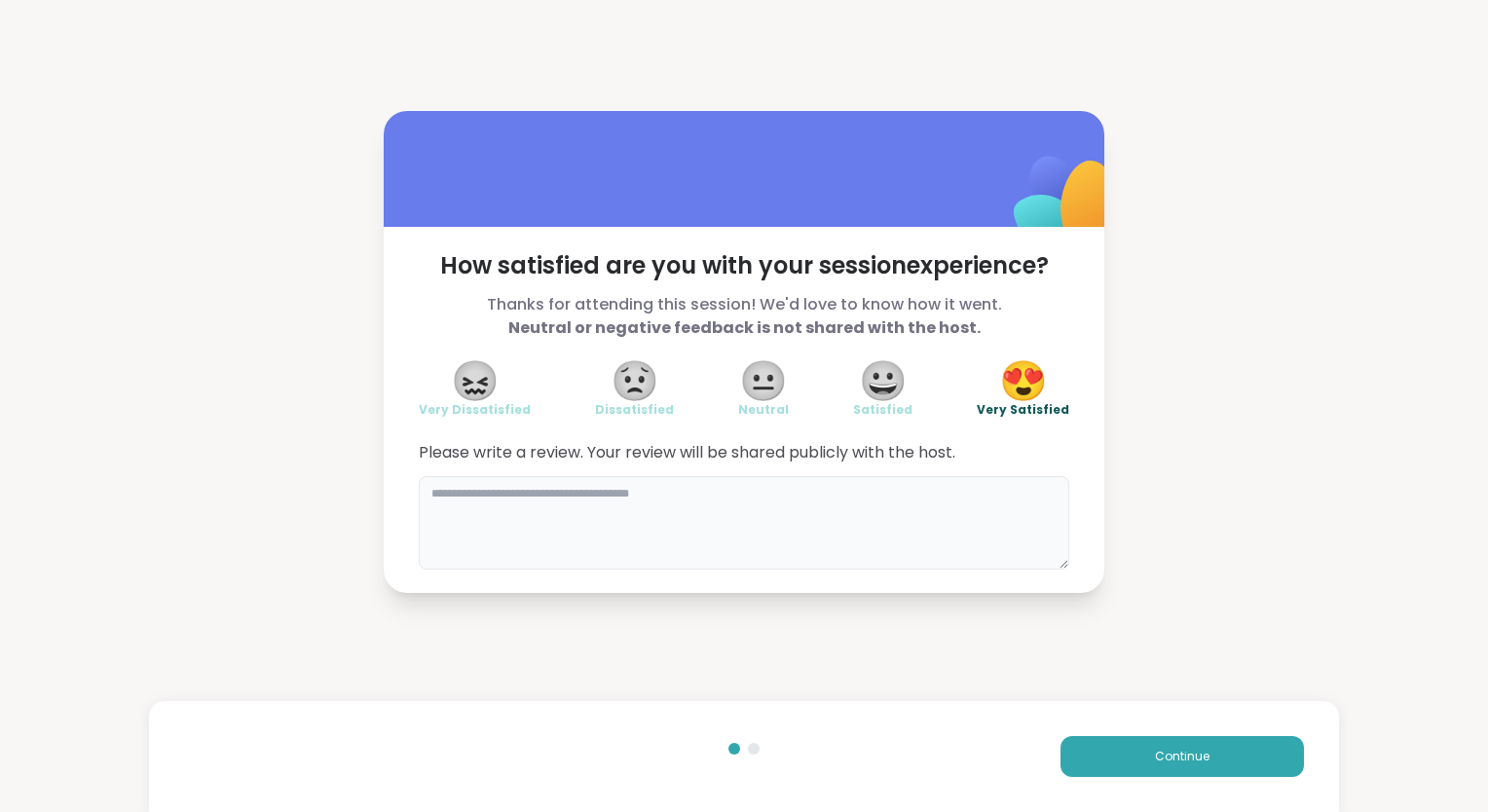
click at [824, 511] on textarea at bounding box center [744, 523] width 651 height 94
type textarea "*"
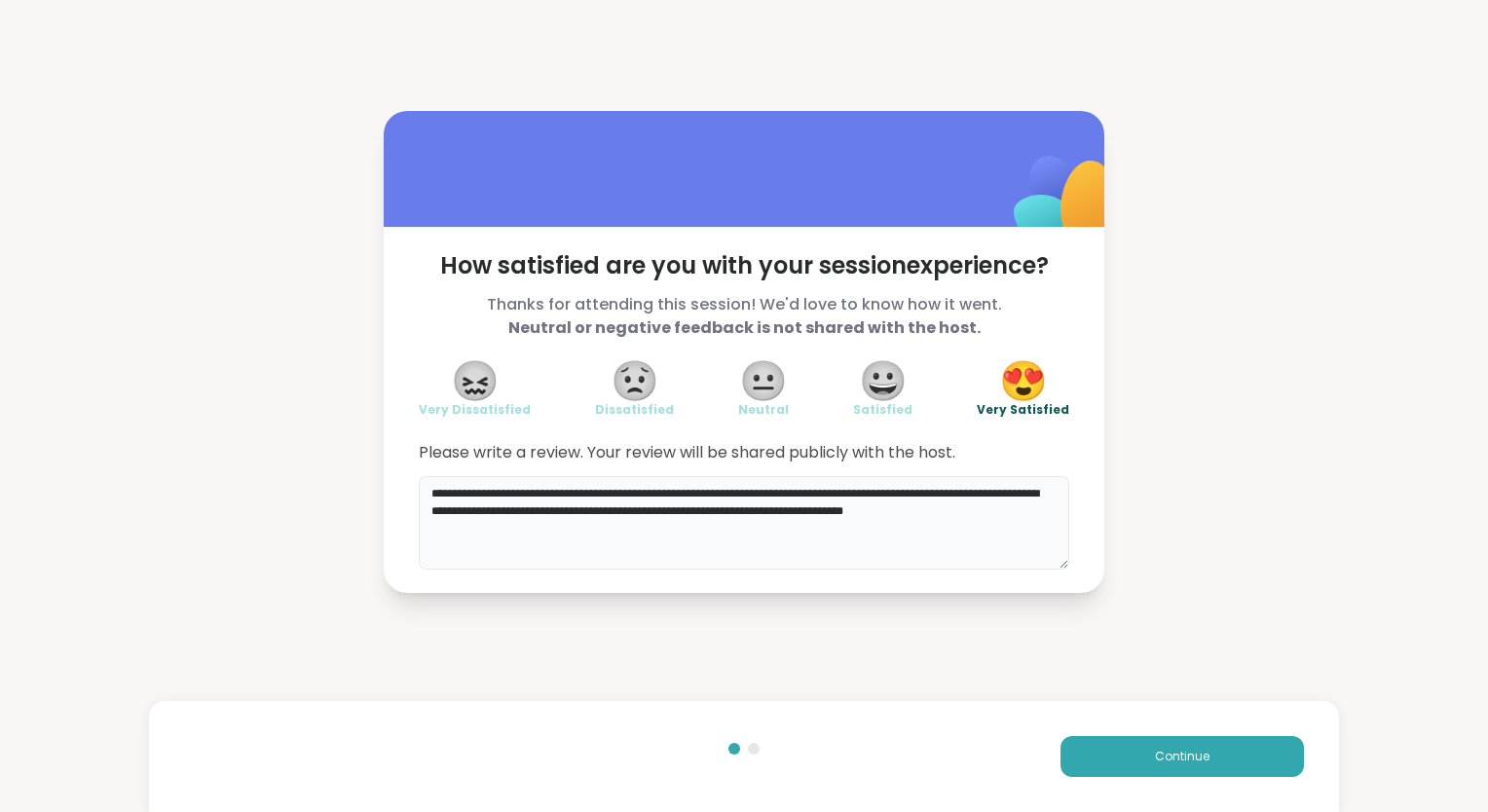
click at [1024, 523] on textarea "**********" at bounding box center [744, 523] width 651 height 94
click at [537, 508] on textarea "**********" at bounding box center [744, 523] width 651 height 94
click at [1030, 513] on textarea "**********" at bounding box center [744, 523] width 651 height 94
type textarea "**********"
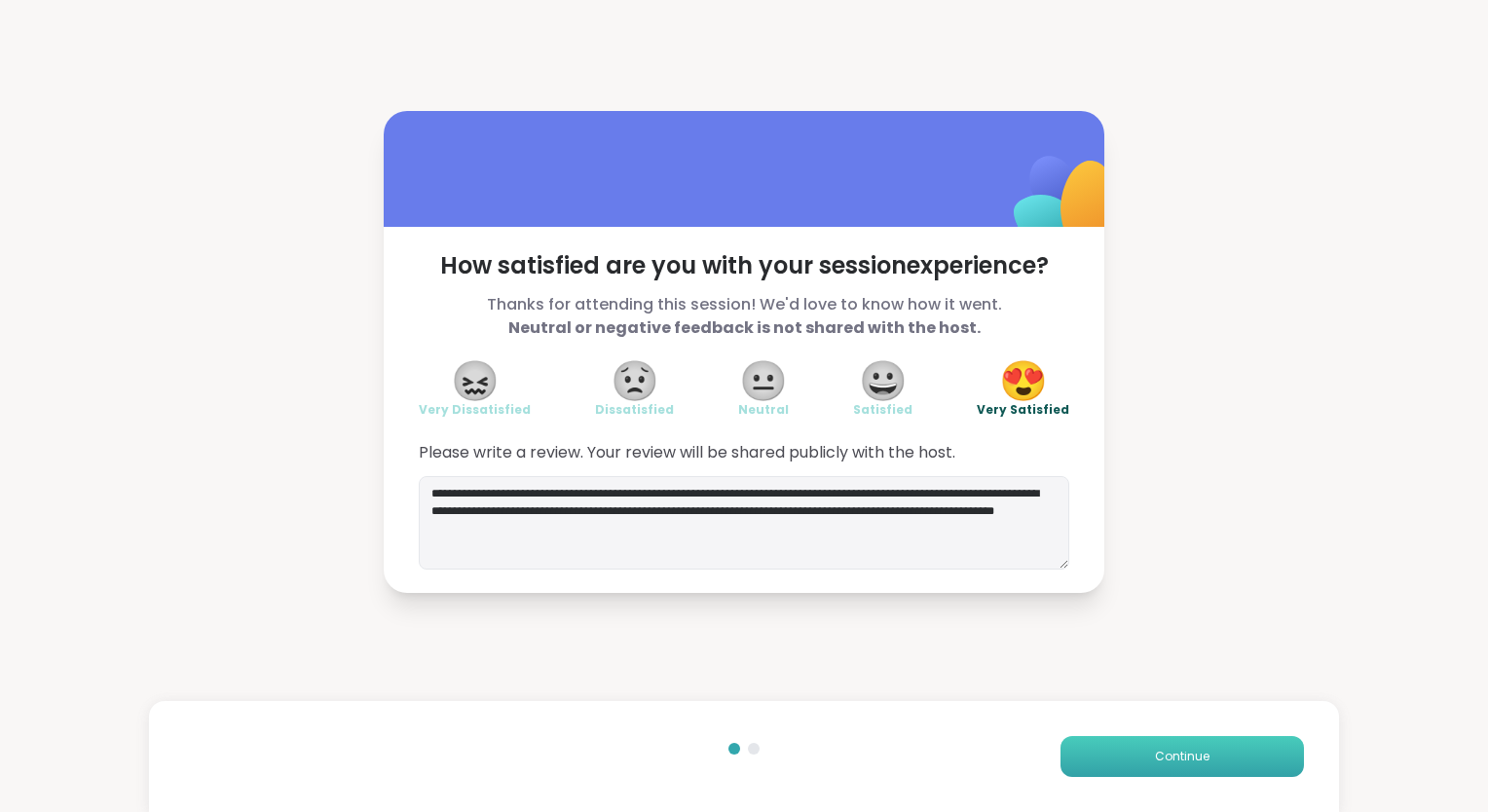
click at [1164, 758] on span "Continue" at bounding box center [1182, 757] width 55 height 18
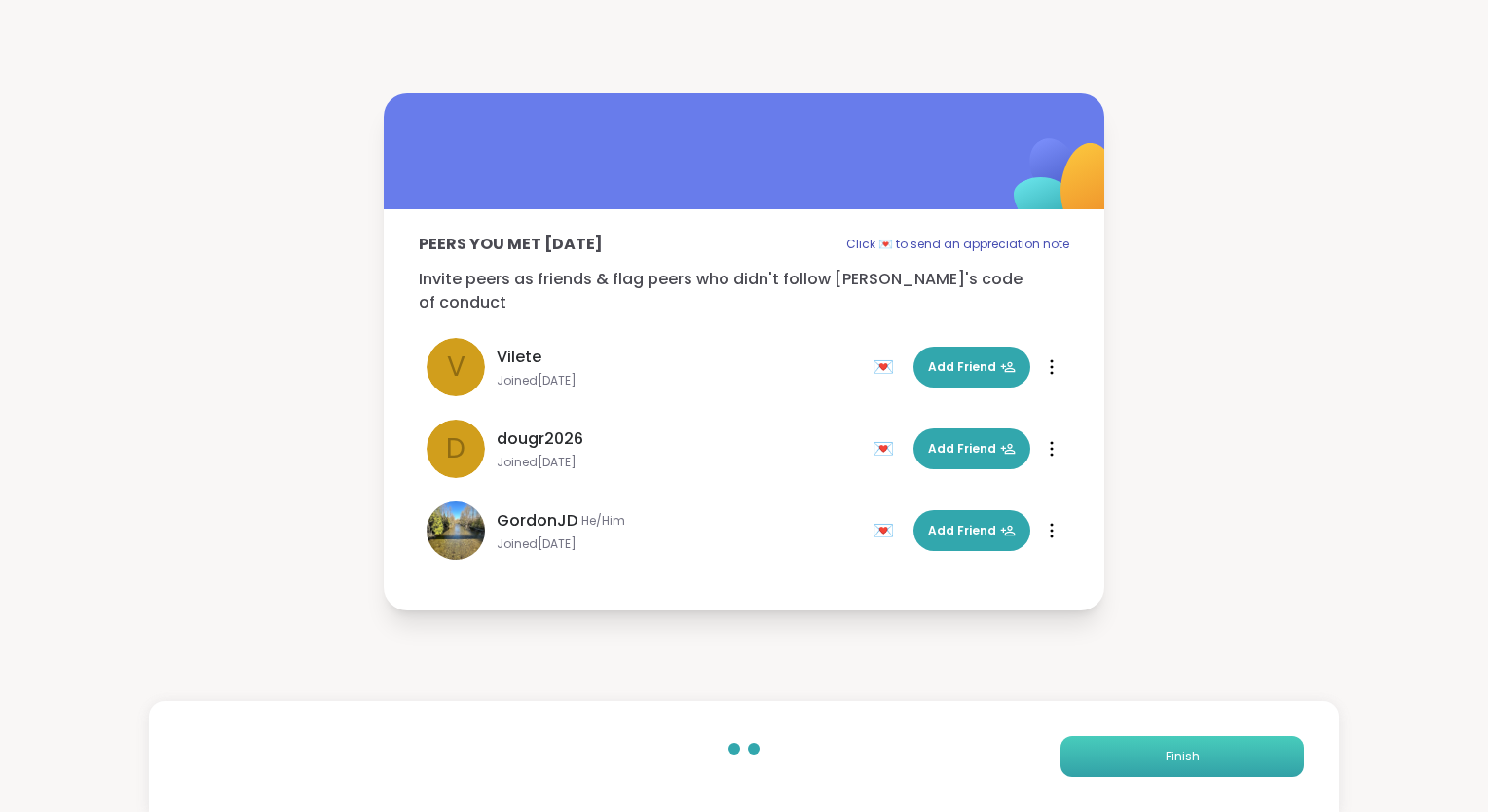
click at [1166, 758] on span "Finish" at bounding box center [1183, 757] width 34 height 18
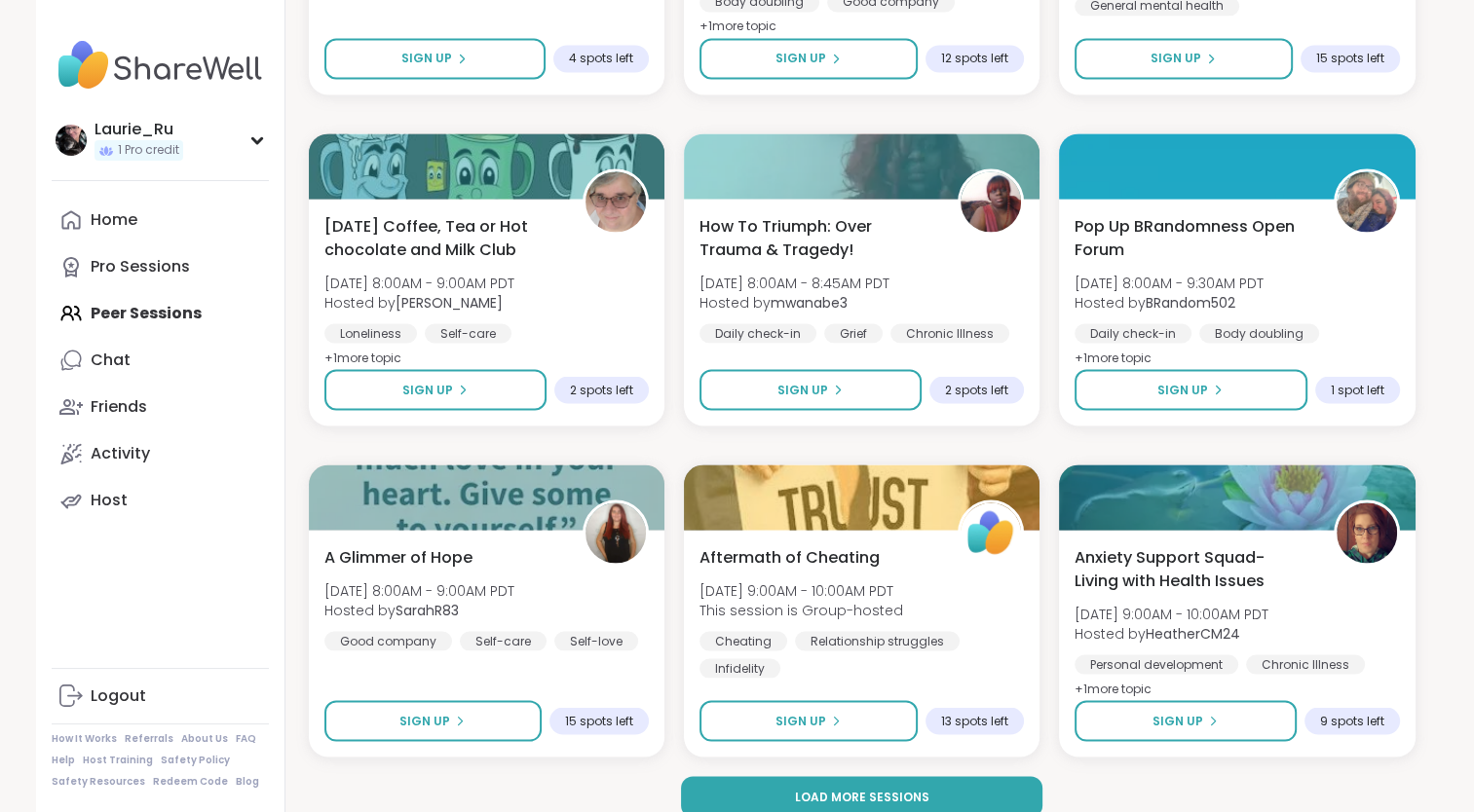
scroll to position [3578, 0]
